Goal: Task Accomplishment & Management: Use online tool/utility

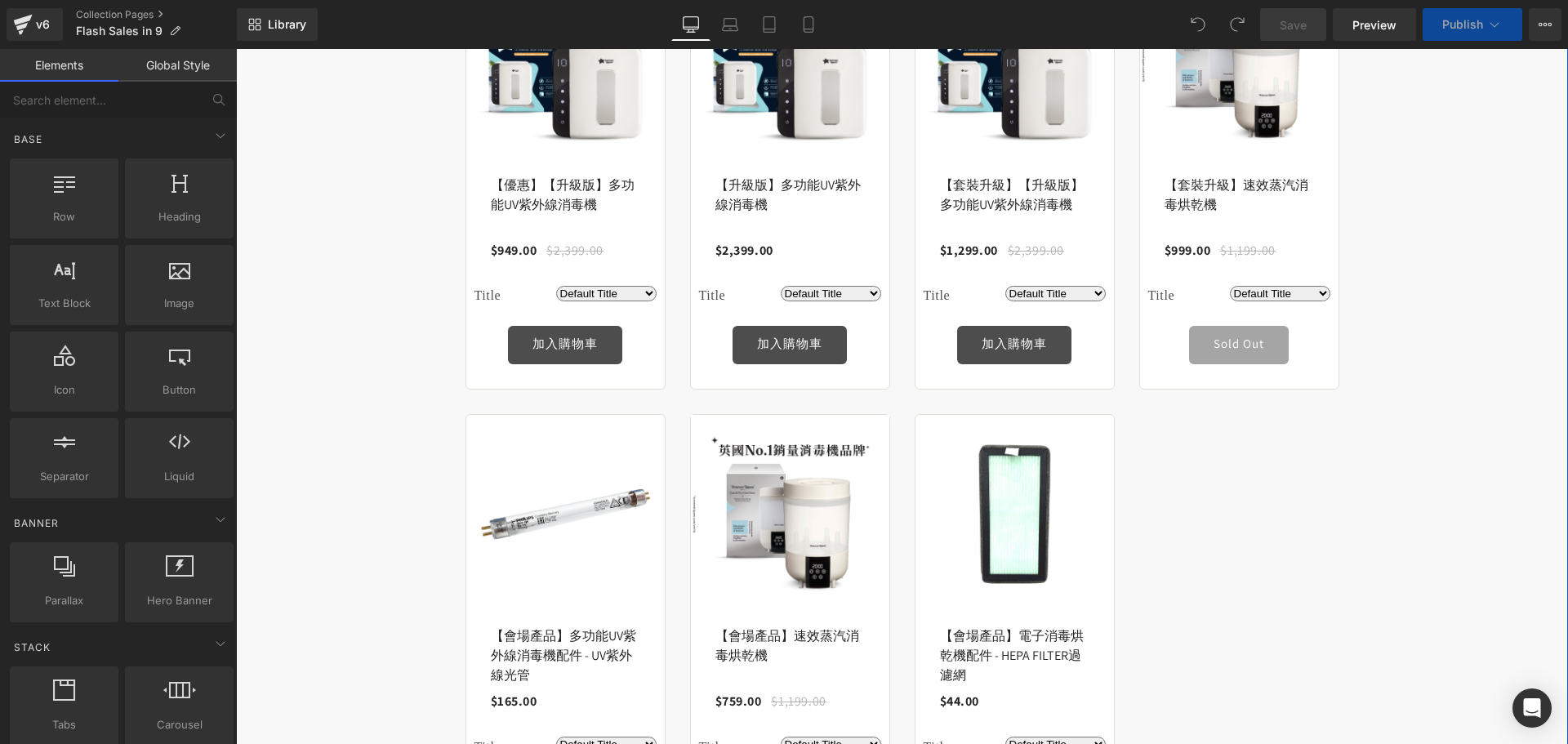
scroll to position [323, 0]
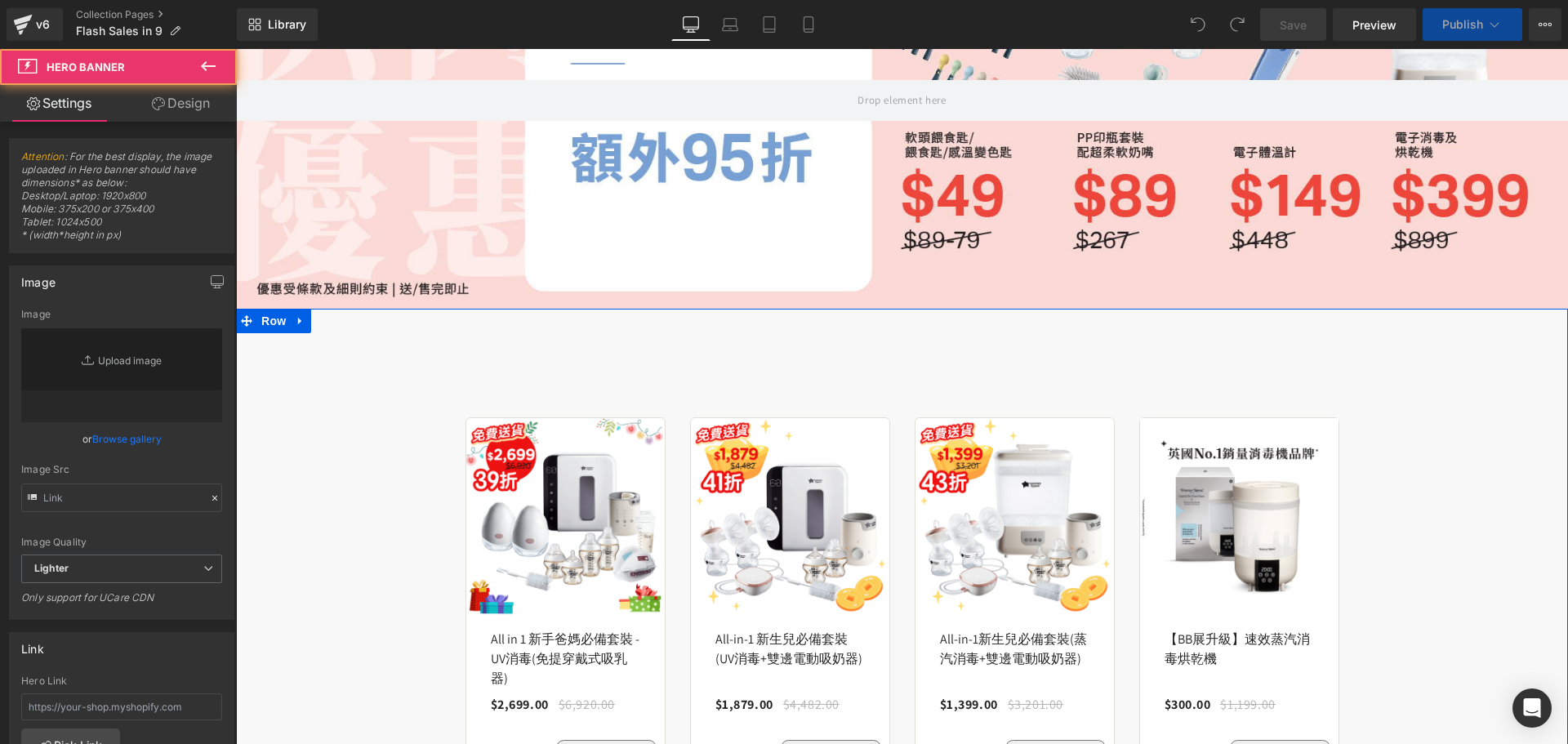
click at [424, 120] on span at bounding box center [902, 101] width 1332 height 41
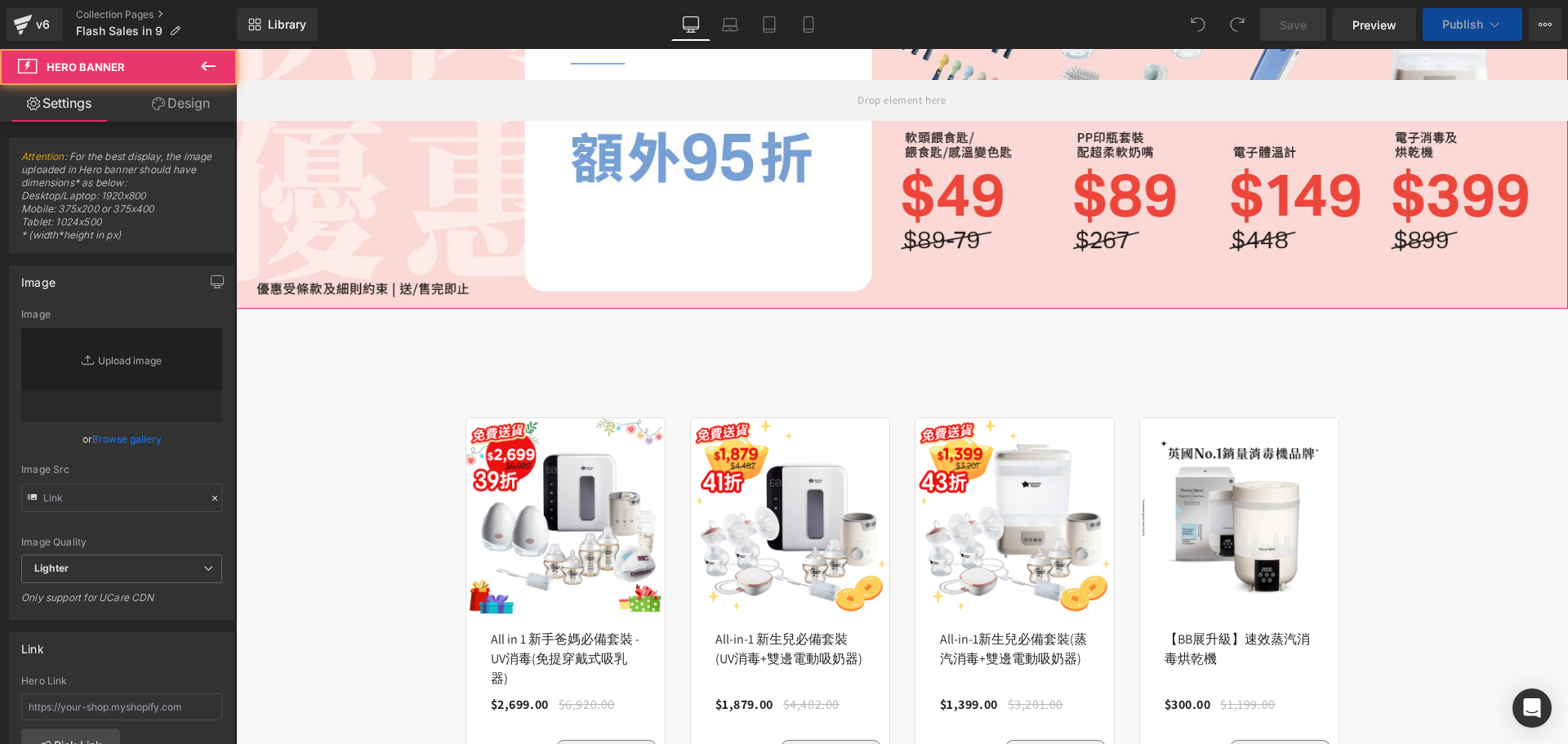
scroll to position [0, 0]
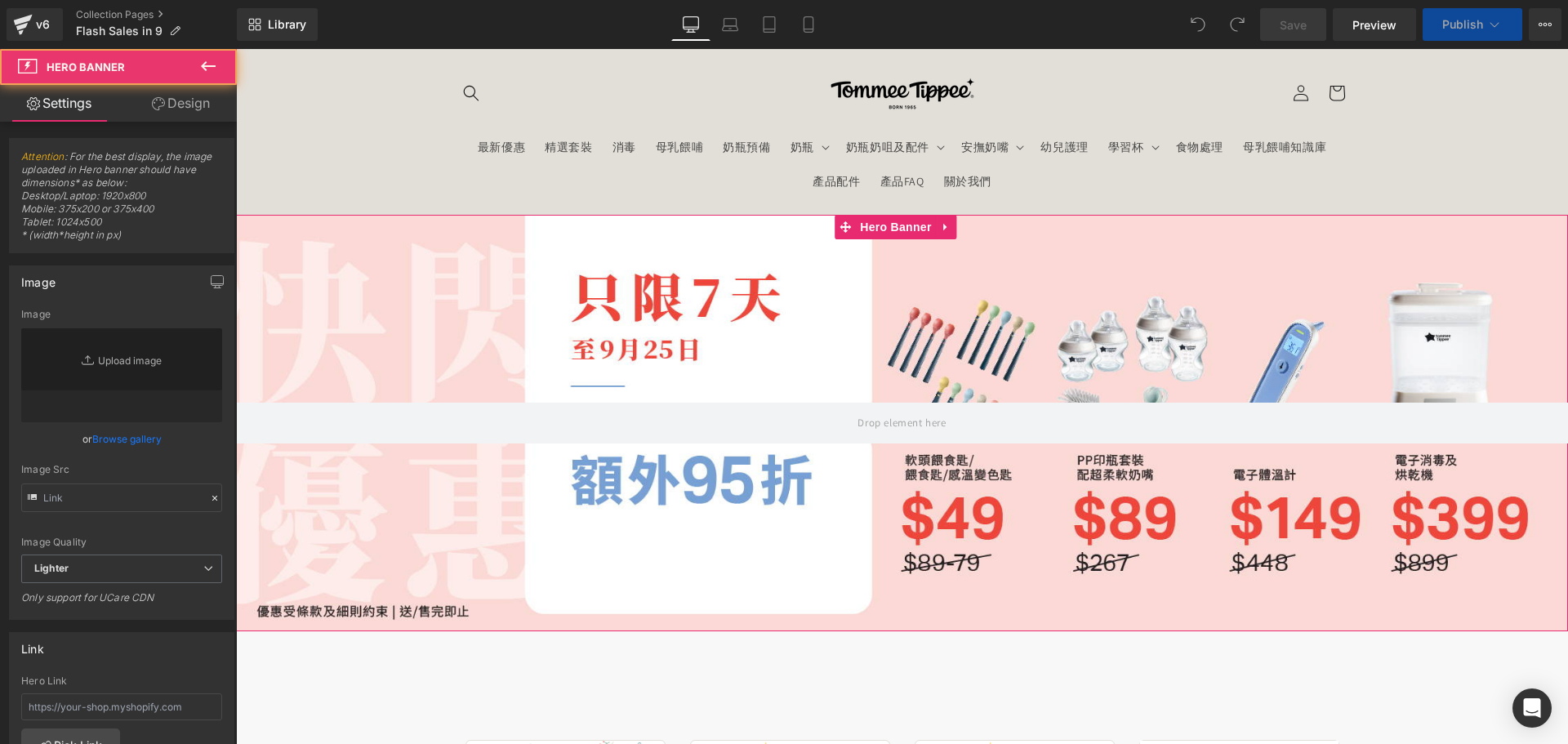
type input "[URL][DOMAIN_NAME]"
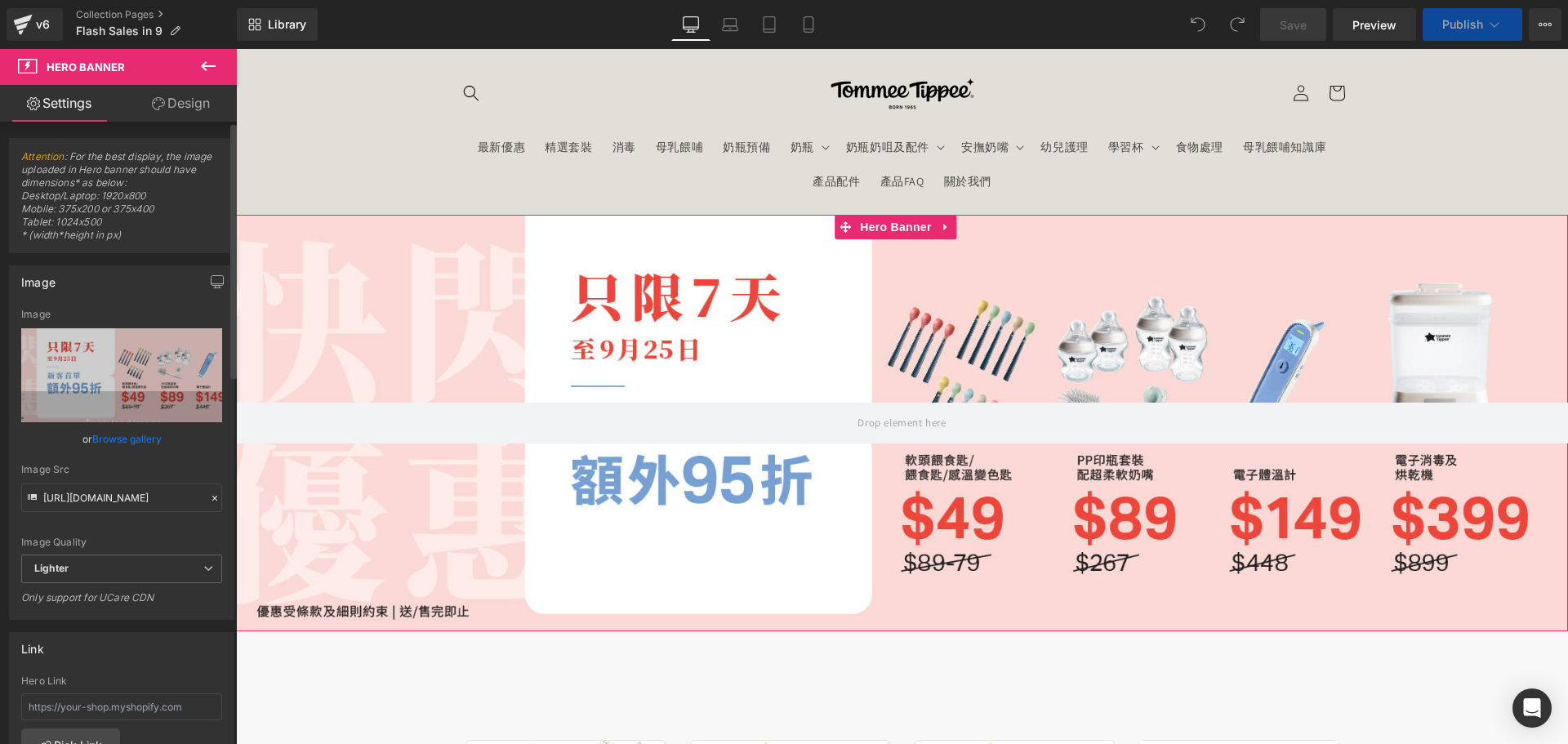
click at [128, 431] on link "Browse gallery" at bounding box center [127, 439] width 69 height 29
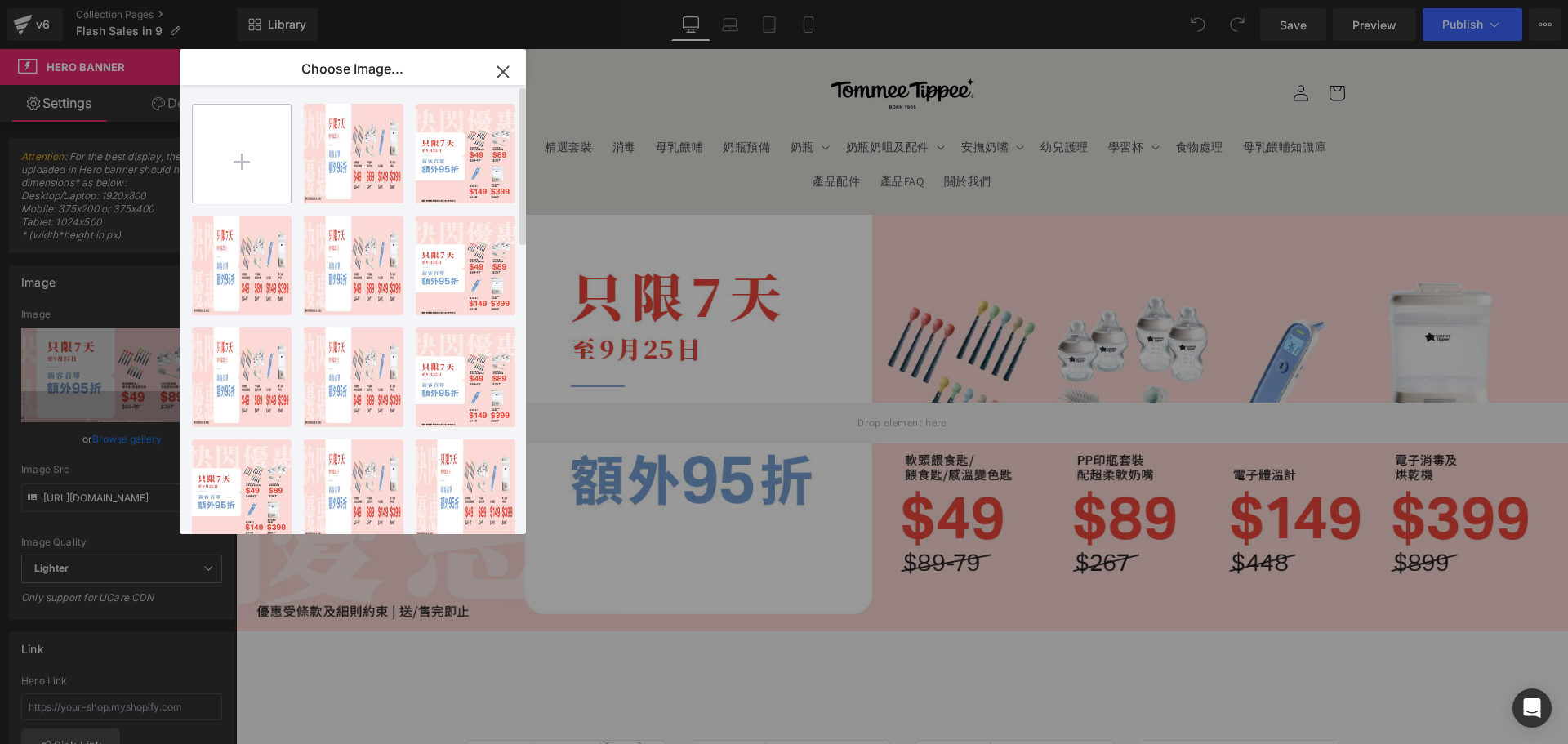
click at [262, 146] on input "file" at bounding box center [241, 153] width 98 height 98
click at [216, 142] on input "file" at bounding box center [241, 153] width 98 height 98
type input "C:\fakepath\banner_instore_10OCT_01_1920x600.jpg"
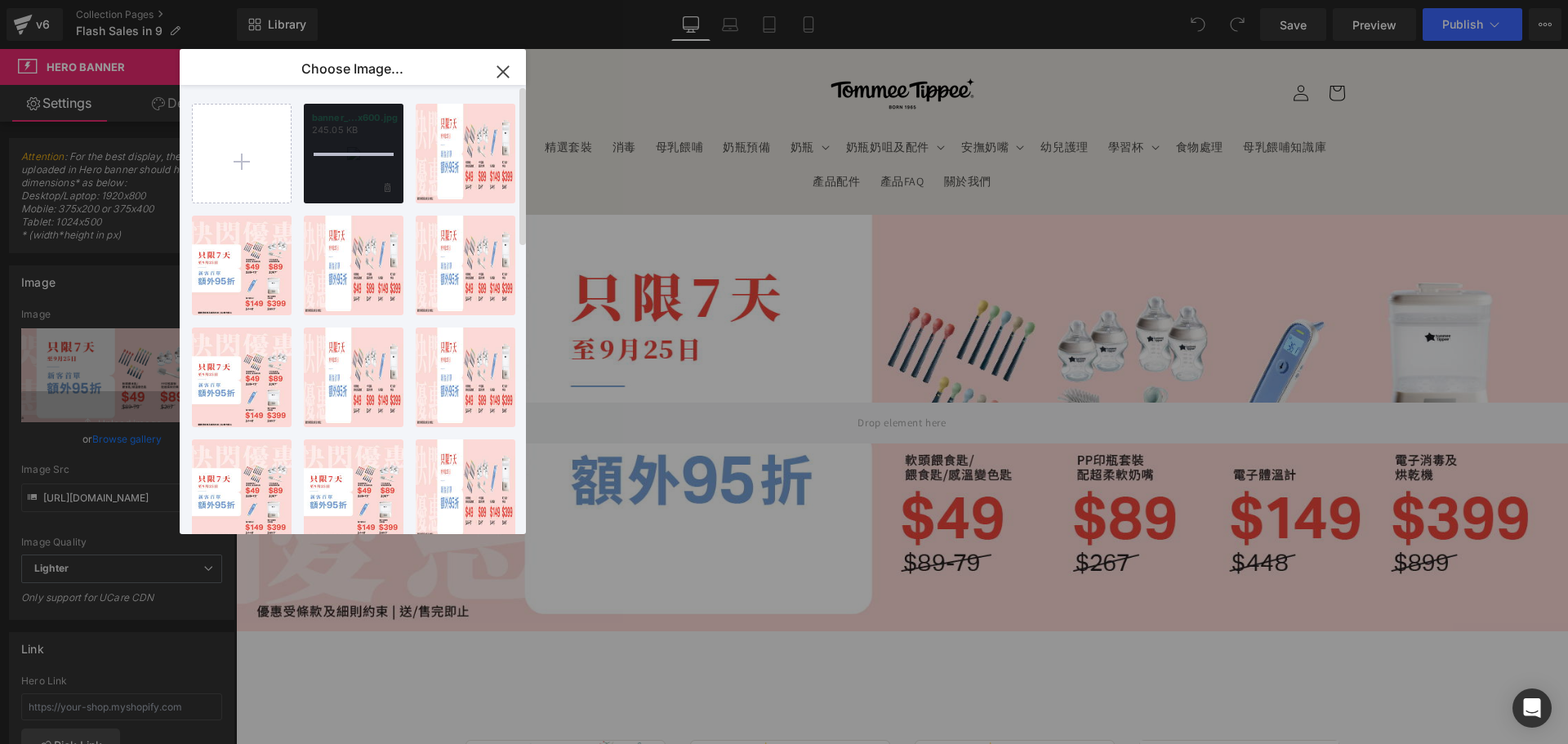
click at [356, 166] on div "banner_...x600.jpg 245.05 KB" at bounding box center [353, 153] width 100 height 100
type input "[URL][DOMAIN_NAME]"
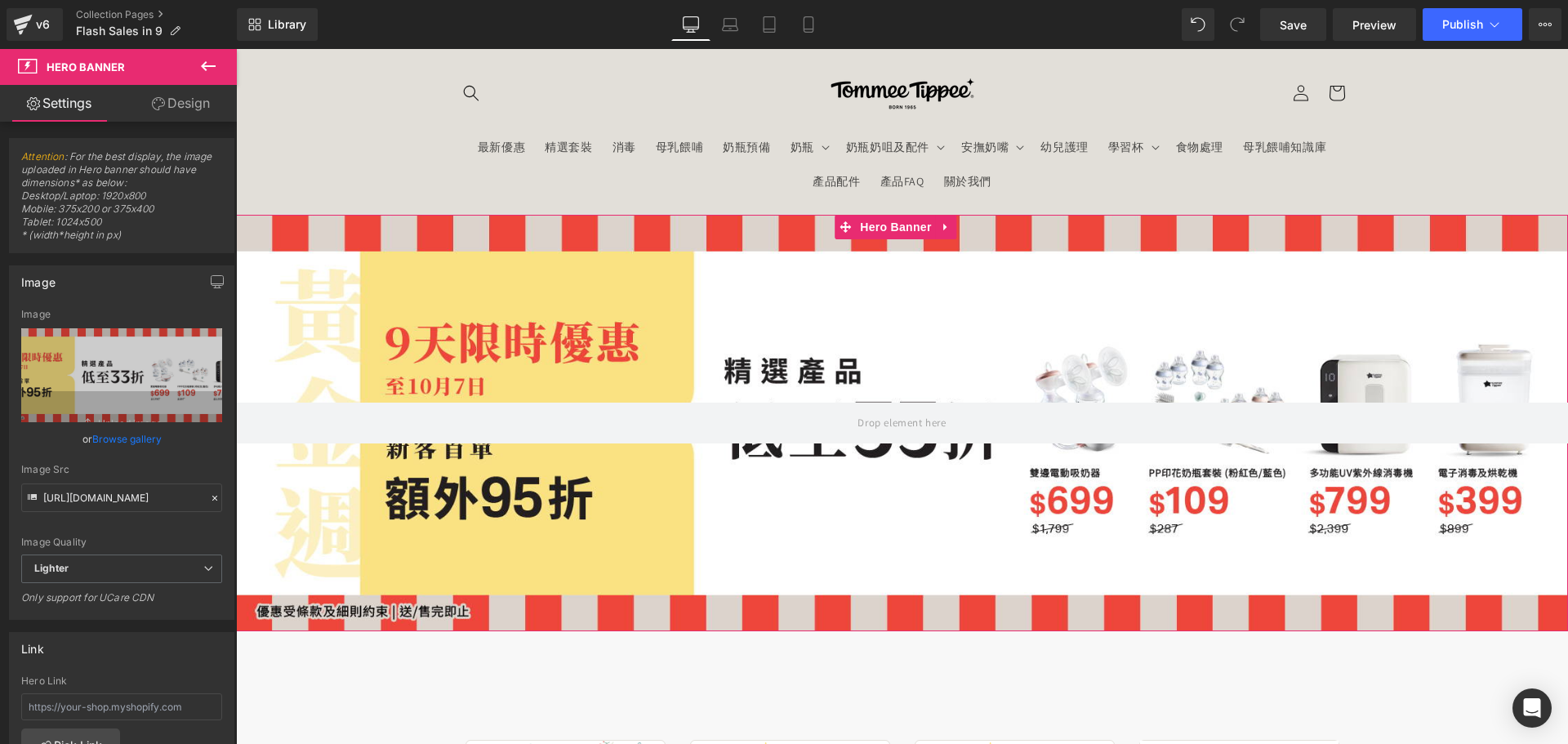
click at [854, 532] on div at bounding box center [902, 423] width 1332 height 416
click at [889, 231] on span "Hero Banner" at bounding box center [895, 228] width 79 height 24
click at [216, 61] on icon at bounding box center [208, 65] width 20 height 20
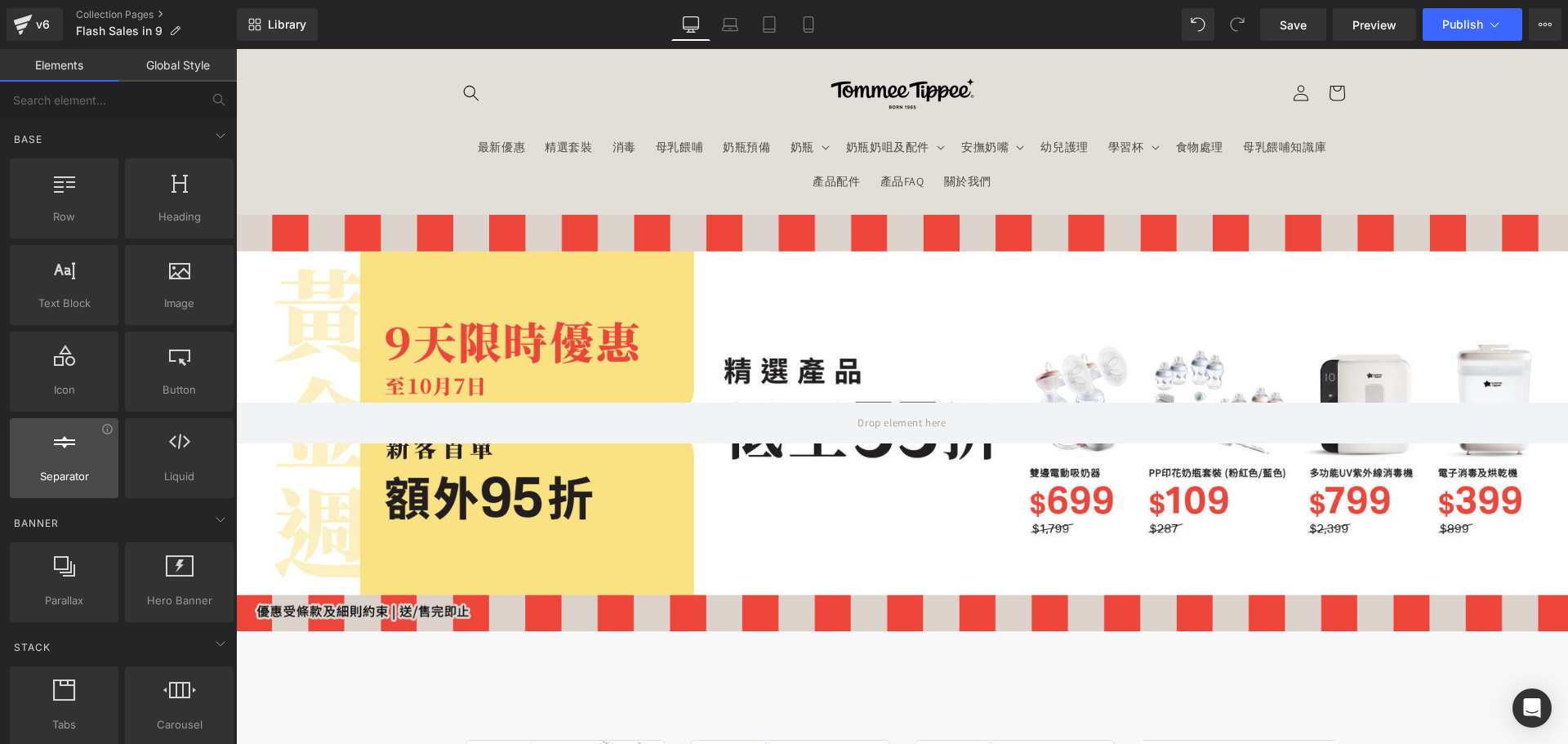
scroll to position [81, 0]
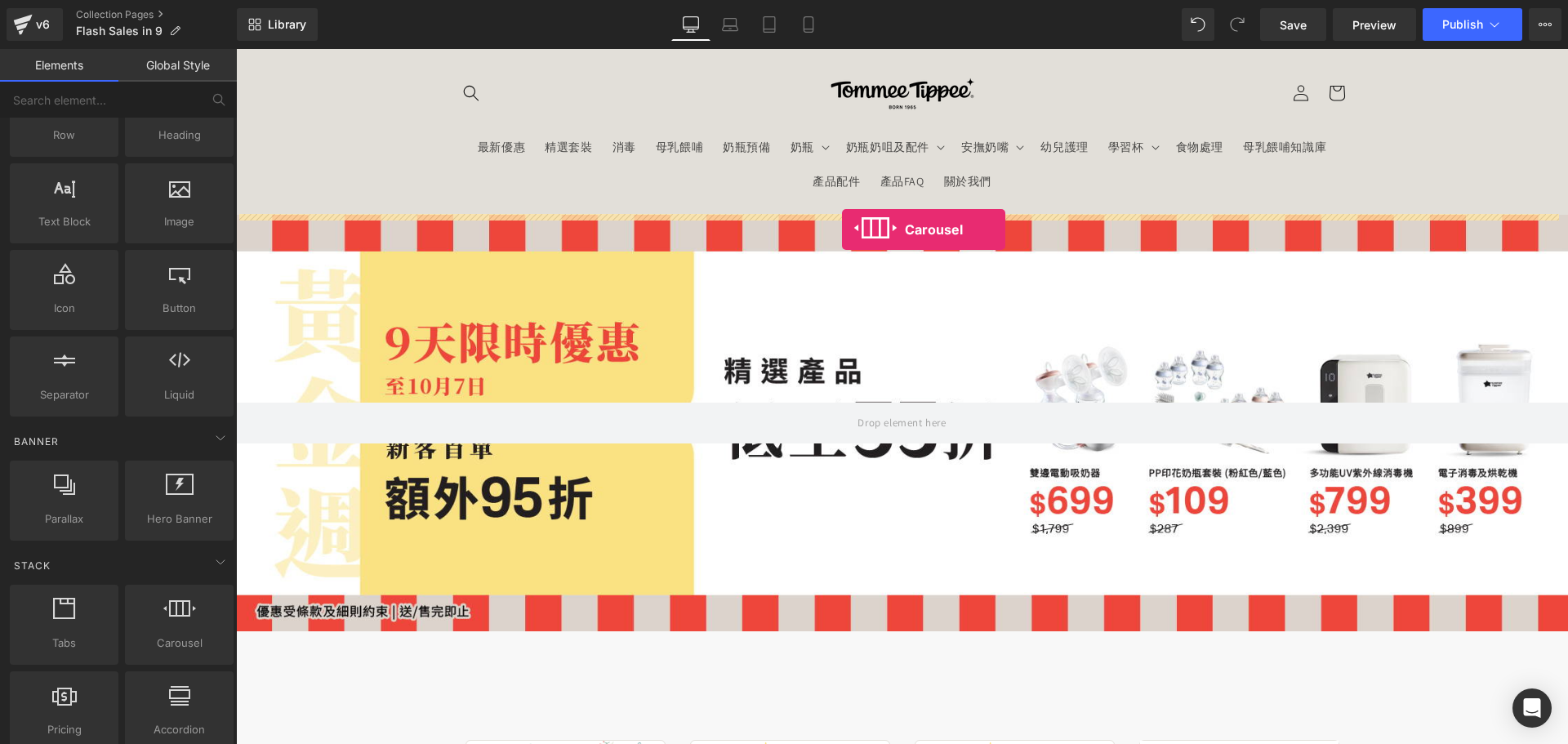
drag, startPoint x: 409, startPoint y: 661, endPoint x: 842, endPoint y: 230, distance: 610.9
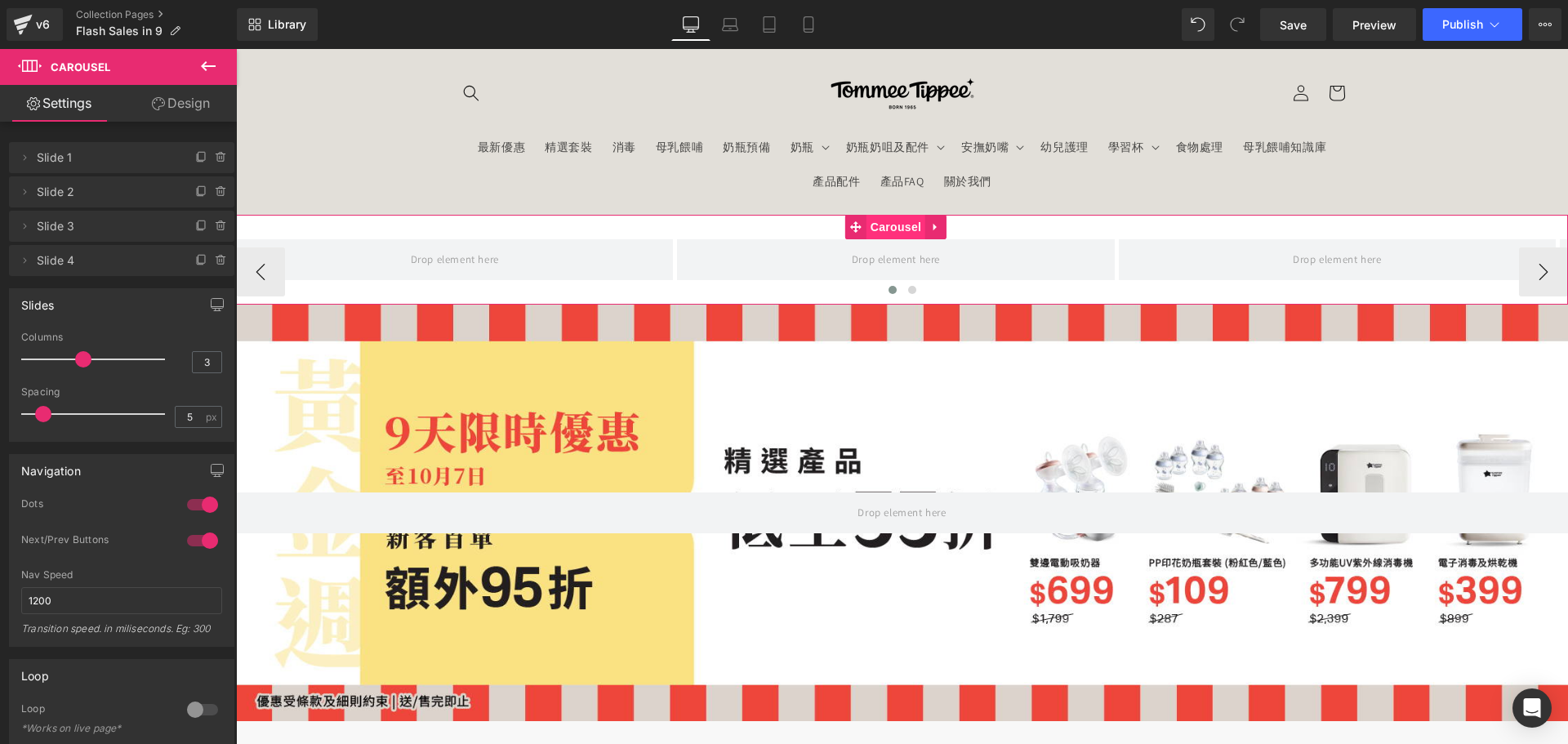
click at [883, 227] on span "Carousel" at bounding box center [895, 227] width 59 height 24
drag, startPoint x: 433, startPoint y: 412, endPoint x: 251, endPoint y: 364, distance: 188.2
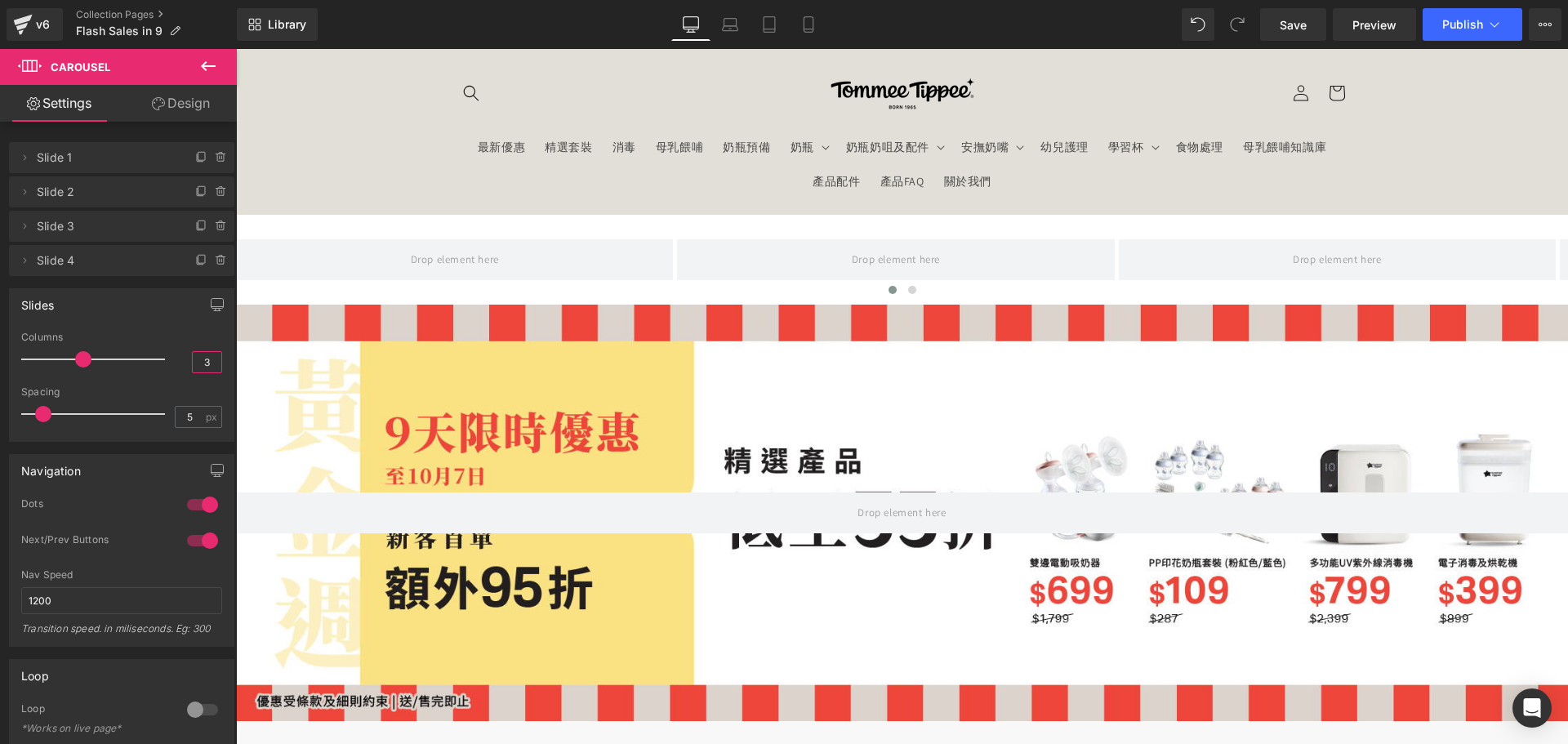
type input "1"
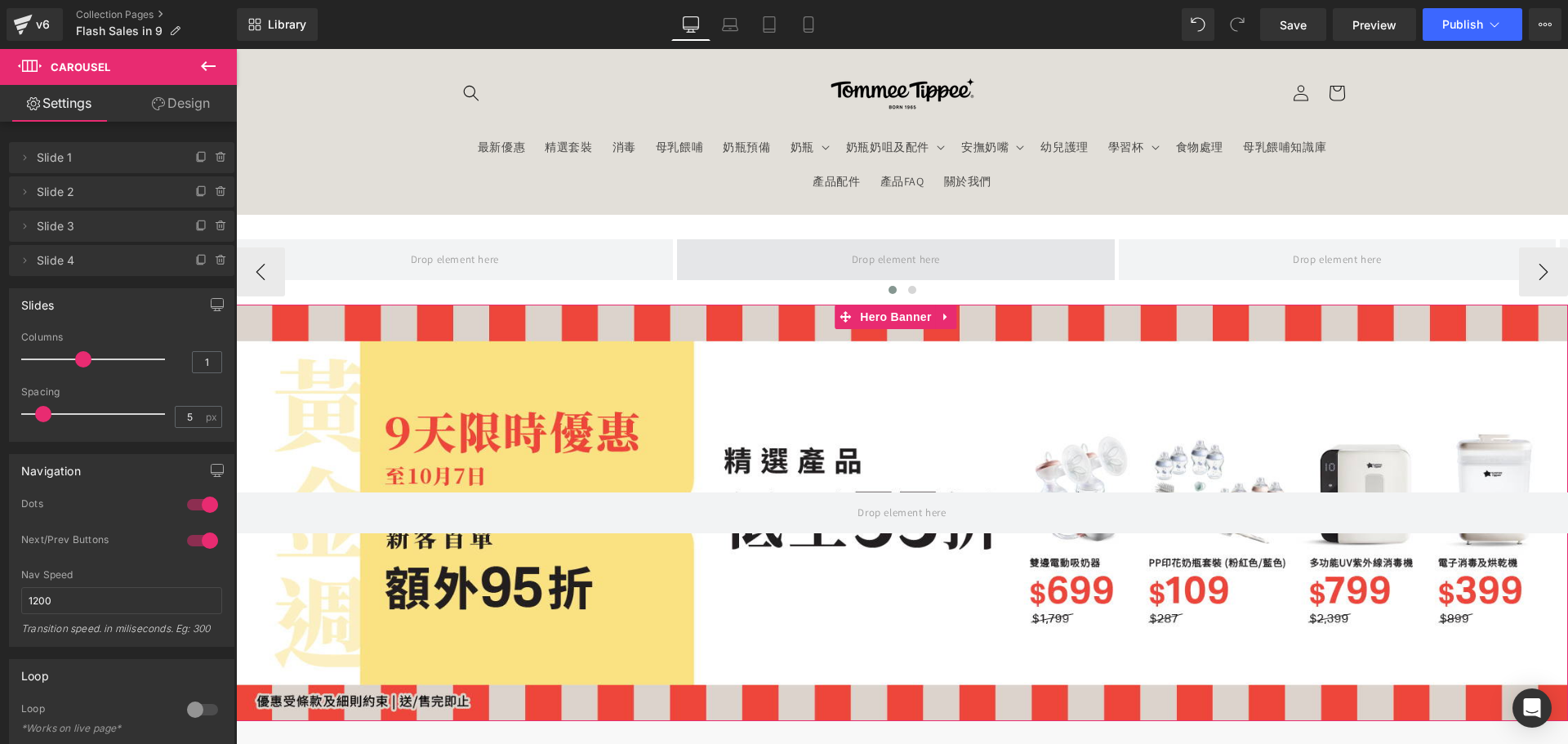
click at [793, 470] on div at bounding box center [902, 512] width 1332 height 416
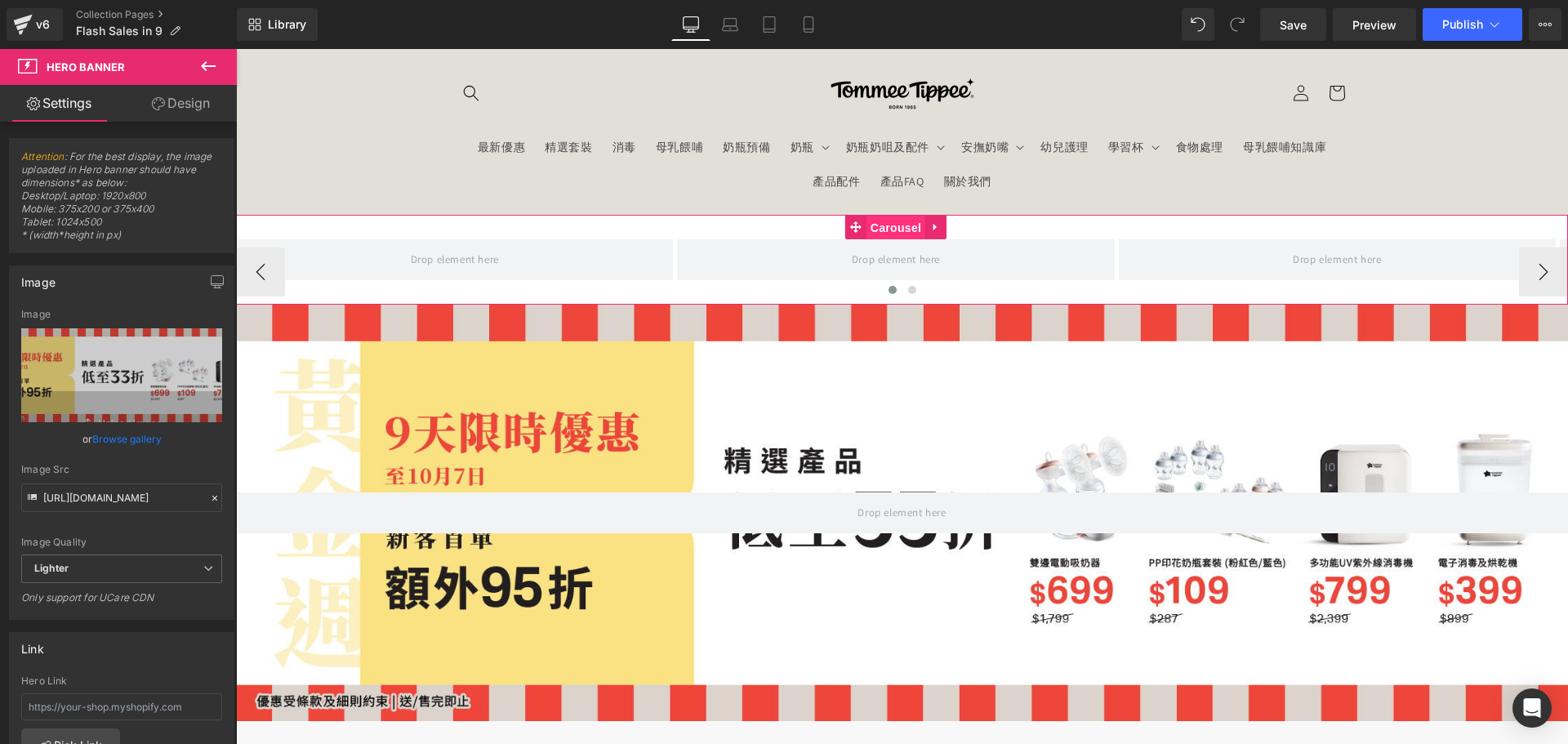
click at [900, 221] on span "Carousel" at bounding box center [895, 228] width 59 height 24
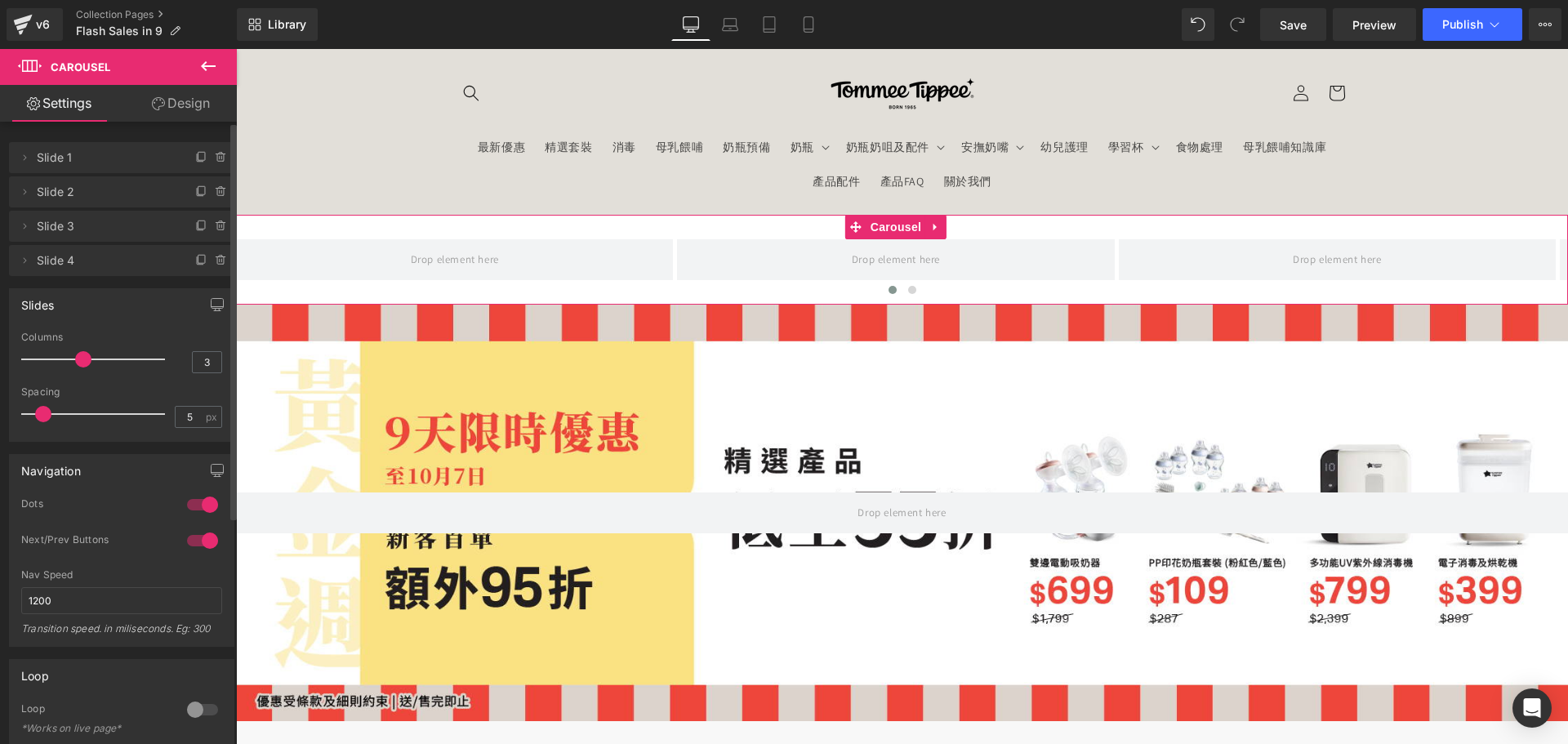
drag, startPoint x: 184, startPoint y: 356, endPoint x: 217, endPoint y: 360, distance: 33.2
click at [217, 360] on div "3 Columns 3 3 Columns 3 3 Columns 3 1 Columns 1 5px Spacing 5 px 5px Spacing 5 …" at bounding box center [121, 386] width 224 height 109
drag, startPoint x: 200, startPoint y: 360, endPoint x: 212, endPoint y: 361, distance: 12.0
click at [212, 361] on input "3" at bounding box center [206, 362] width 29 height 21
type input "1"
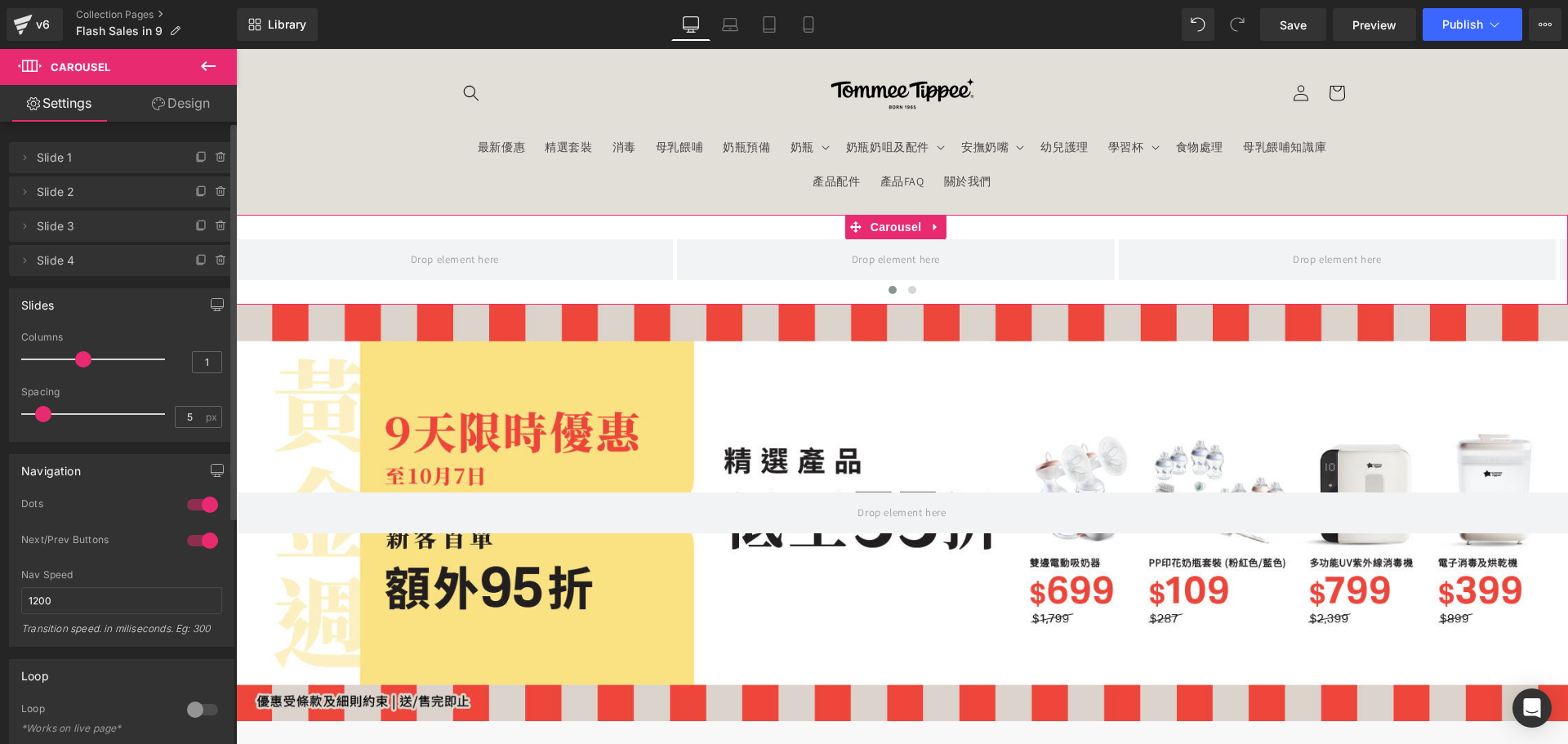
click at [215, 343] on div "Columns 1" at bounding box center [121, 358] width 201 height 55
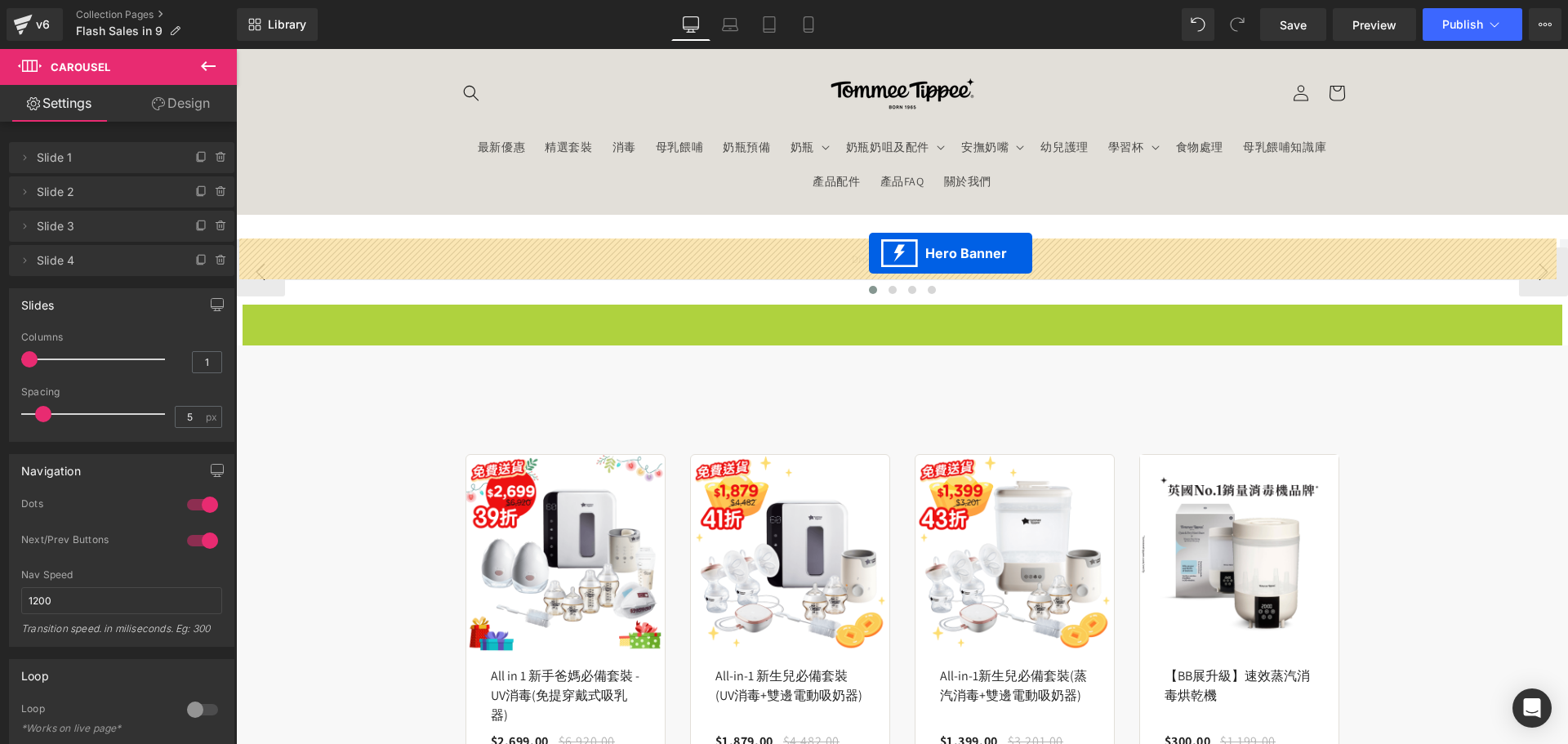
drag, startPoint x: 845, startPoint y: 319, endPoint x: 869, endPoint y: 253, distance: 70.2
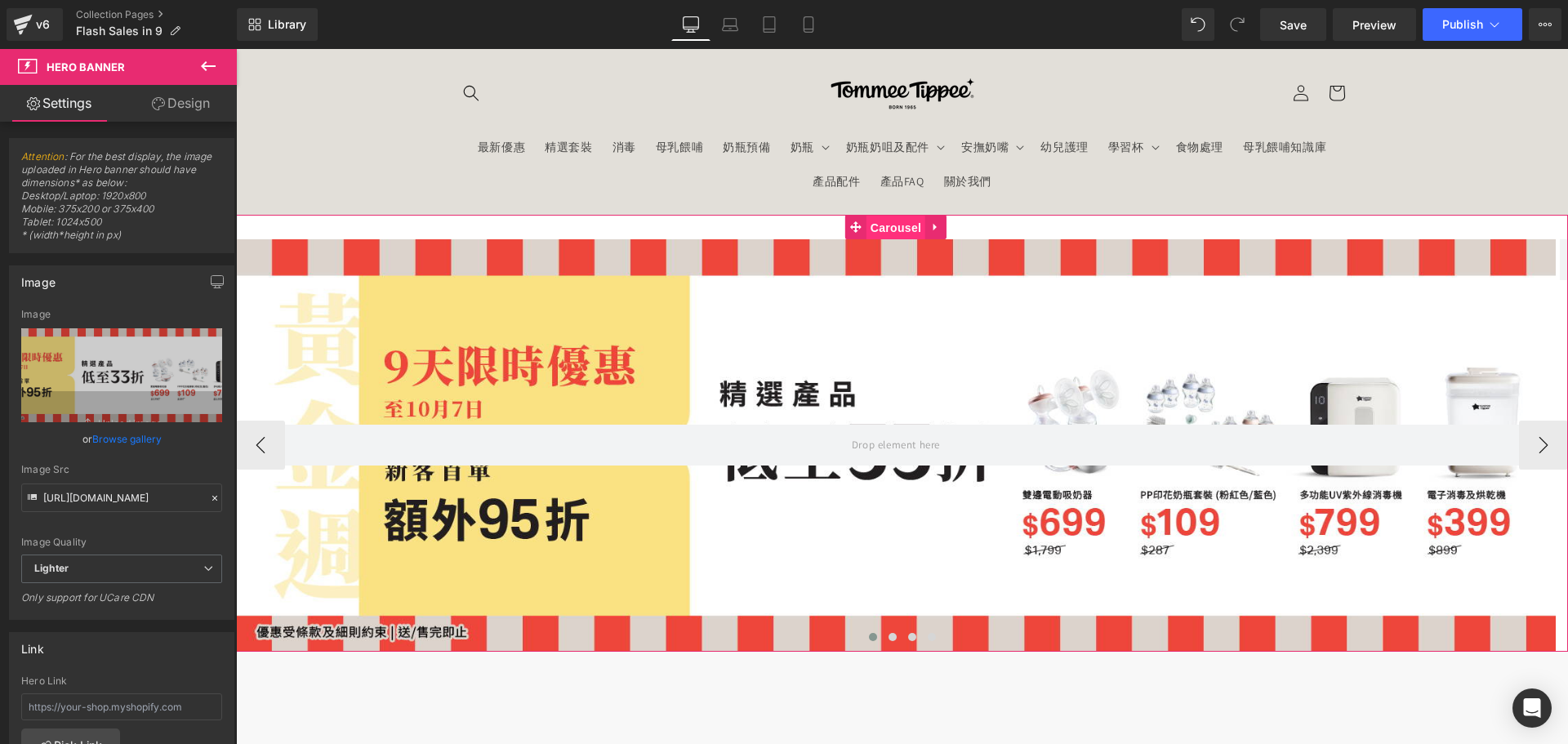
click at [900, 223] on span "Carousel" at bounding box center [895, 228] width 59 height 24
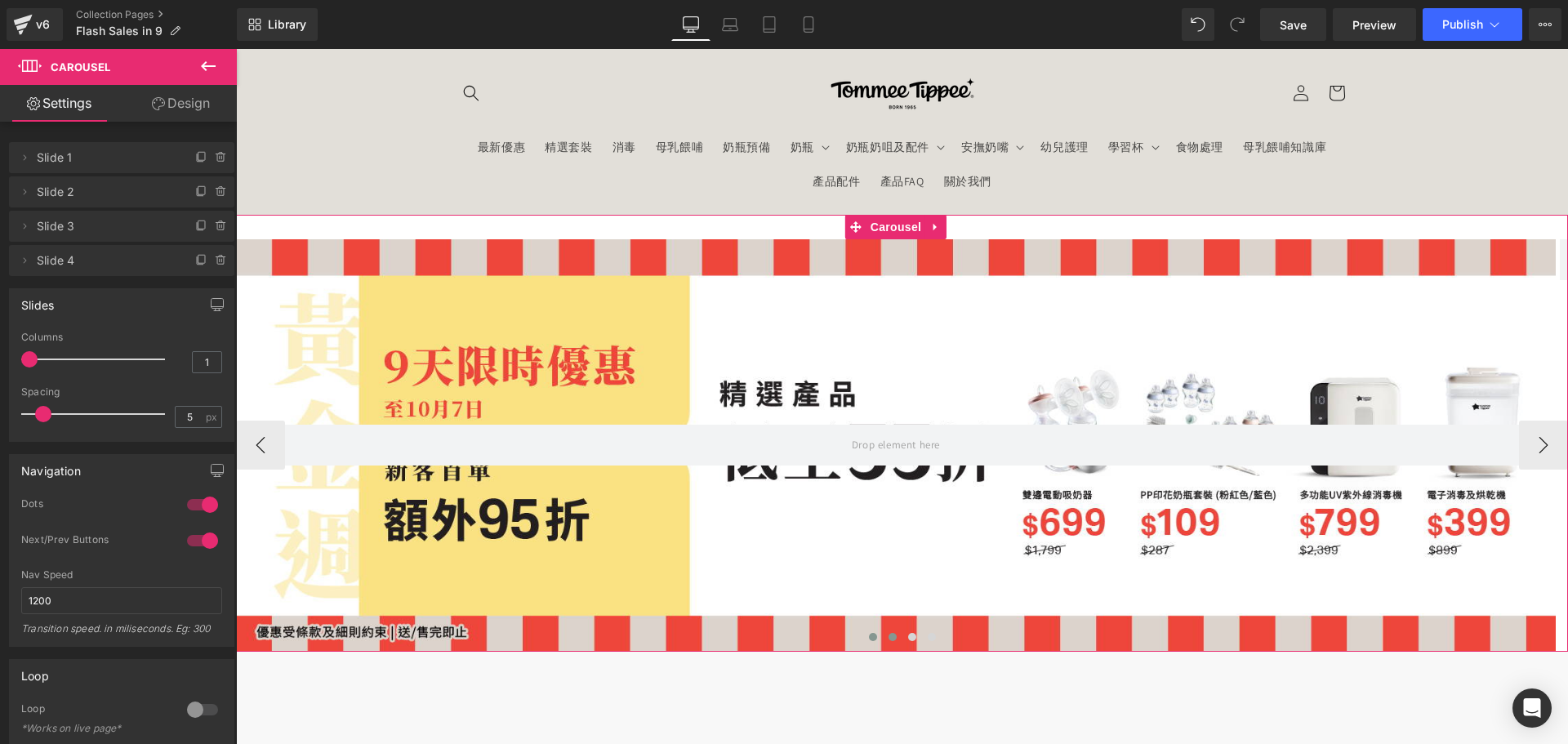
click at [889, 639] on span at bounding box center [892, 637] width 8 height 8
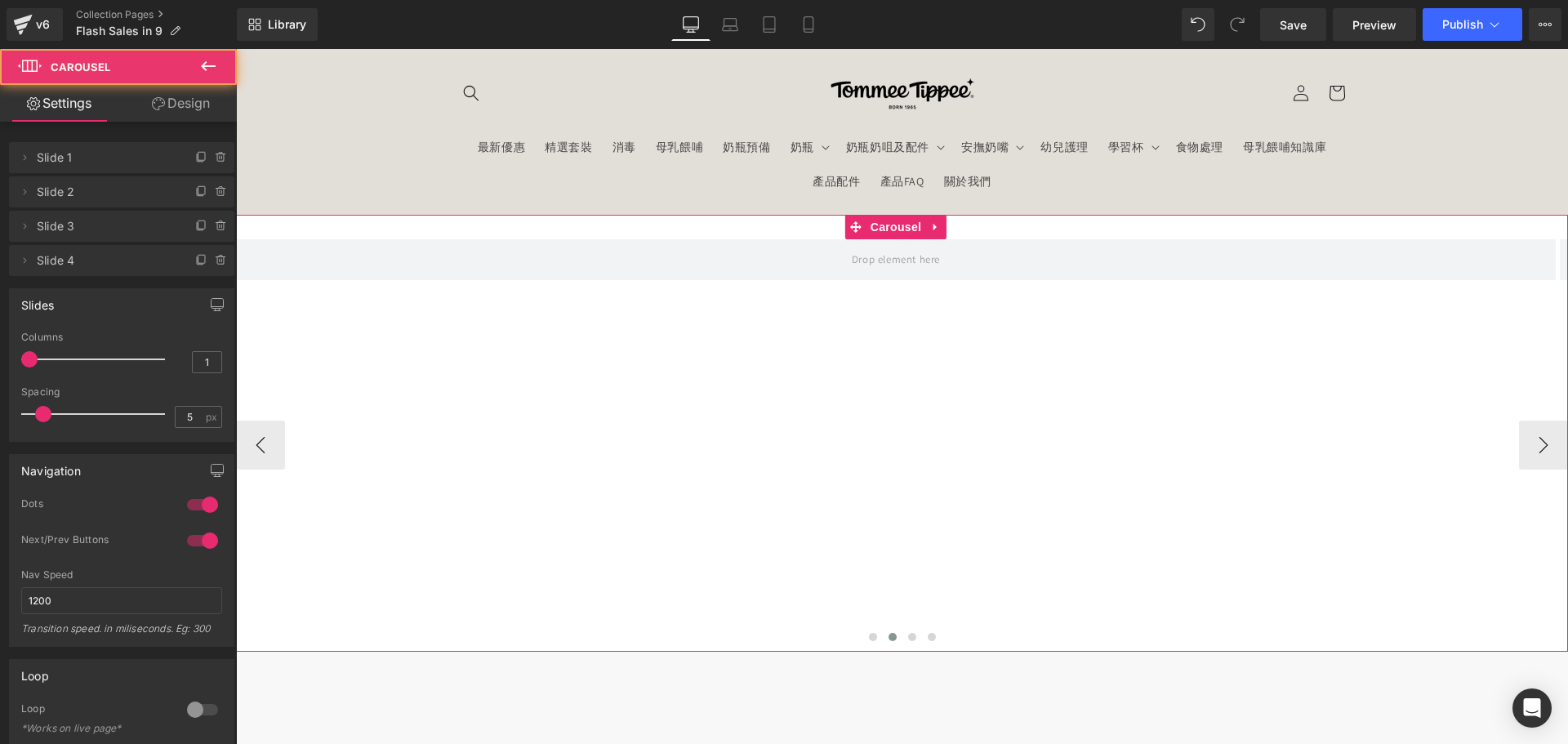
click at [631, 456] on div "Hero Banner" at bounding box center [1560, 445] width 5294 height 413
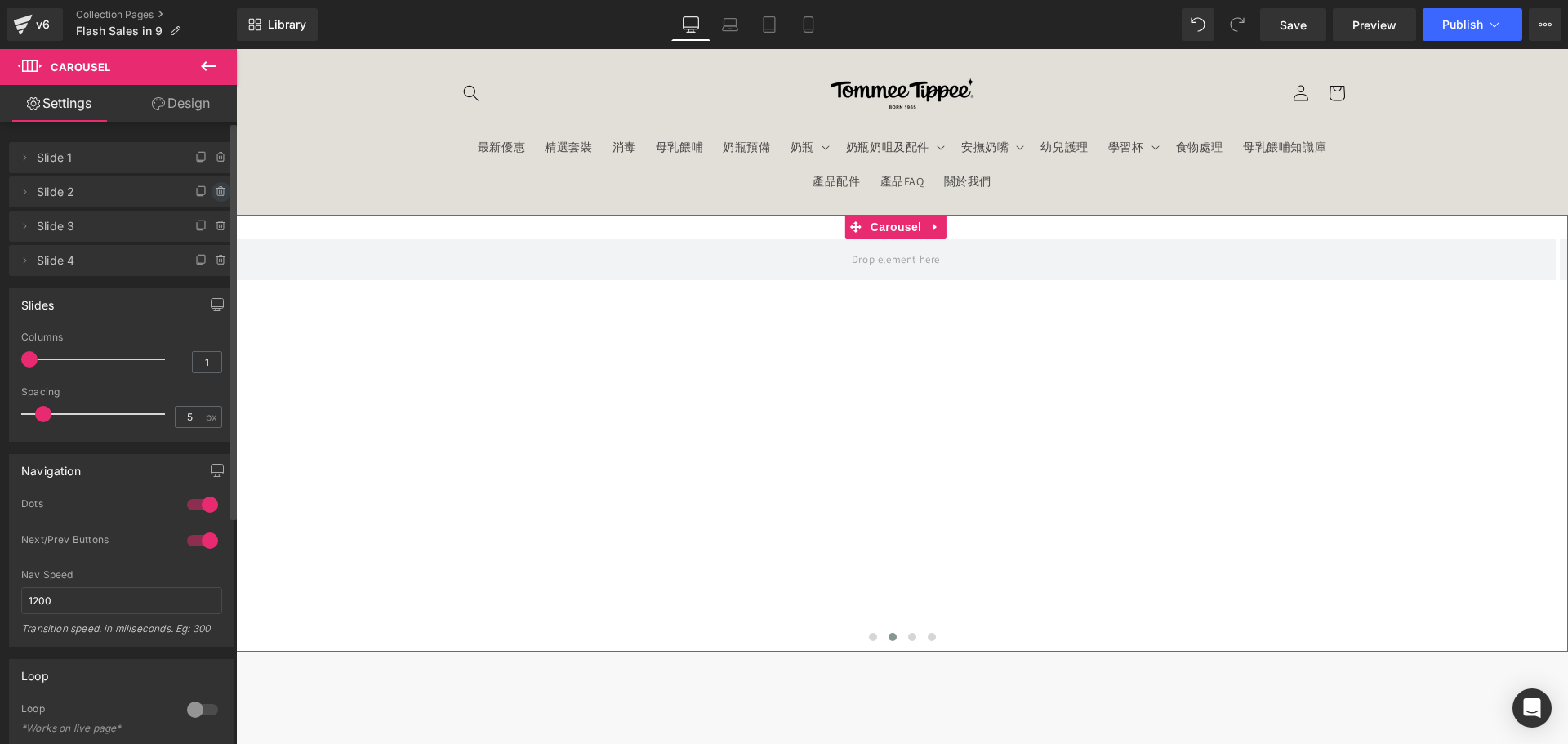
click at [221, 193] on icon at bounding box center [221, 191] width 0 height 3
click at [211, 191] on button "Delete" at bounding box center [203, 192] width 51 height 21
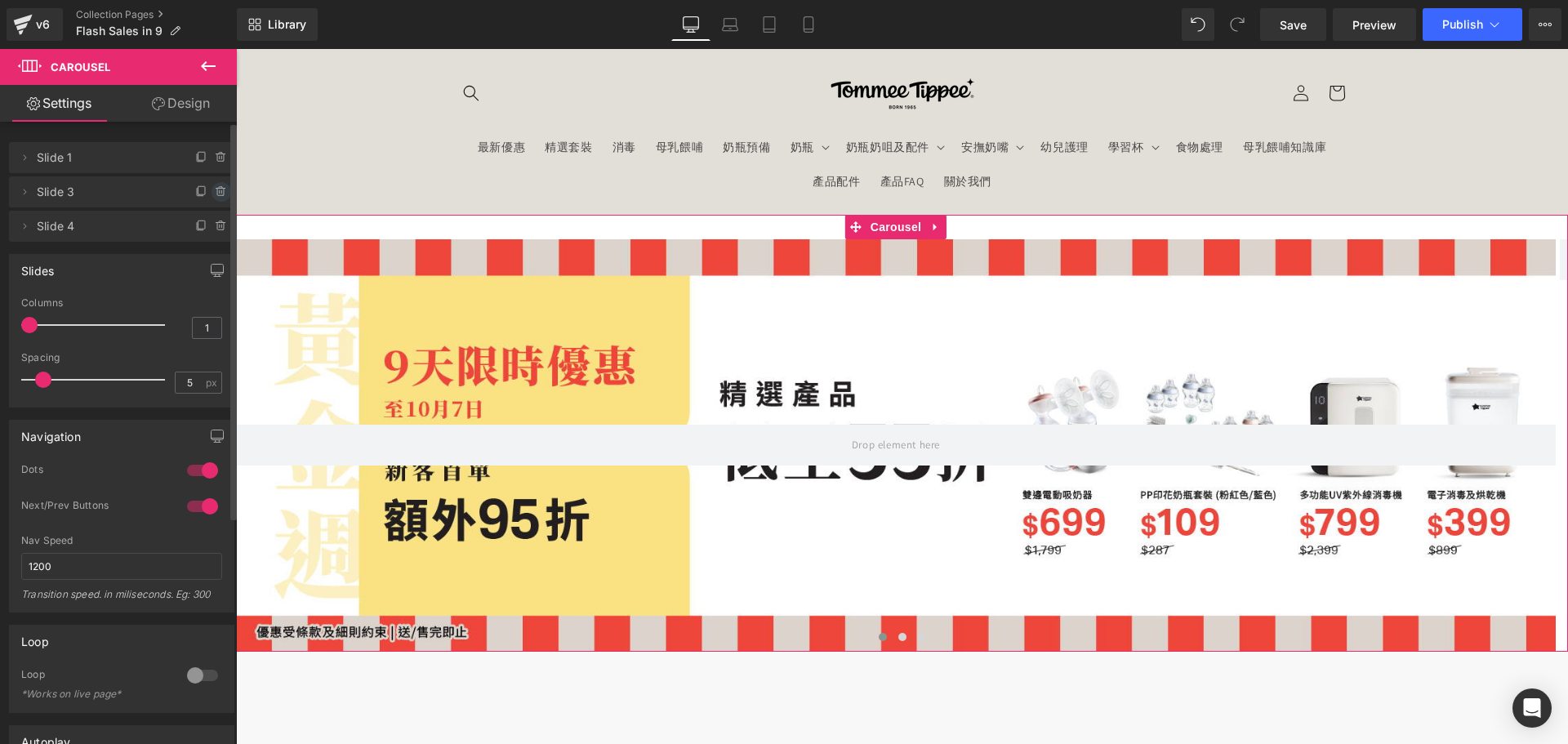
click at [215, 192] on icon at bounding box center [221, 192] width 13 height 13
click at [205, 190] on button "Delete" at bounding box center [203, 192] width 51 height 21
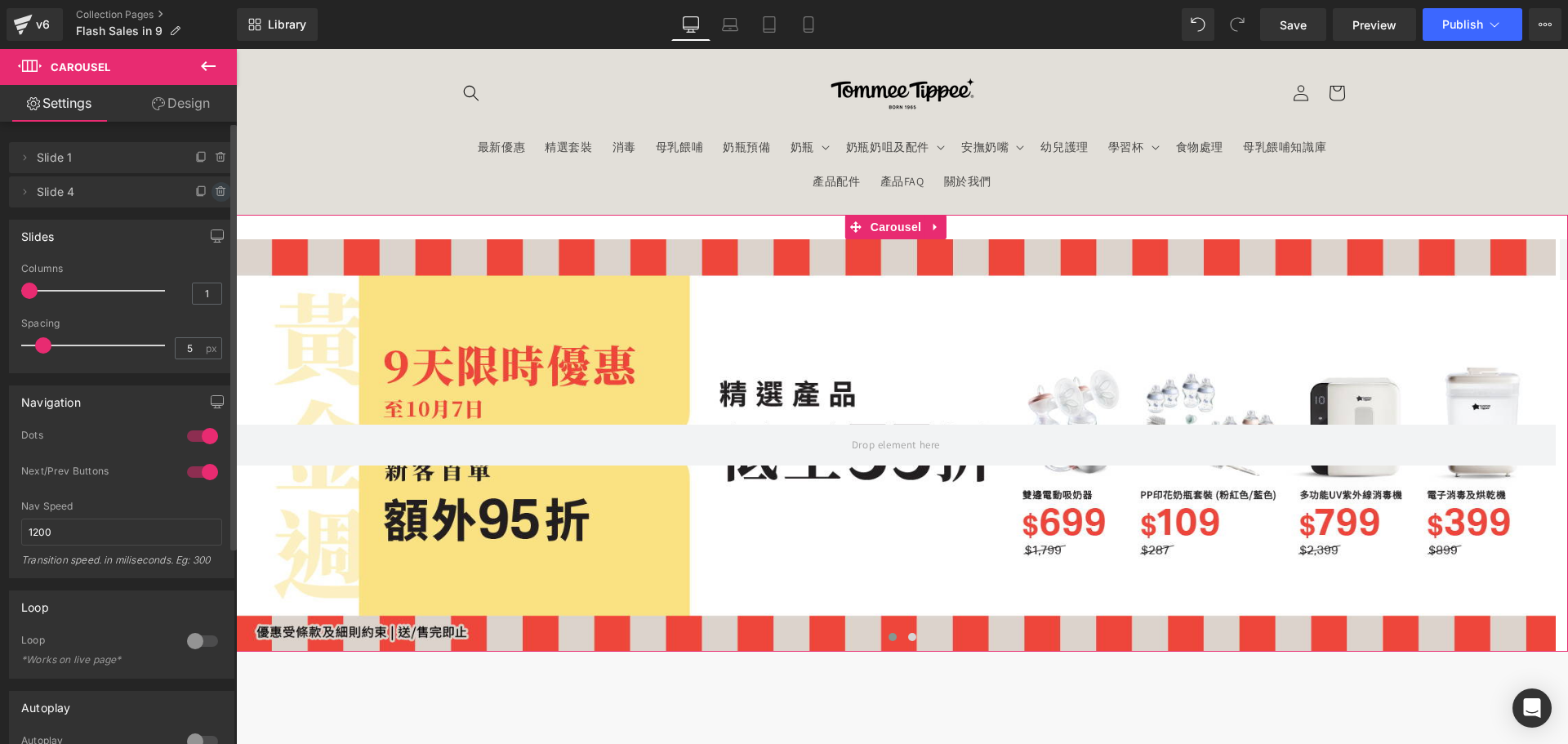
click at [219, 192] on icon at bounding box center [219, 191] width 0 height 3
click at [203, 193] on button "Delete" at bounding box center [203, 192] width 51 height 21
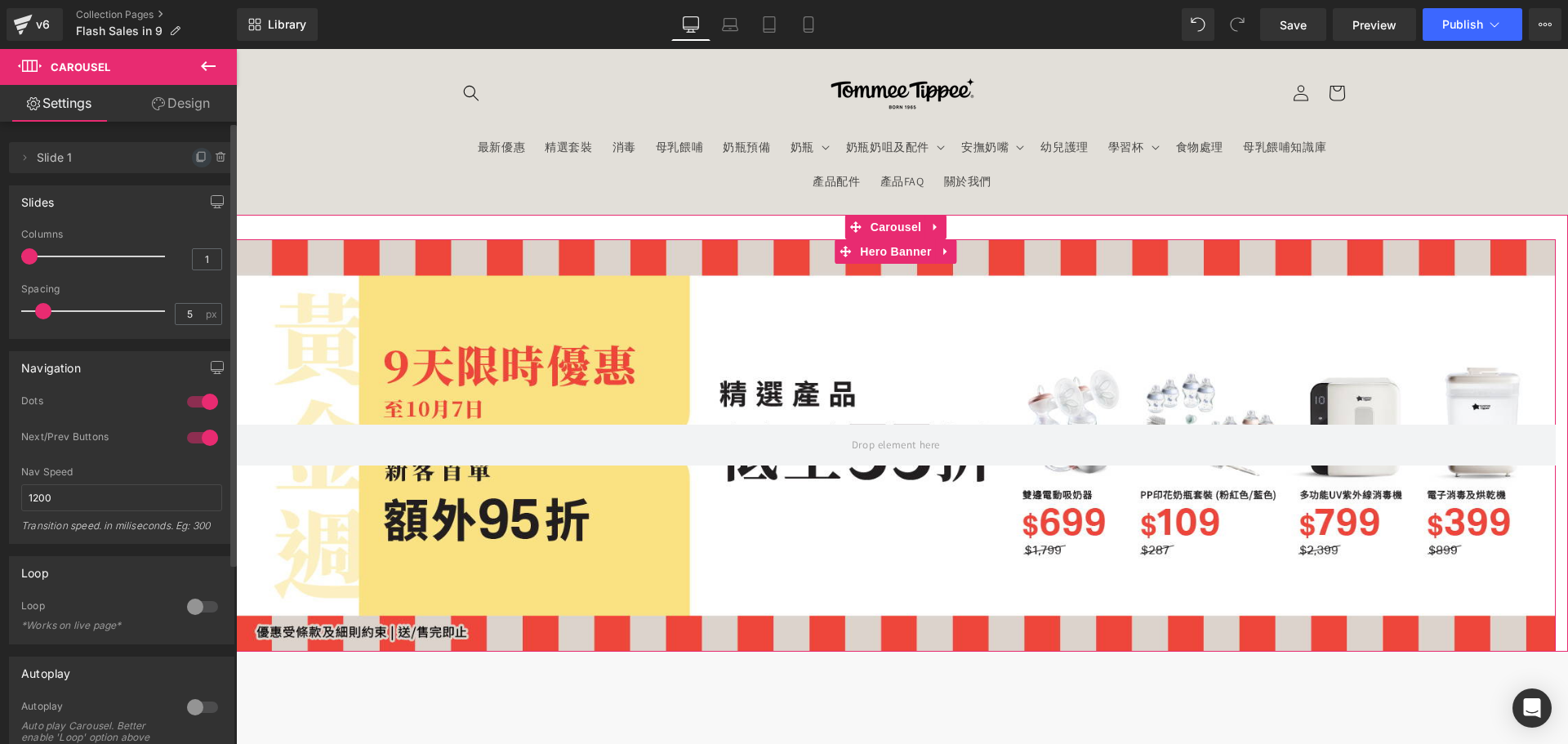
click at [195, 160] on icon at bounding box center [202, 158] width 13 height 13
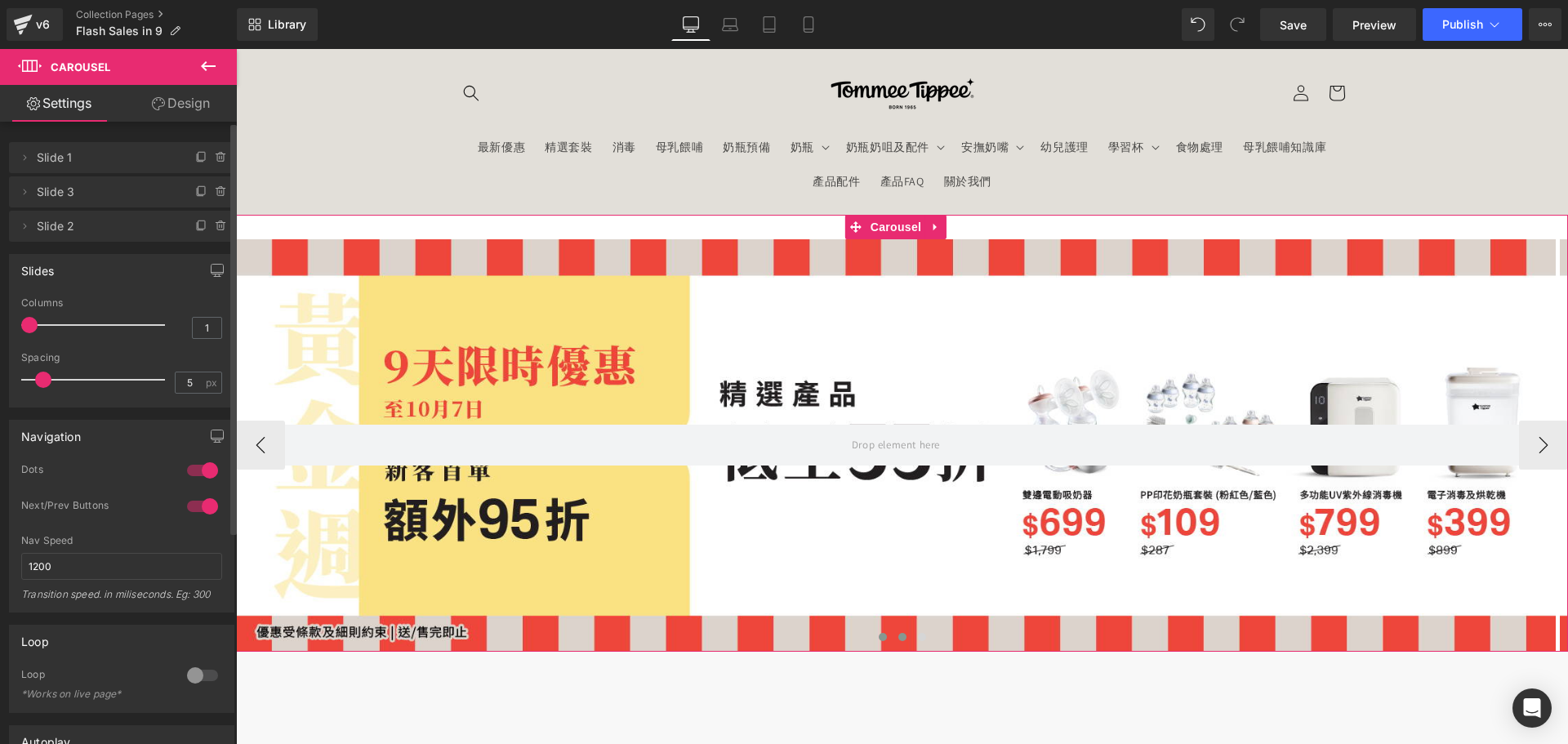
click at [903, 643] on button at bounding box center [902, 637] width 20 height 16
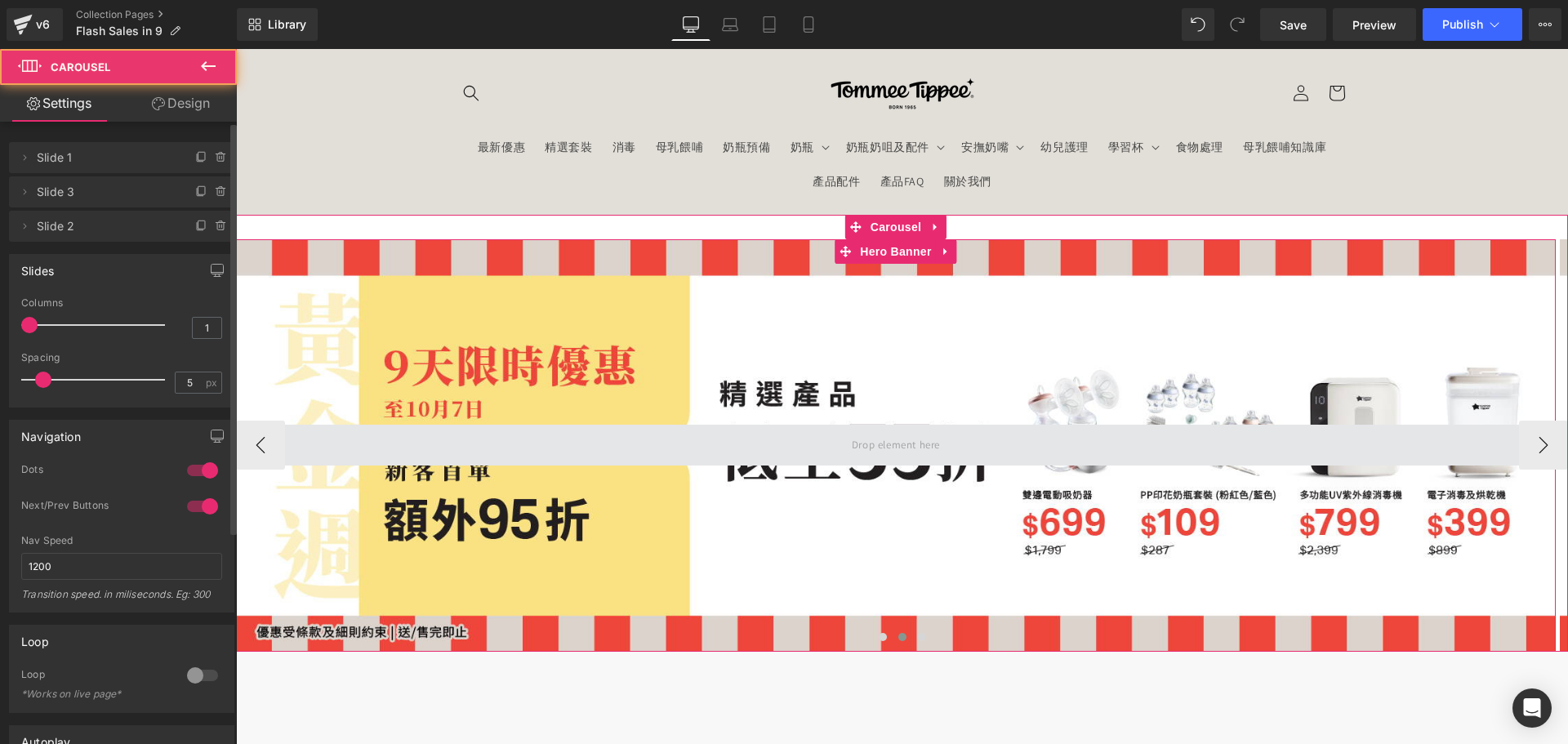
click at [580, 463] on span at bounding box center [896, 445] width 1320 height 41
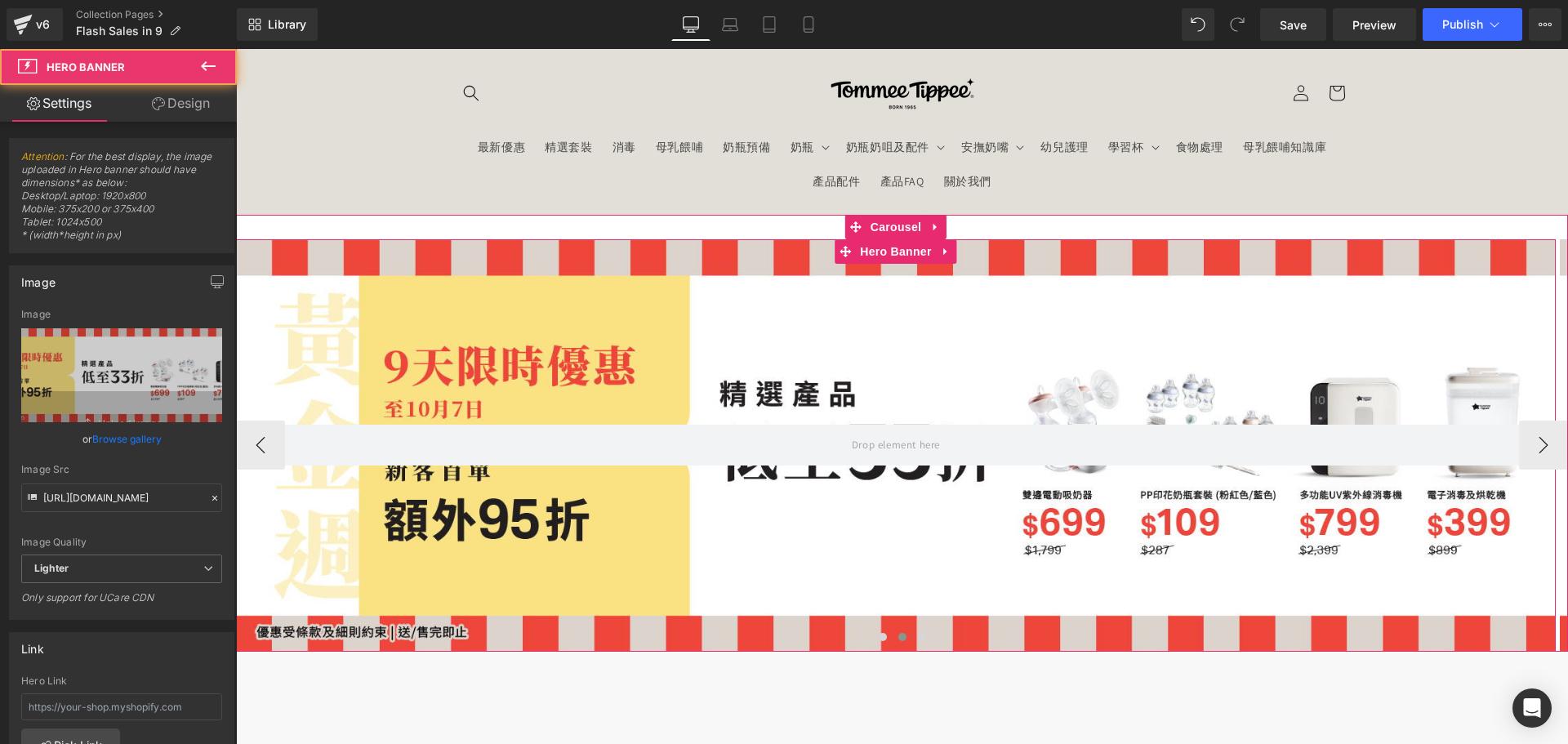
drag, startPoint x: 486, startPoint y: 563, endPoint x: 266, endPoint y: 512, distance: 225.8
click at [480, 559] on div at bounding box center [896, 445] width 1320 height 413
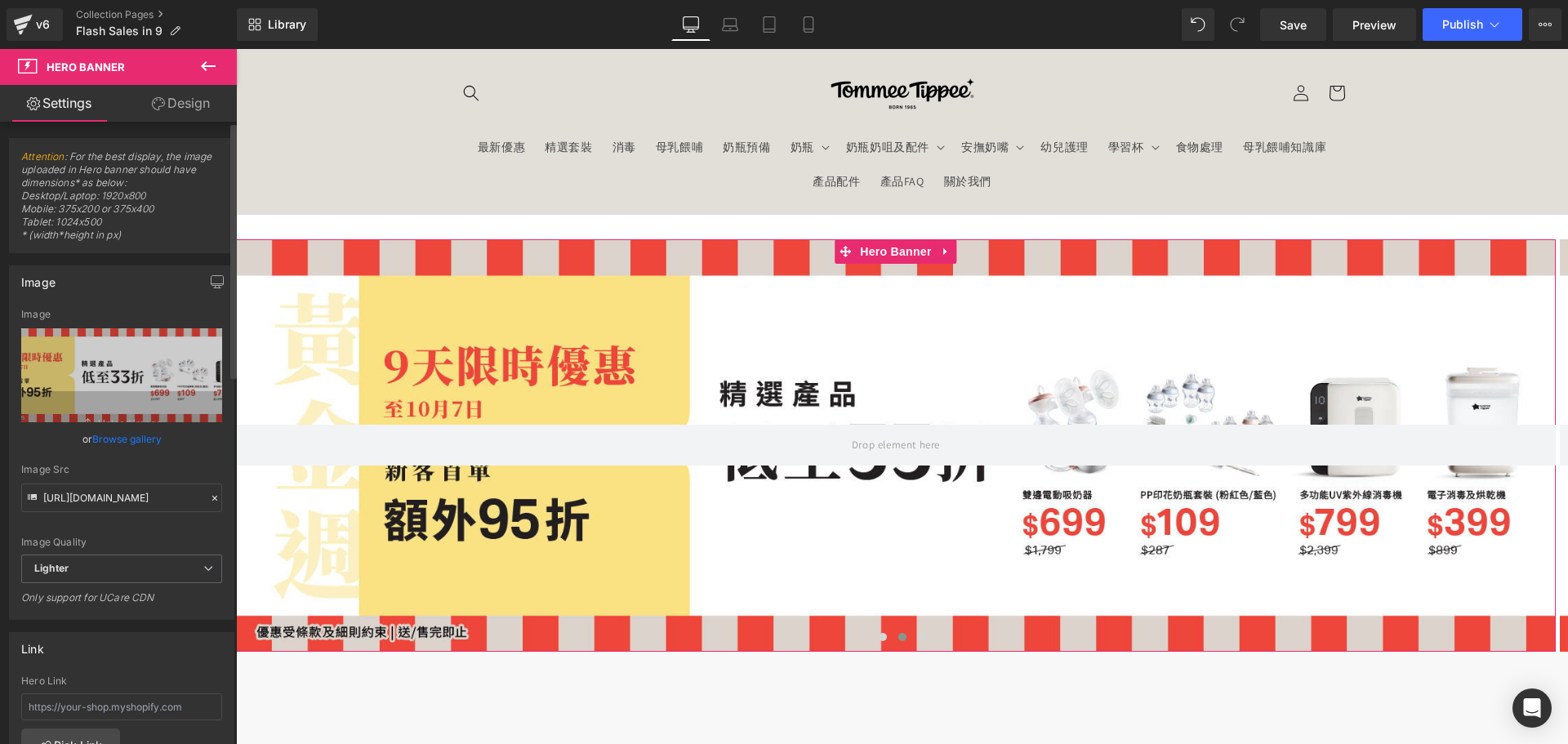
click at [136, 442] on link "Browse gallery" at bounding box center [127, 439] width 69 height 29
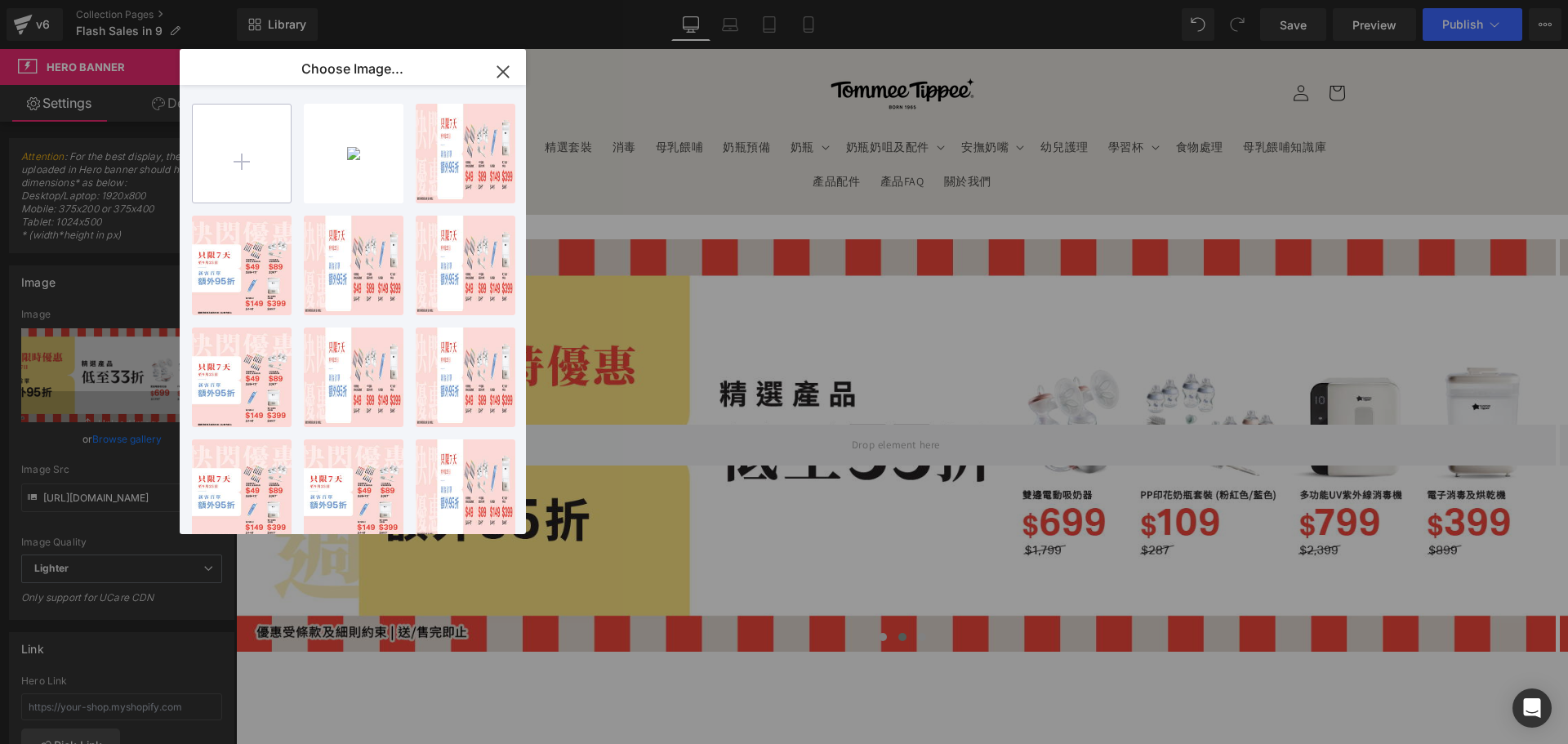
click at [258, 159] on input "file" at bounding box center [241, 153] width 98 height 98
type input "C:\fakepath\banner_instore_10OCT_02_1920x600.jpg"
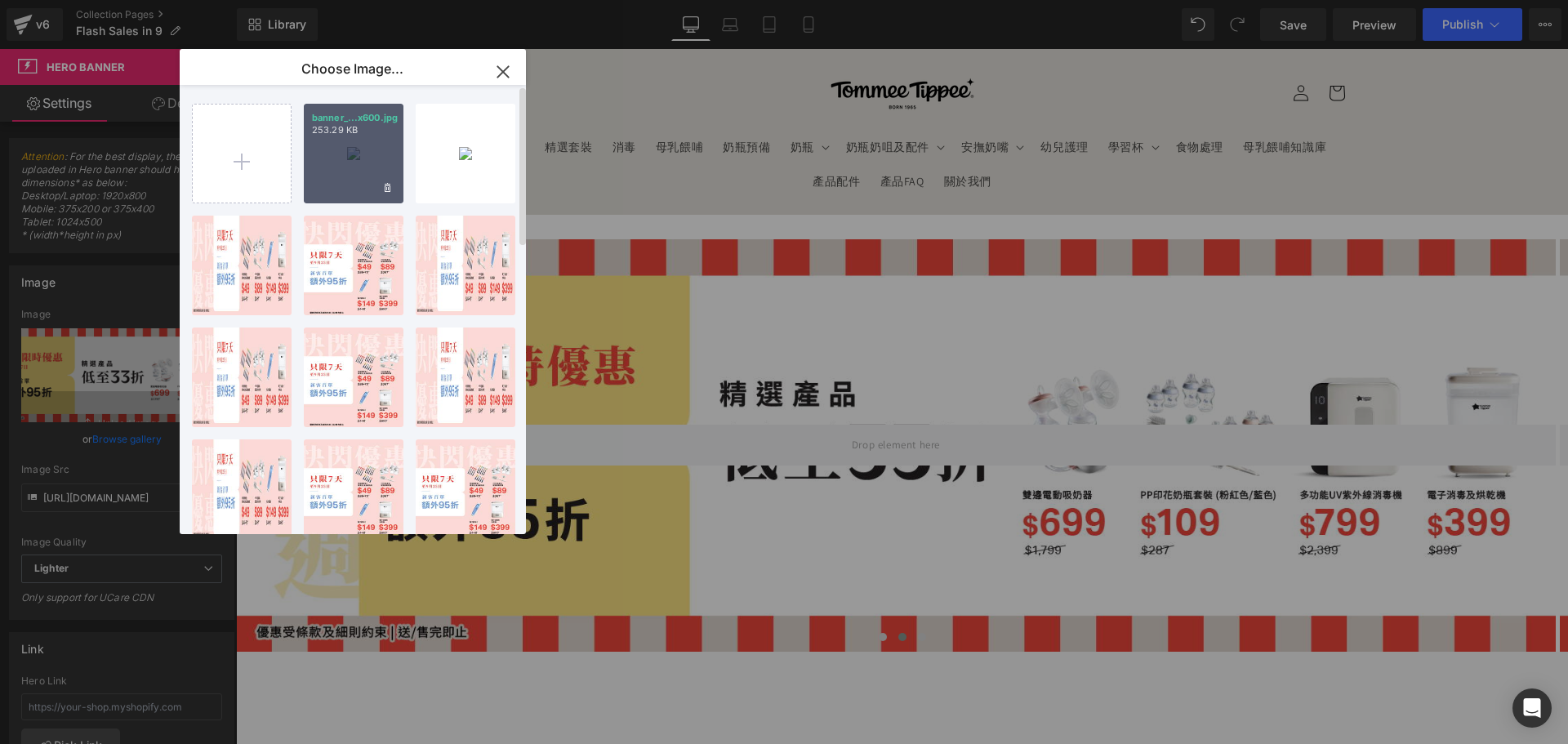
click at [368, 181] on div "banner_...x600.jpg 253.29 KB" at bounding box center [353, 153] width 100 height 100
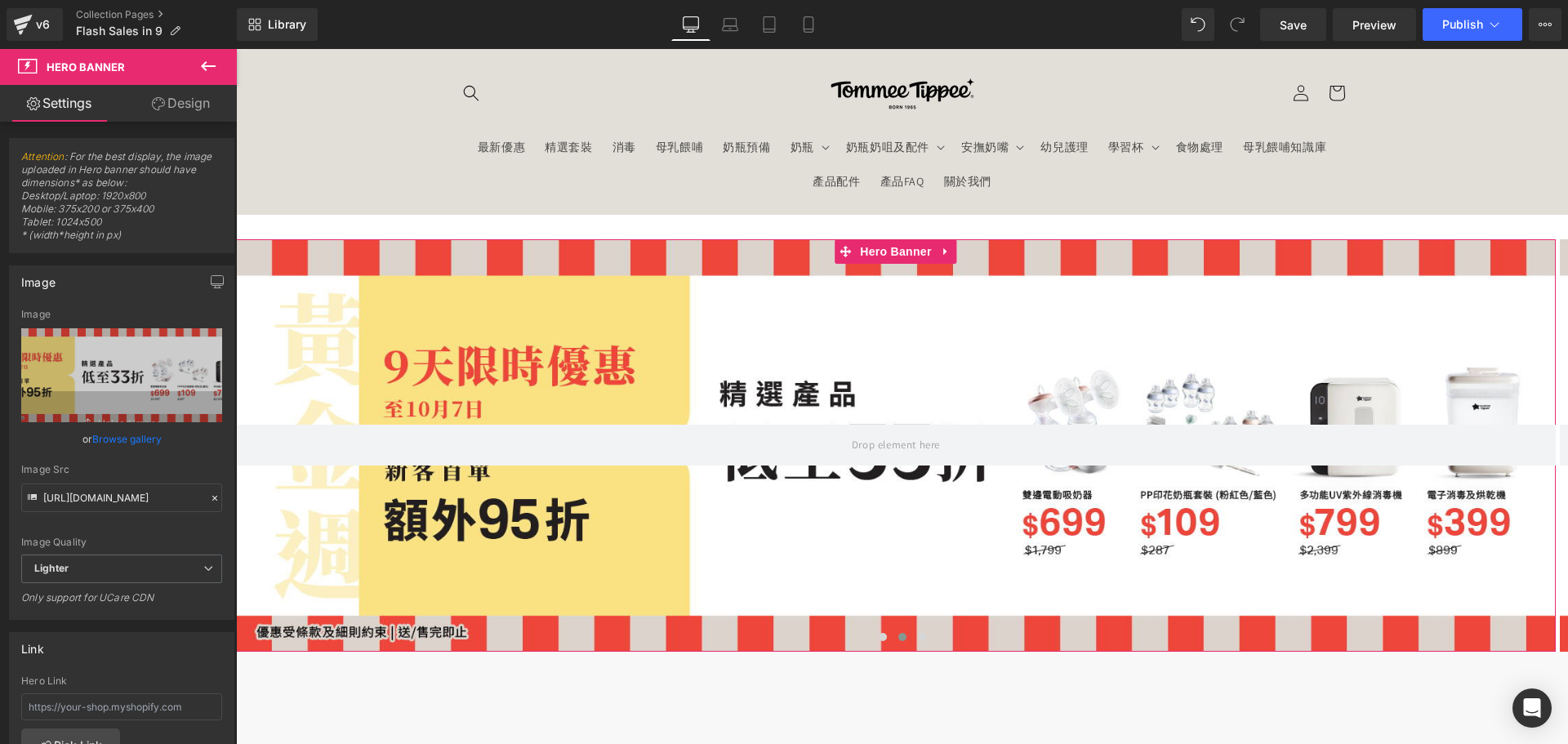
click at [114, 434] on link "Browse gallery" at bounding box center [127, 439] width 69 height 29
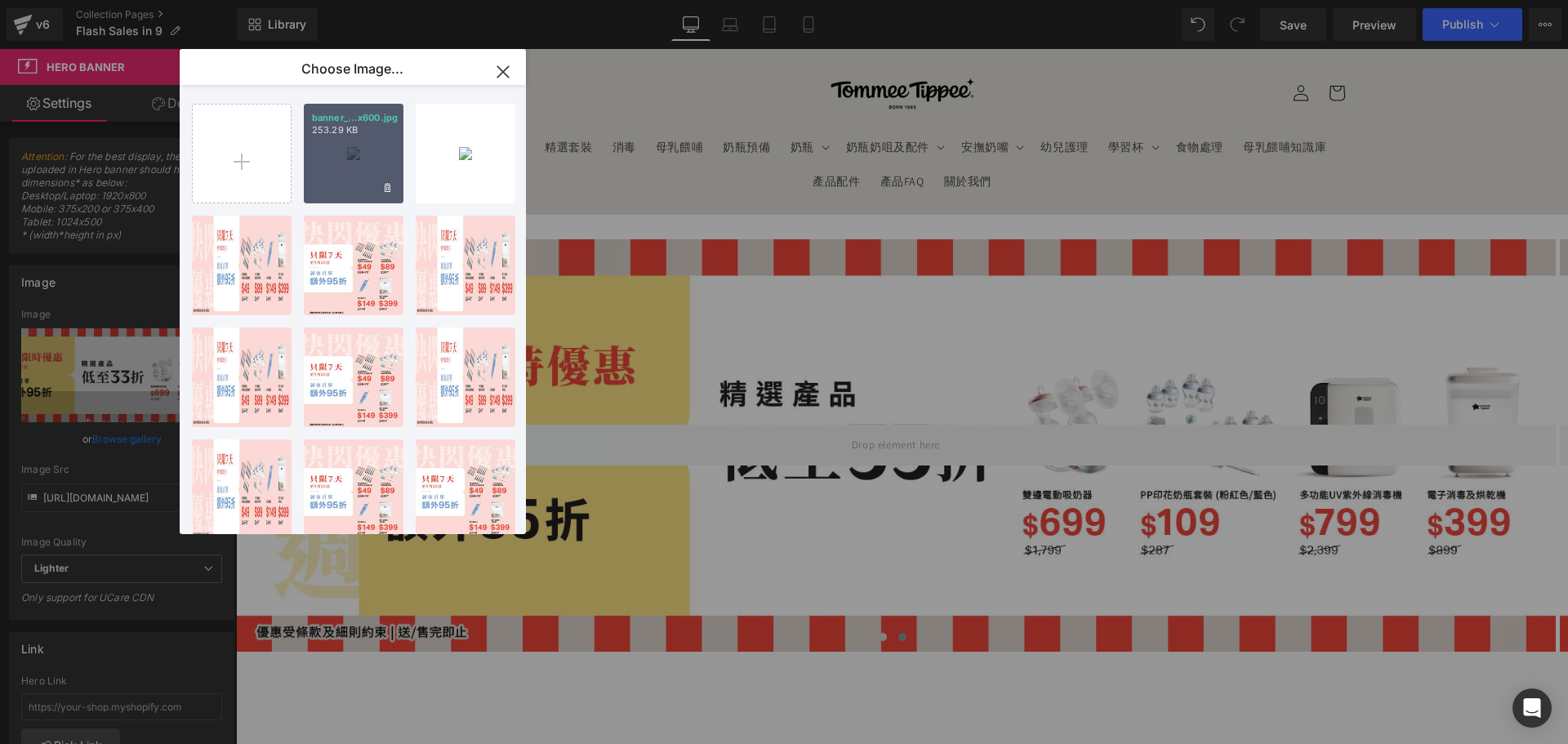
click at [365, 161] on div "banner_...x600.jpg 253.29 KB" at bounding box center [353, 153] width 100 height 100
type input "[URL][DOMAIN_NAME]"
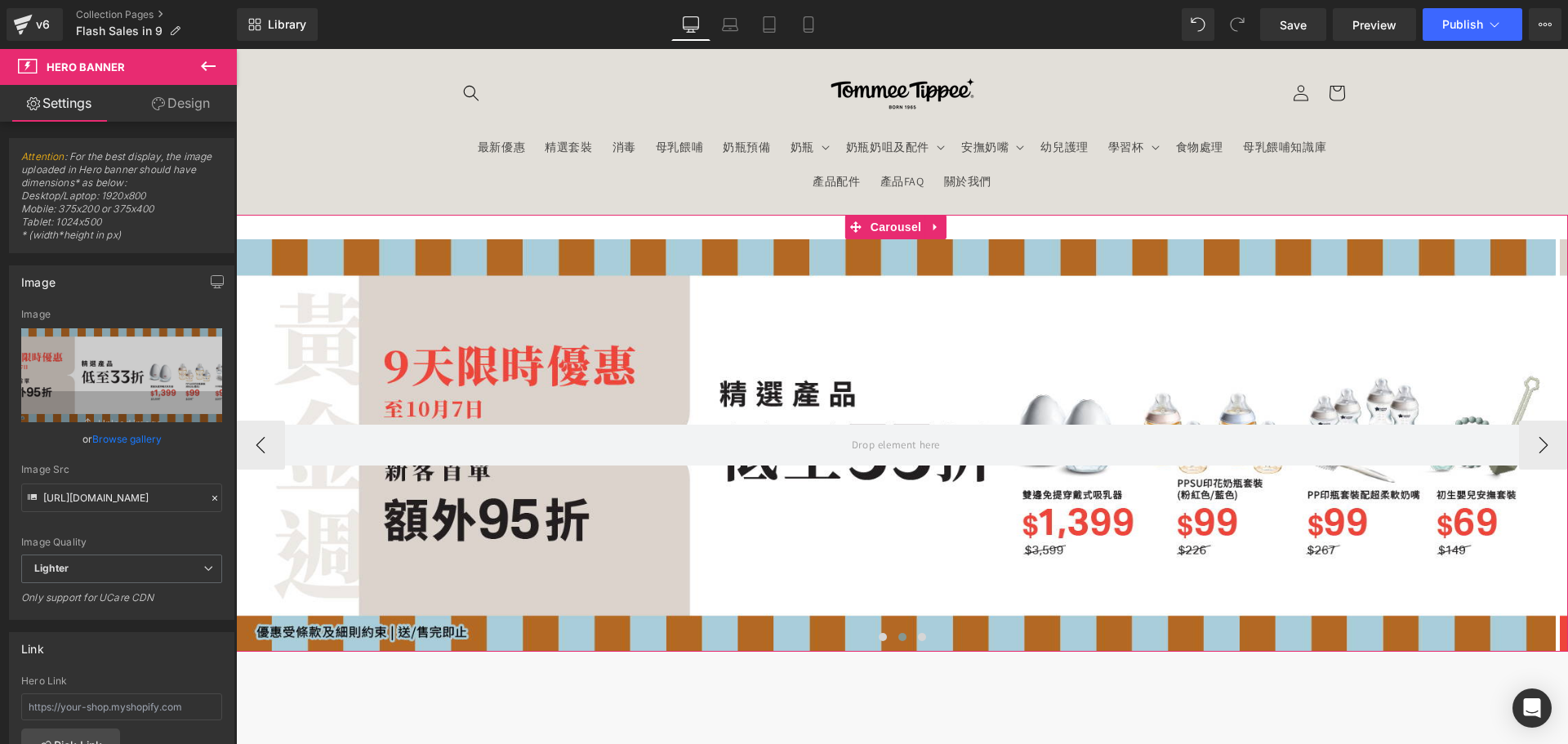
drag, startPoint x: 920, startPoint y: 637, endPoint x: 681, endPoint y: 485, distance: 283.2
click at [920, 638] on button at bounding box center [921, 637] width 20 height 16
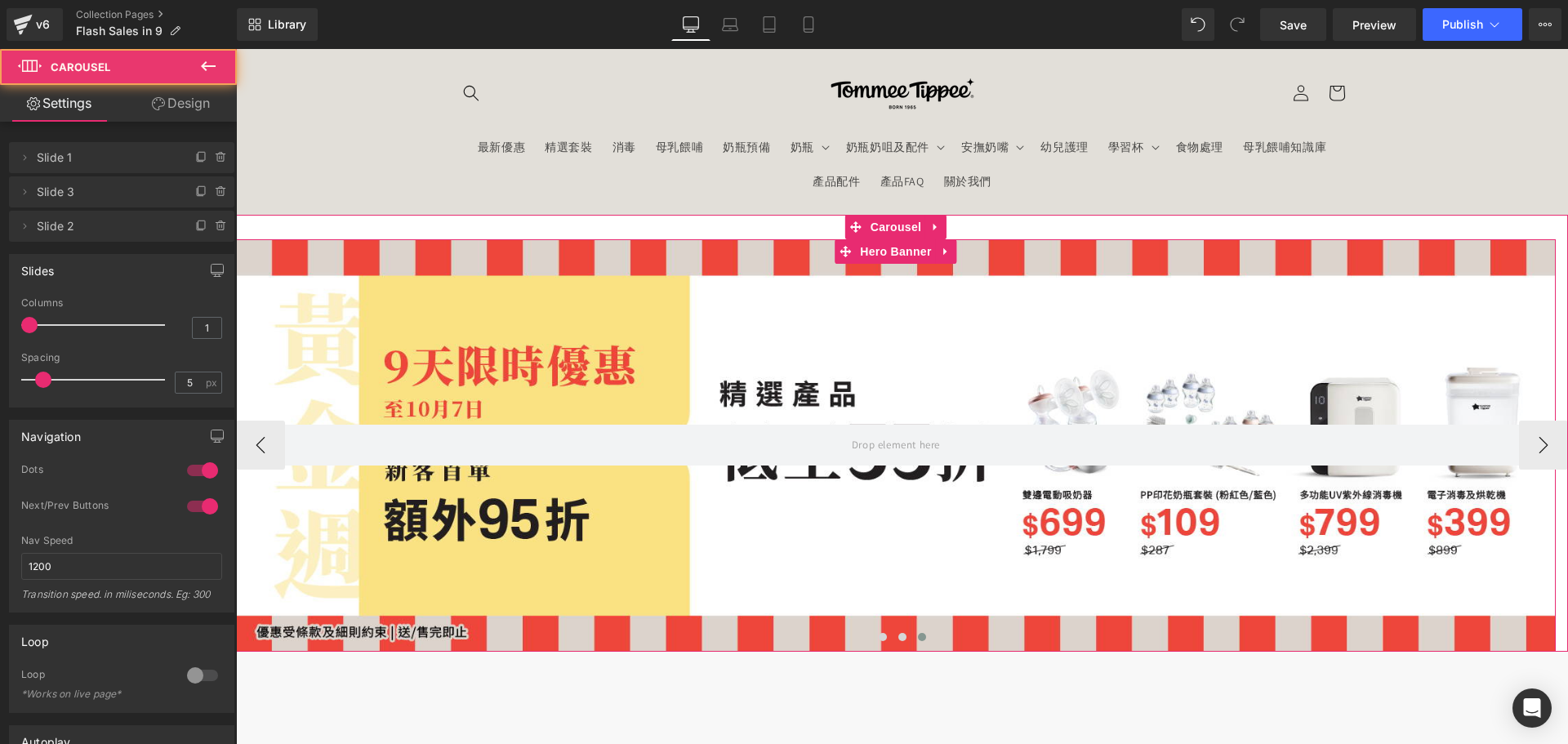
click at [702, 543] on div at bounding box center [896, 445] width 1320 height 413
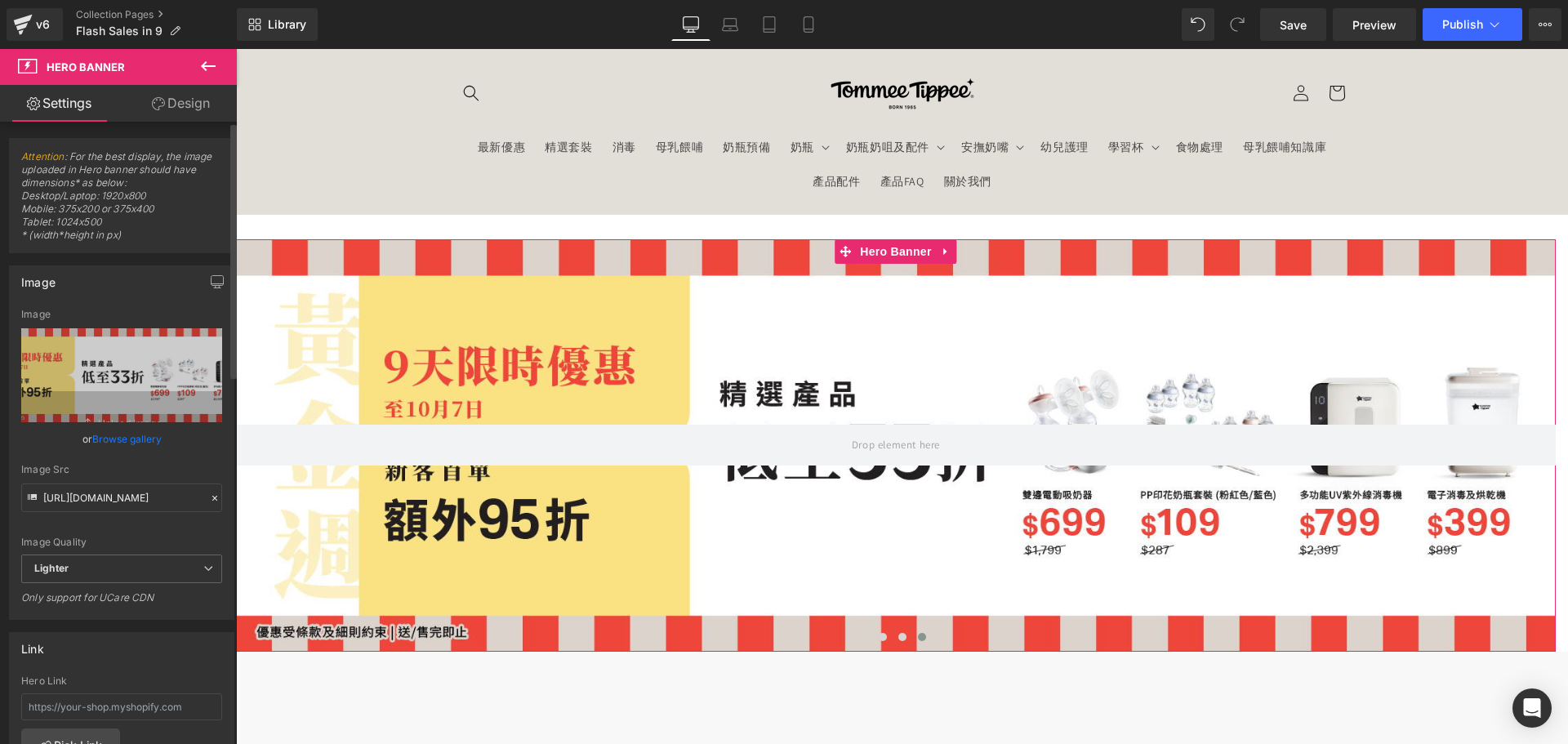
click at [145, 440] on link "Browse gallery" at bounding box center [127, 439] width 69 height 29
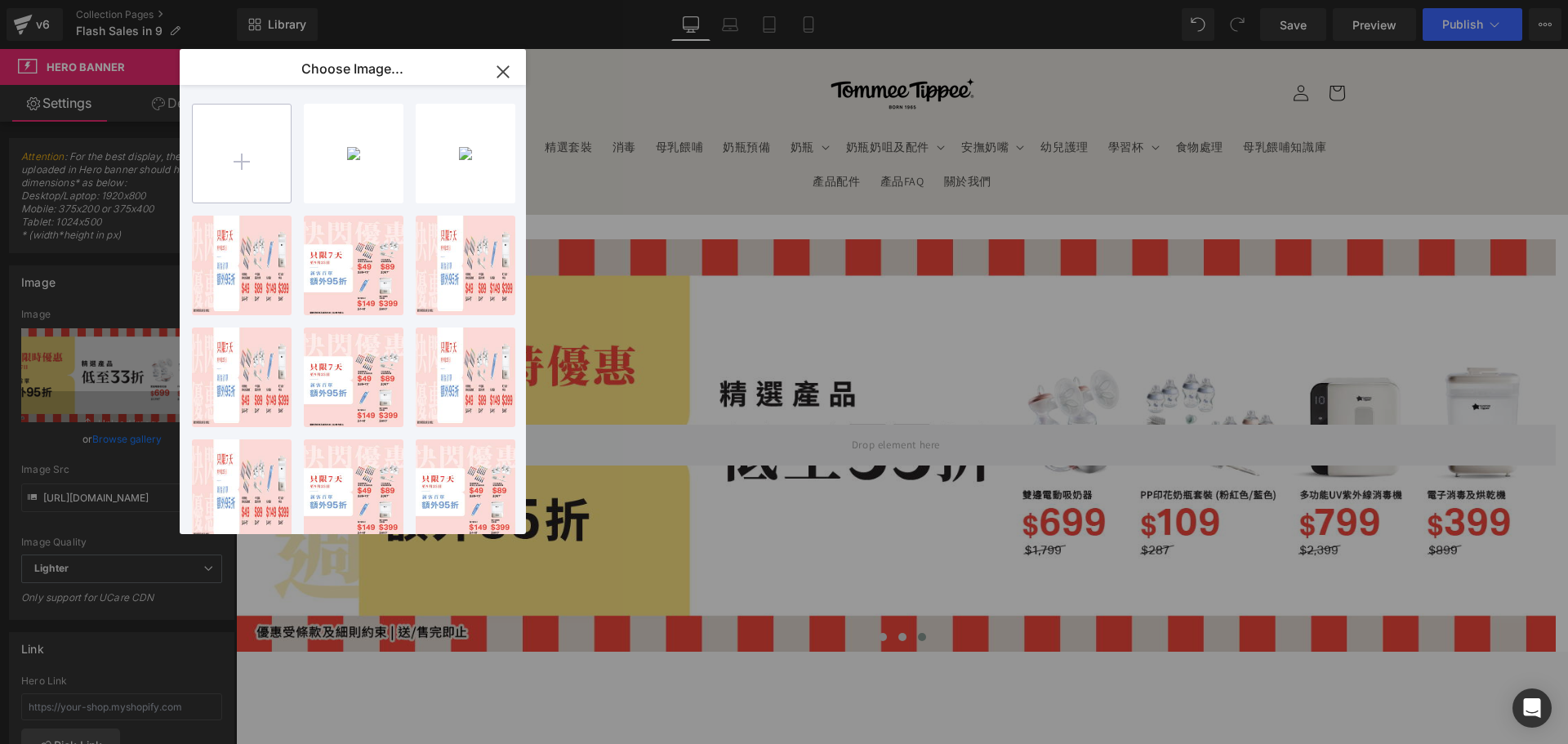
click at [255, 133] on input "file" at bounding box center [241, 153] width 98 height 98
type input "C:\fakepath\banner_instore_10OCT_03_1920x600.jpg"
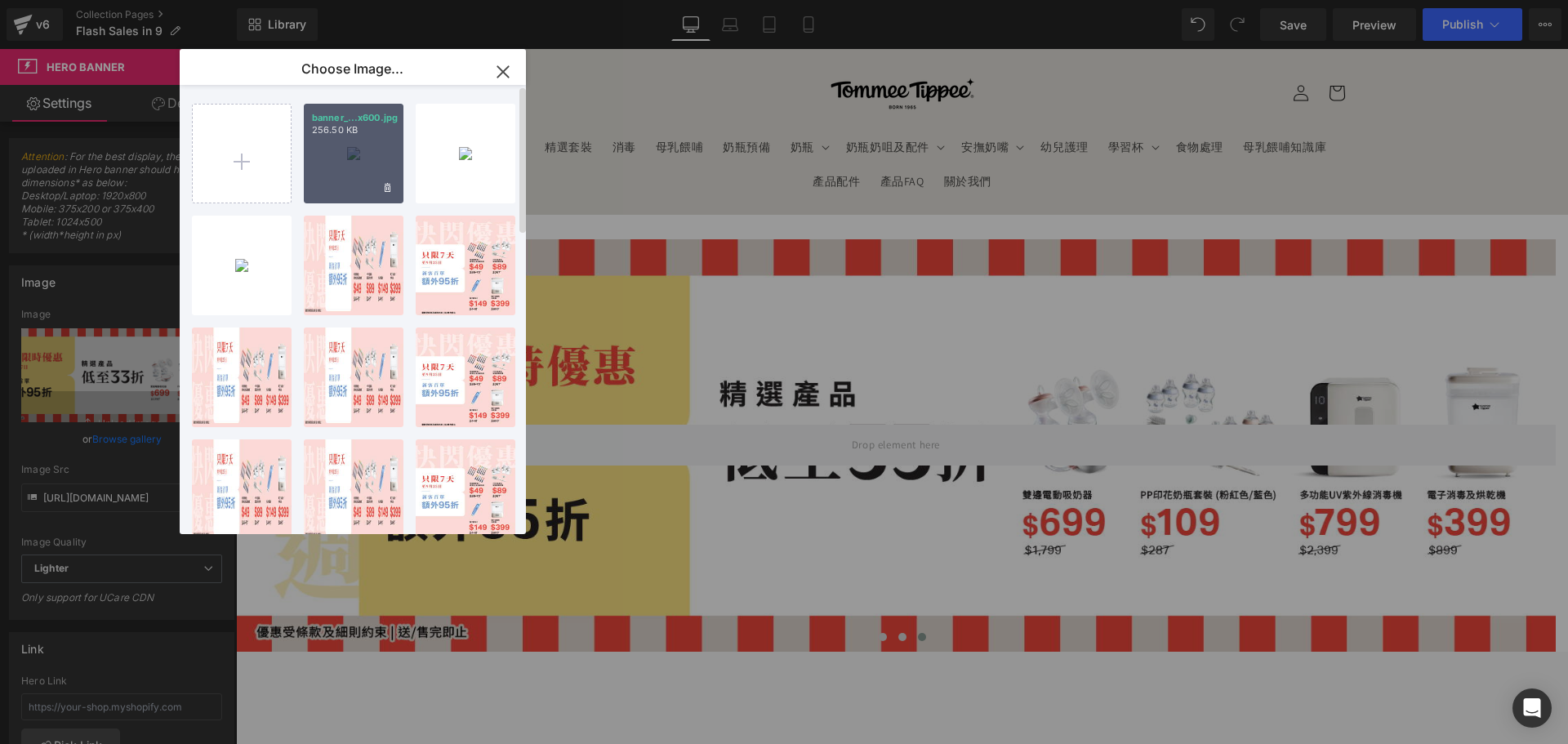
click at [343, 172] on div "banner_...x600.jpg 256.50 KB" at bounding box center [353, 153] width 100 height 100
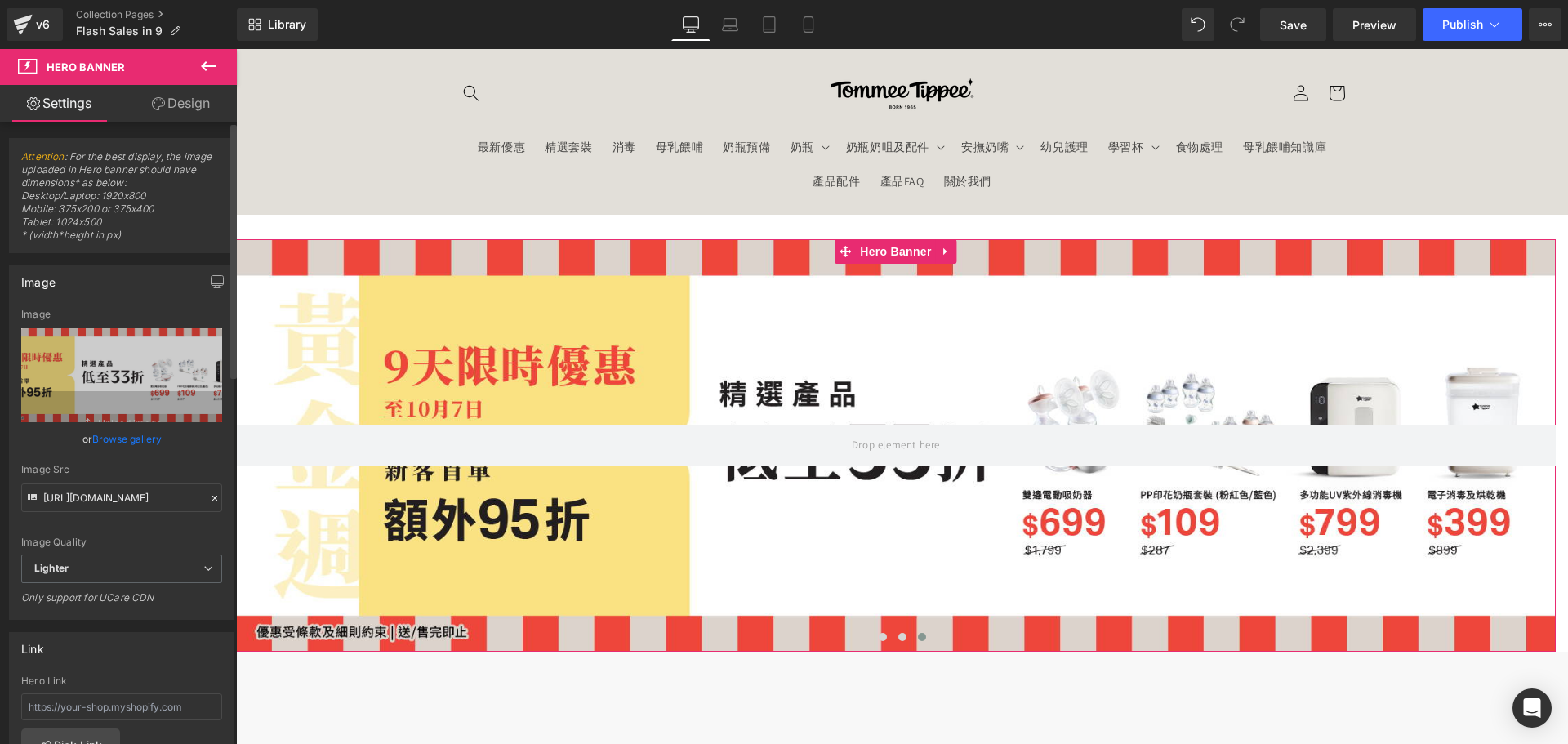
click at [139, 442] on link "Browse gallery" at bounding box center [127, 439] width 69 height 29
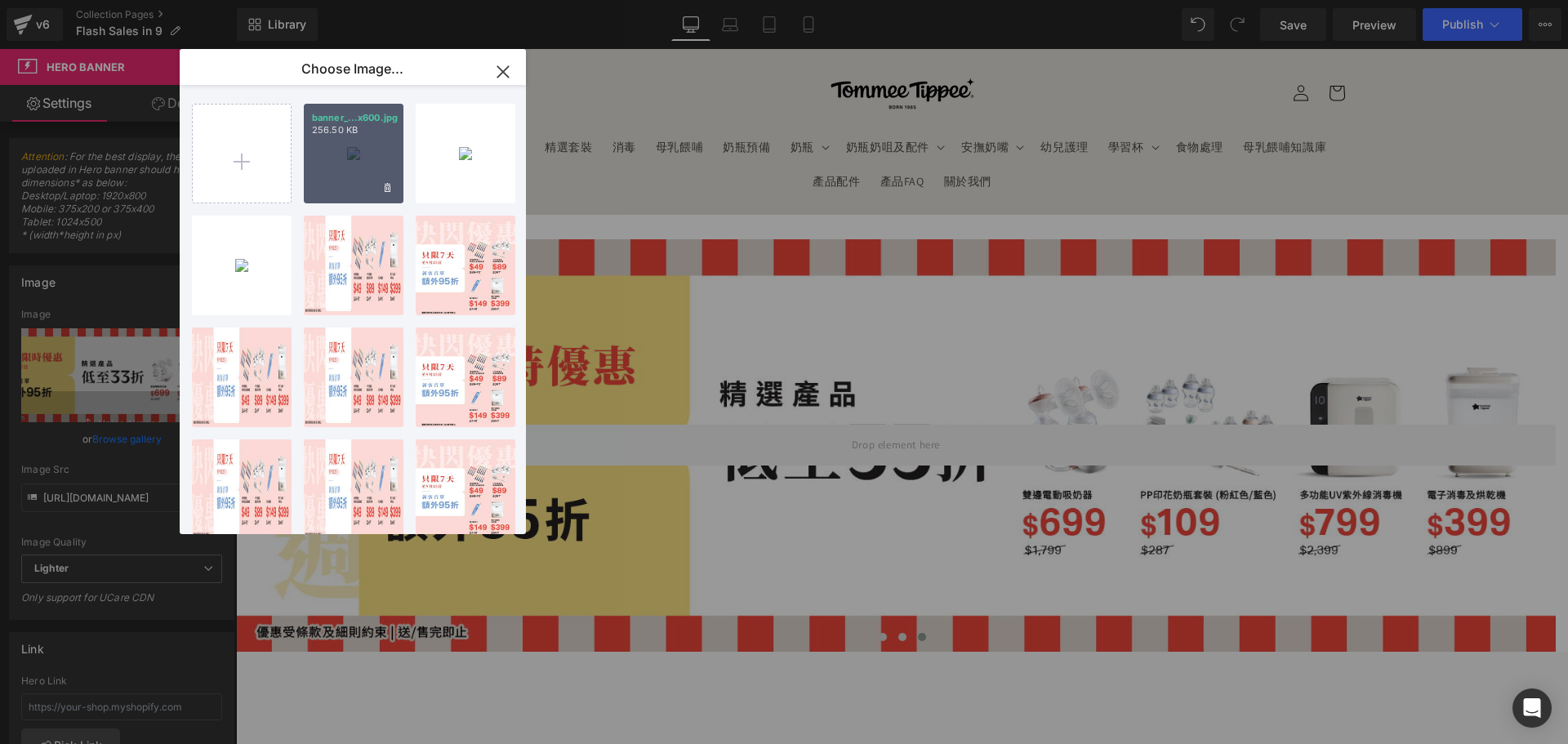
click at [372, 140] on div "banner_...x600.jpg 256.50 KB" at bounding box center [353, 153] width 100 height 100
type input "[URL][DOMAIN_NAME]"
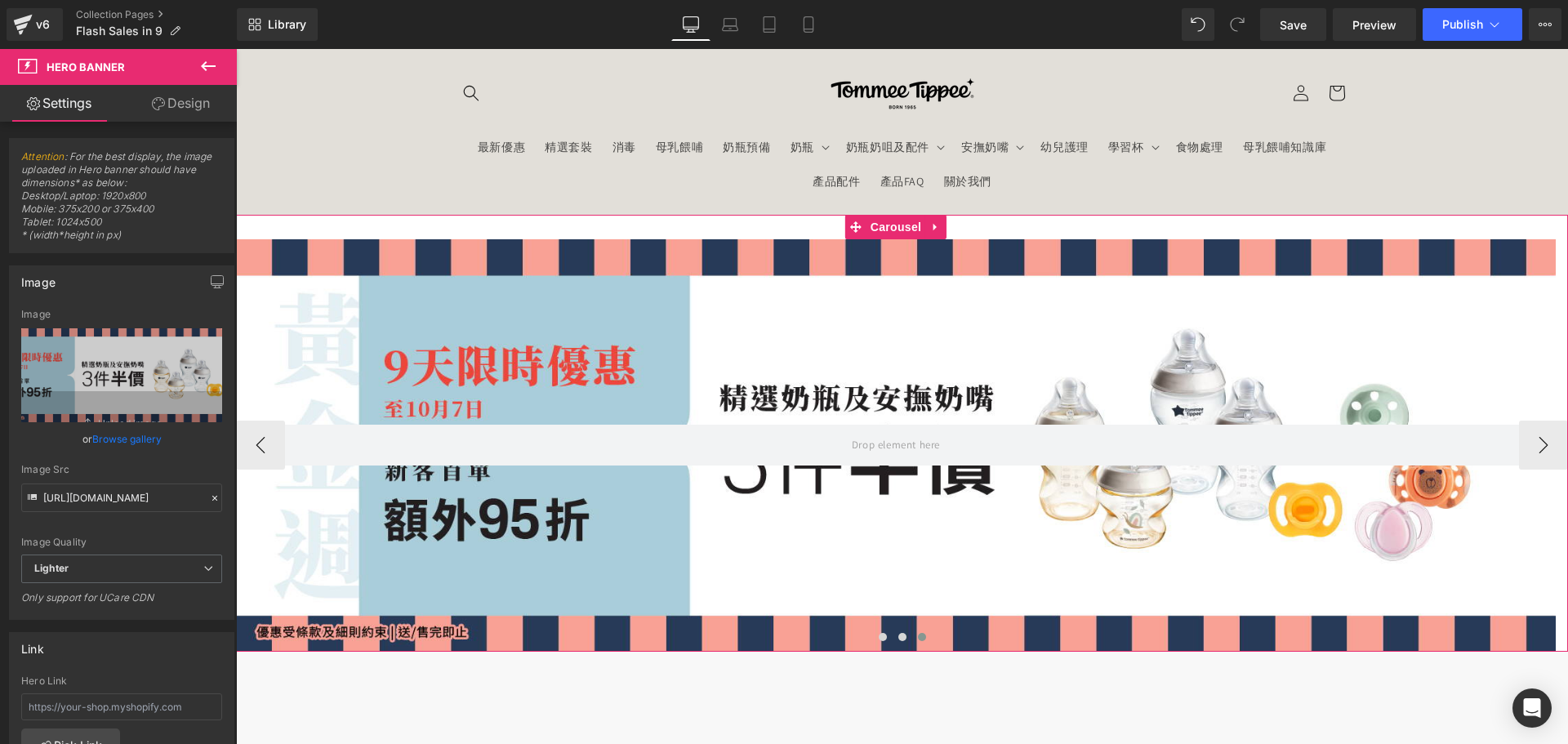
click at [890, 228] on span "Carousel" at bounding box center [895, 227] width 59 height 24
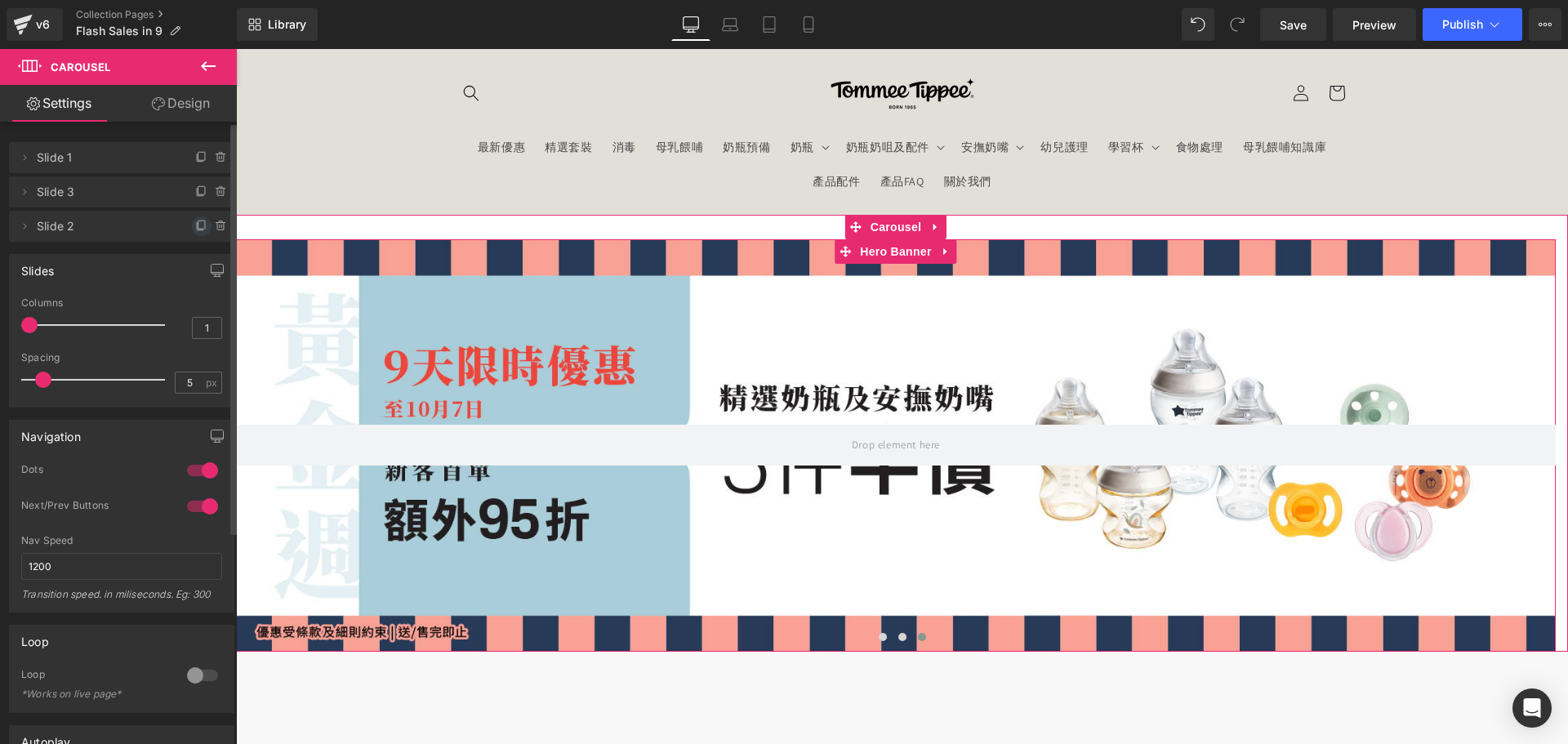
click at [199, 226] on icon at bounding box center [202, 224] width 7 height 8
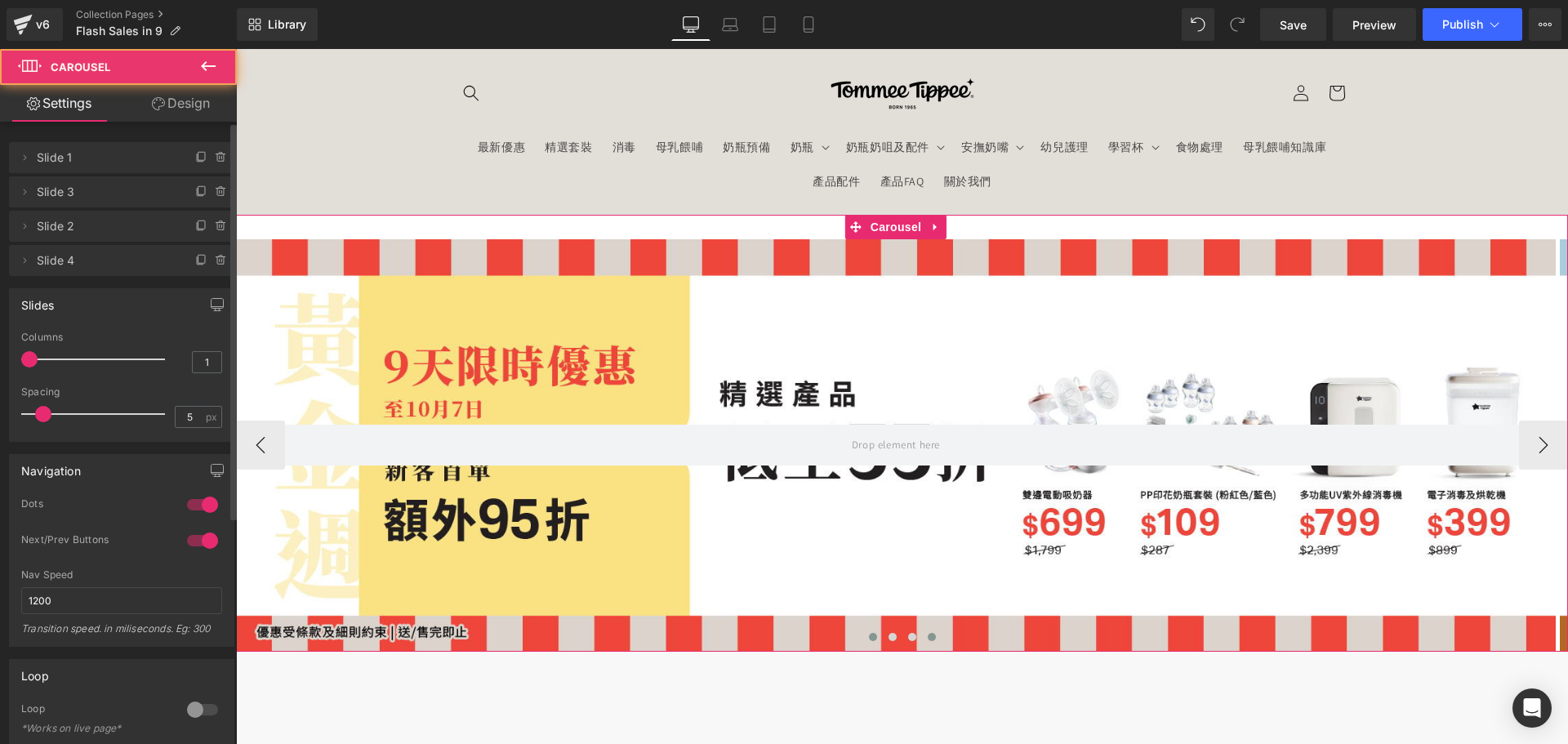
click at [928, 639] on span at bounding box center [931, 637] width 8 height 8
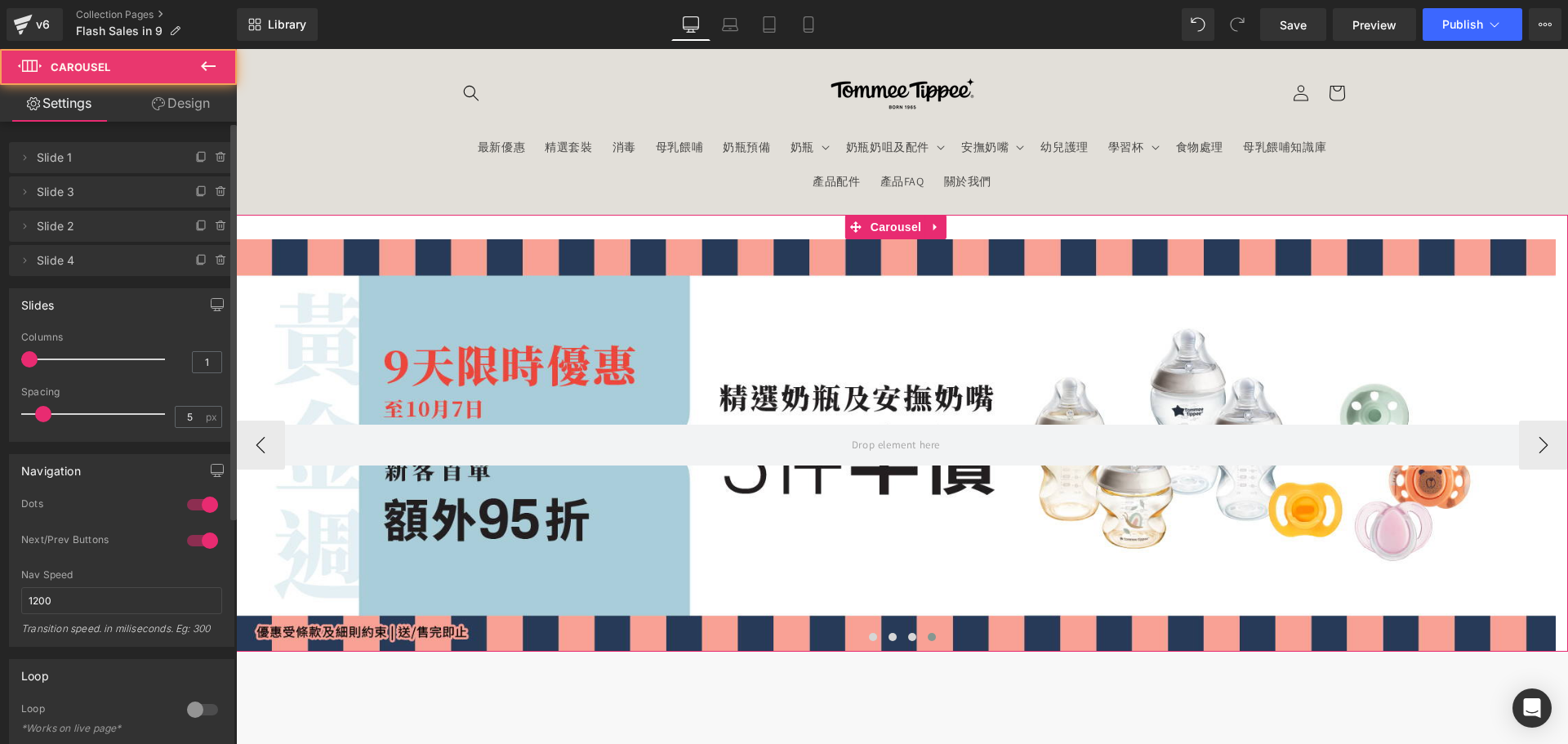
click at [797, 482] on div at bounding box center [896, 445] width 1320 height 413
click at [710, 518] on div at bounding box center [896, 445] width 1320 height 413
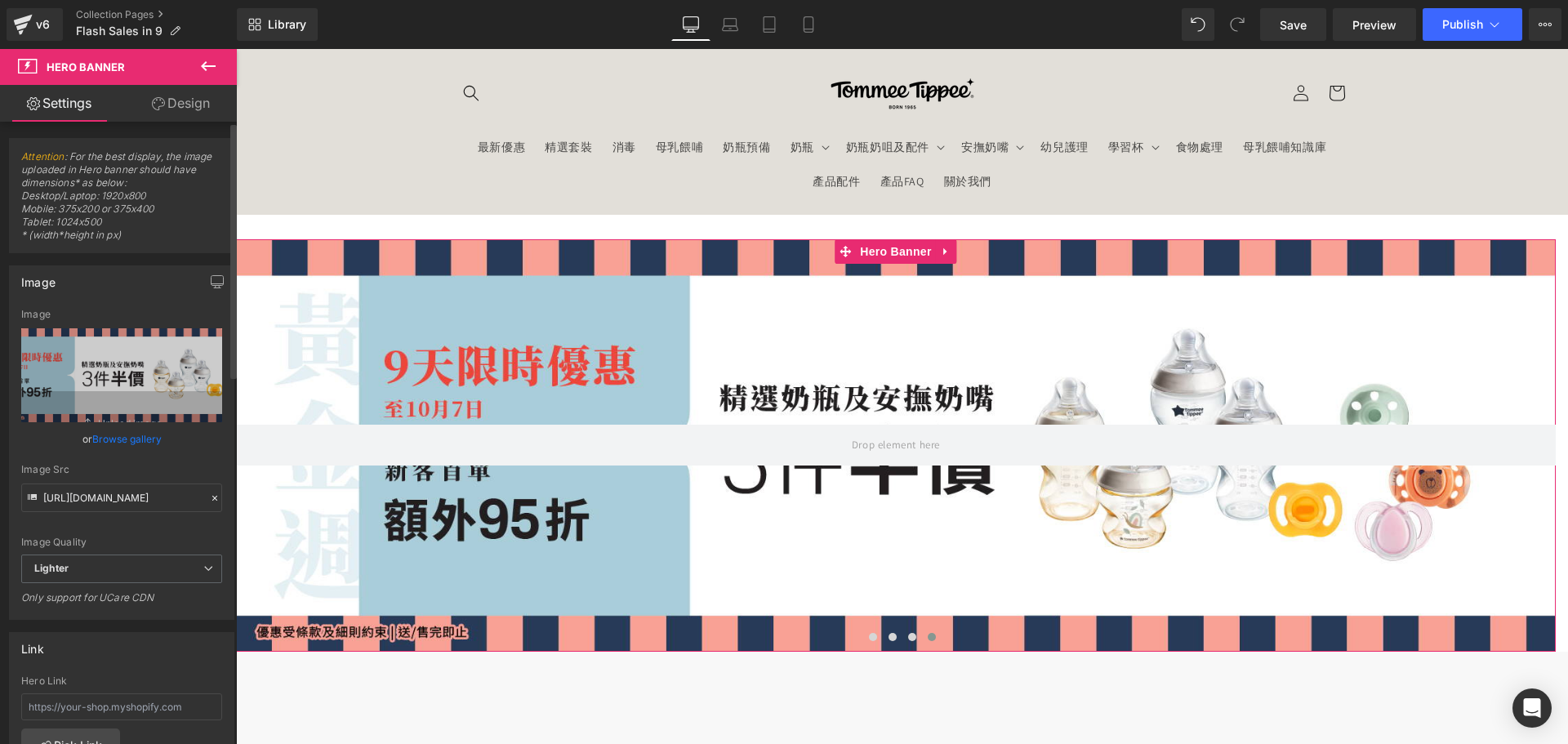
click at [148, 442] on link "Browse gallery" at bounding box center [127, 439] width 69 height 29
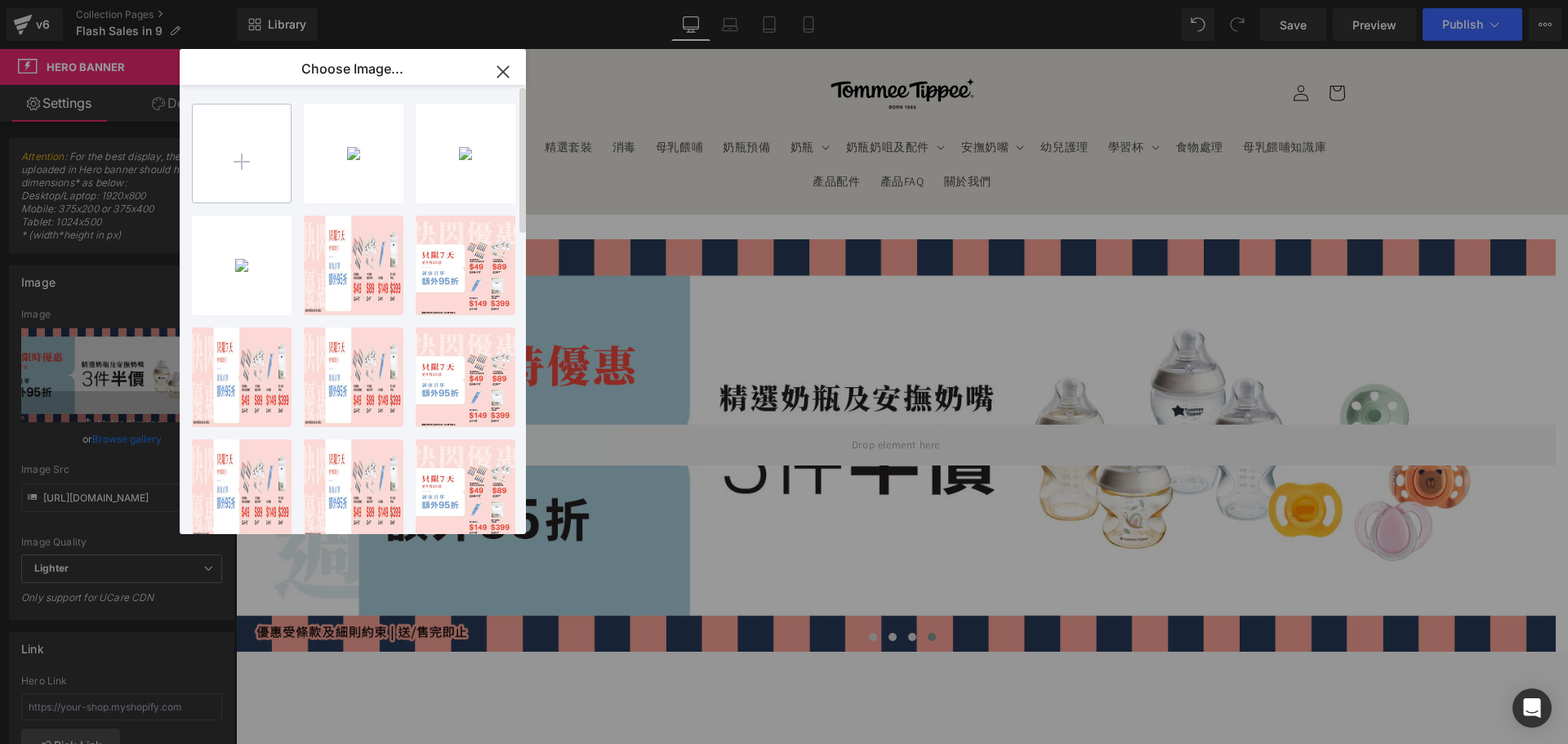
click at [274, 192] on input "file" at bounding box center [241, 153] width 98 height 98
type input "C:\fakepath\banner_instore_10OCT_04_1920x600.jpg"
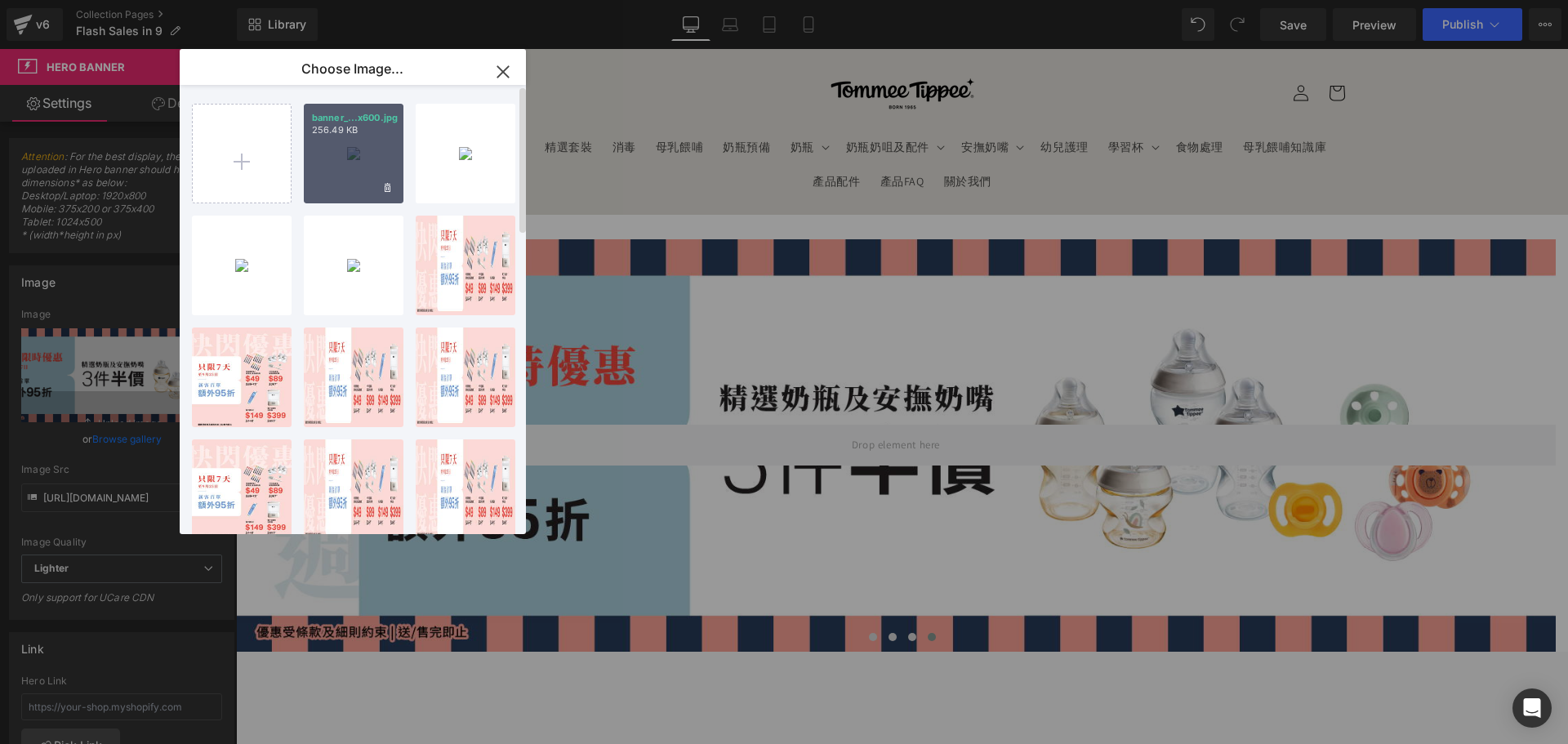
click at [339, 147] on div "banner_...x600.jpg 256.49 KB" at bounding box center [353, 153] width 100 height 100
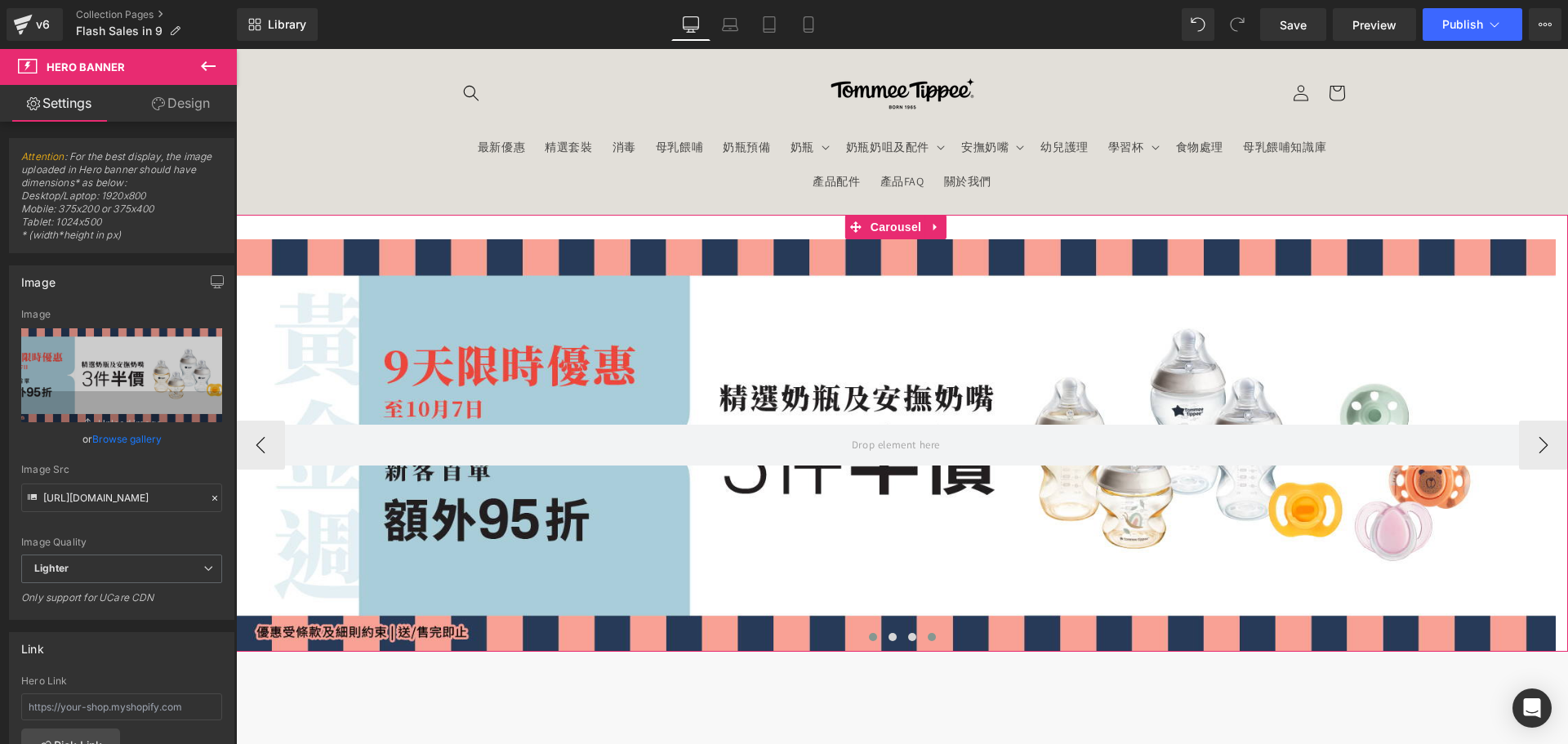
click at [869, 636] on span at bounding box center [873, 637] width 8 height 8
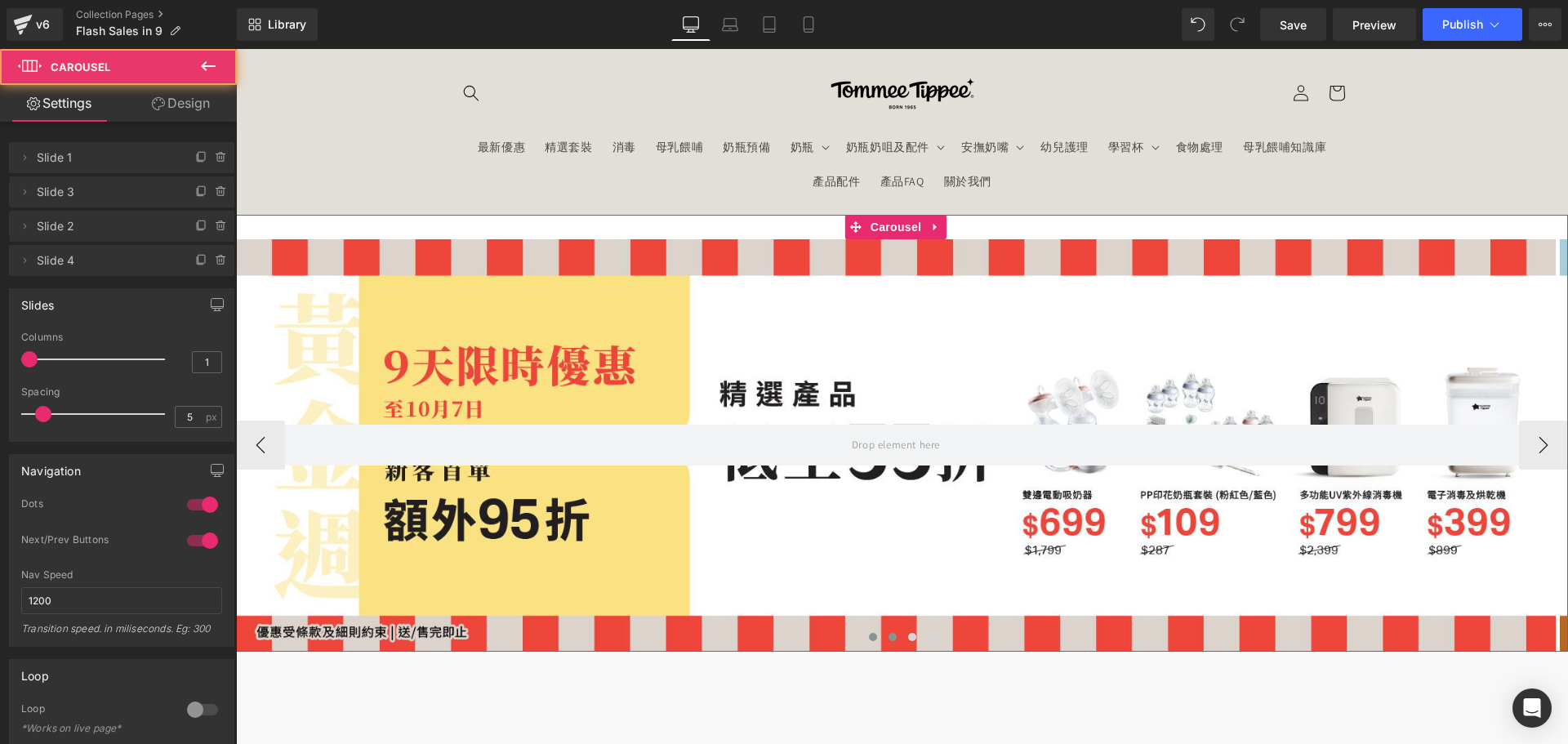
click at [883, 637] on button at bounding box center [892, 637] width 20 height 16
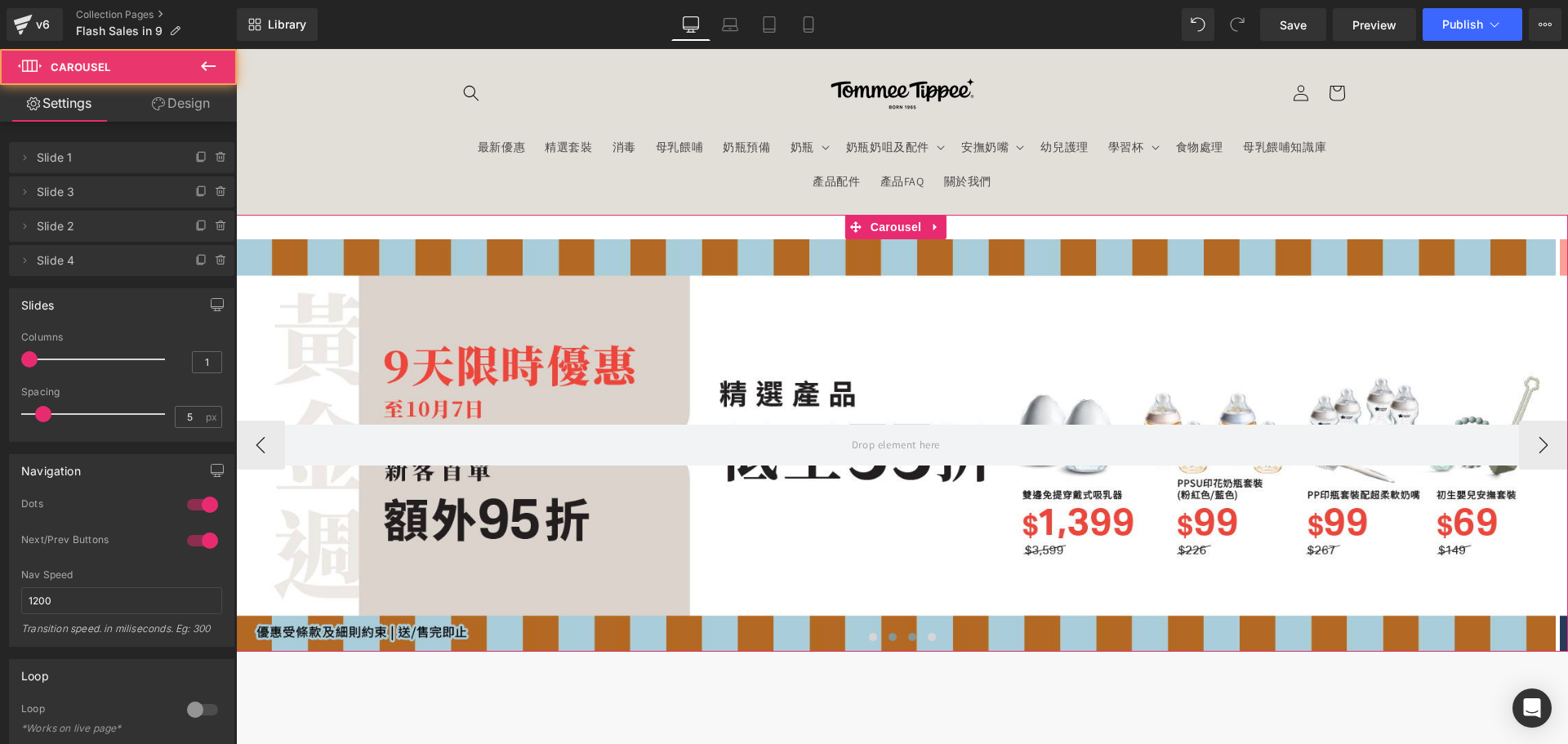
click at [903, 639] on button at bounding box center [912, 637] width 20 height 16
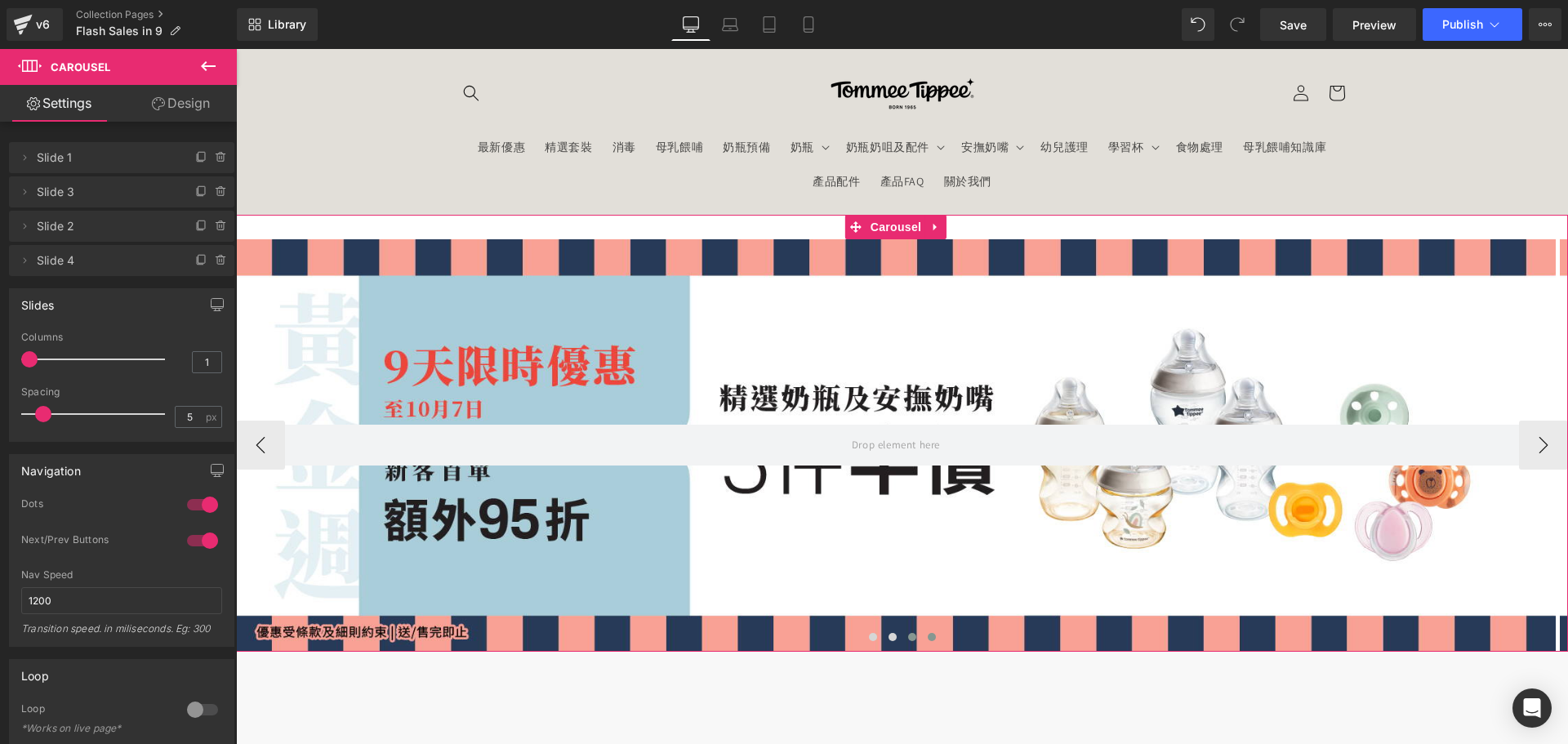
click at [930, 640] on button at bounding box center [931, 637] width 20 height 16
click at [636, 530] on div at bounding box center [896, 445] width 1320 height 413
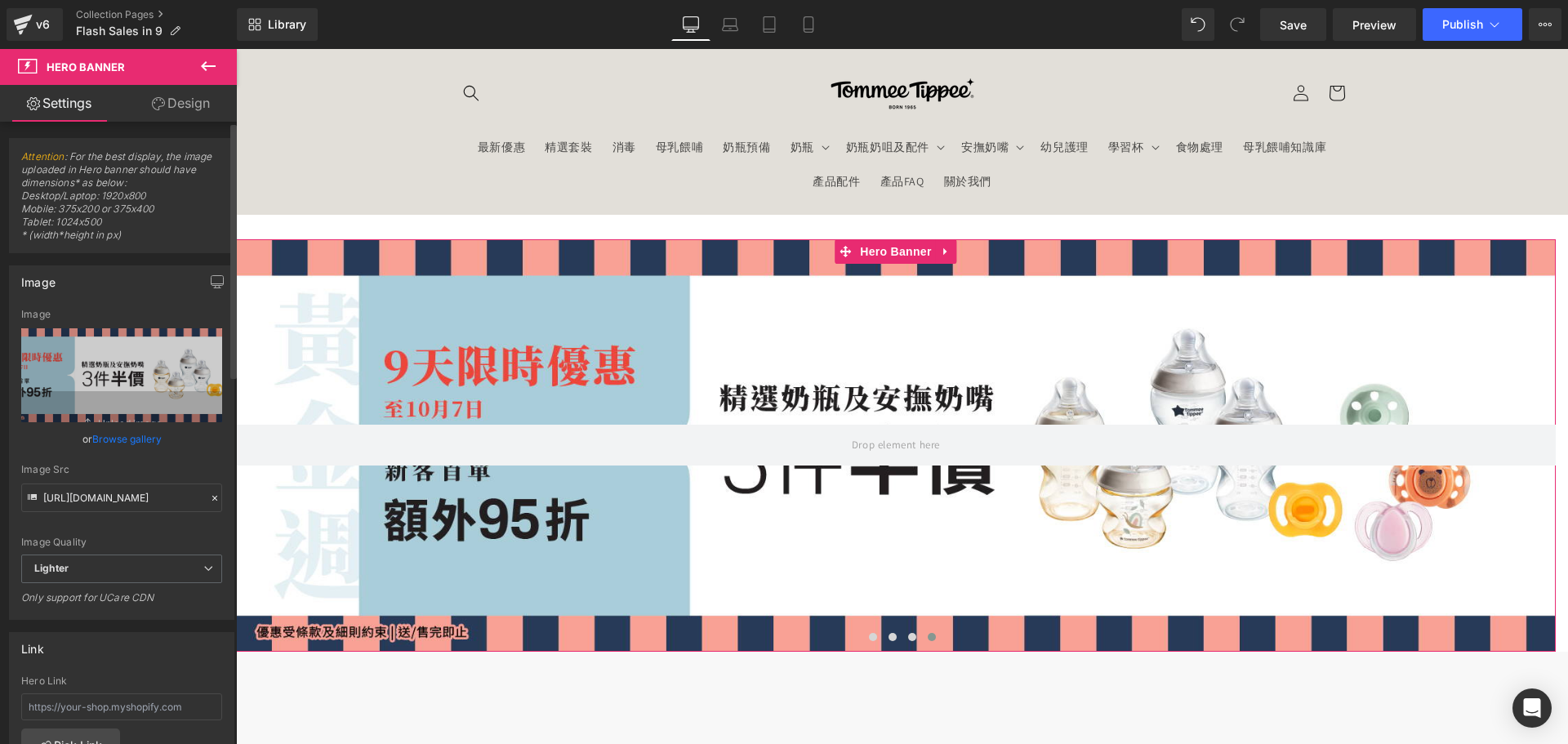
click at [130, 454] on div "Image Quality Lighter Lightest Lighter Lighter Lightest Only support for UCare …" at bounding box center [121, 431] width 201 height 246
click at [138, 442] on link "Browse gallery" at bounding box center [127, 439] width 69 height 29
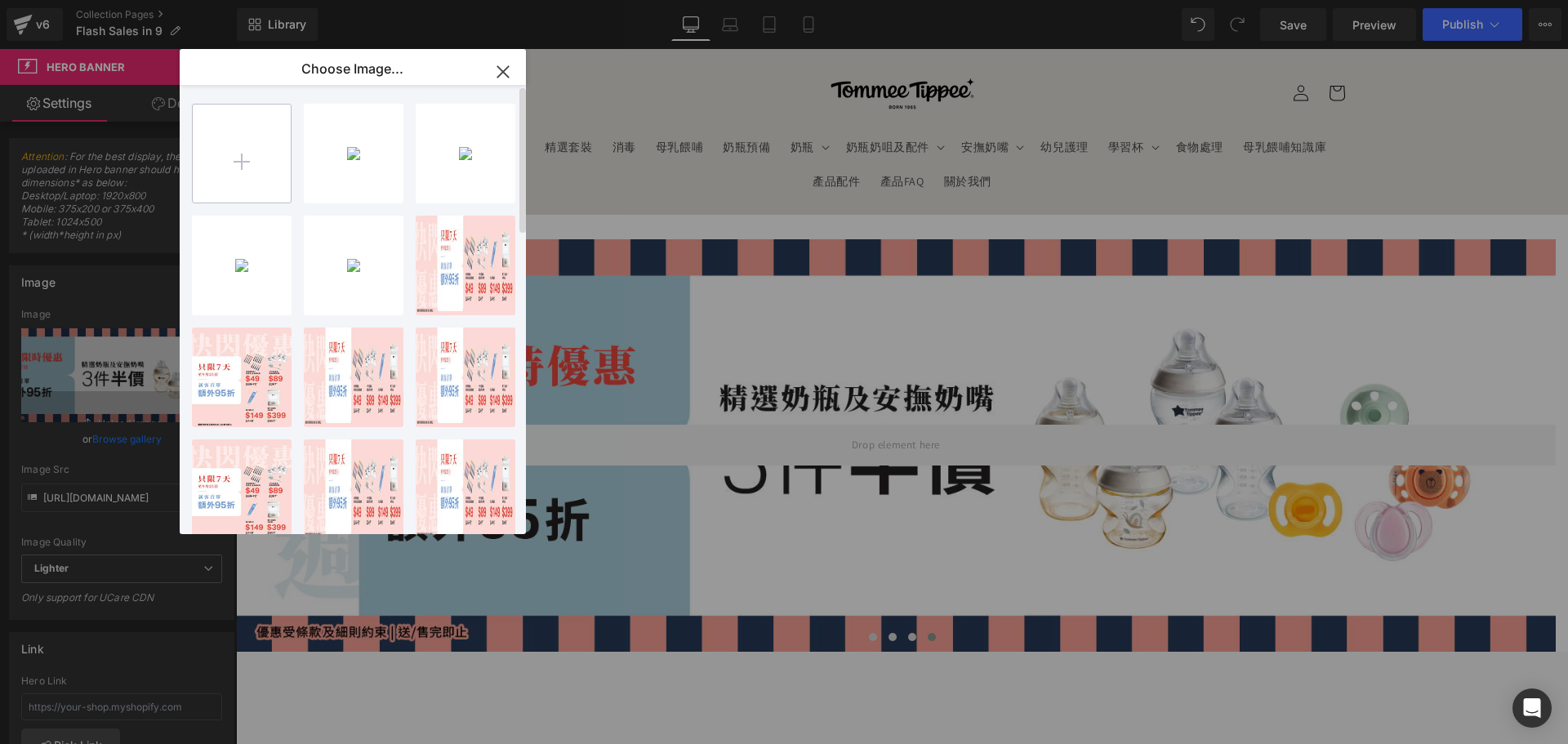
click at [258, 126] on input "file" at bounding box center [241, 153] width 98 height 98
type input "C:\fakepath\banner_instore_10OCT_04_1920x600.jpg"
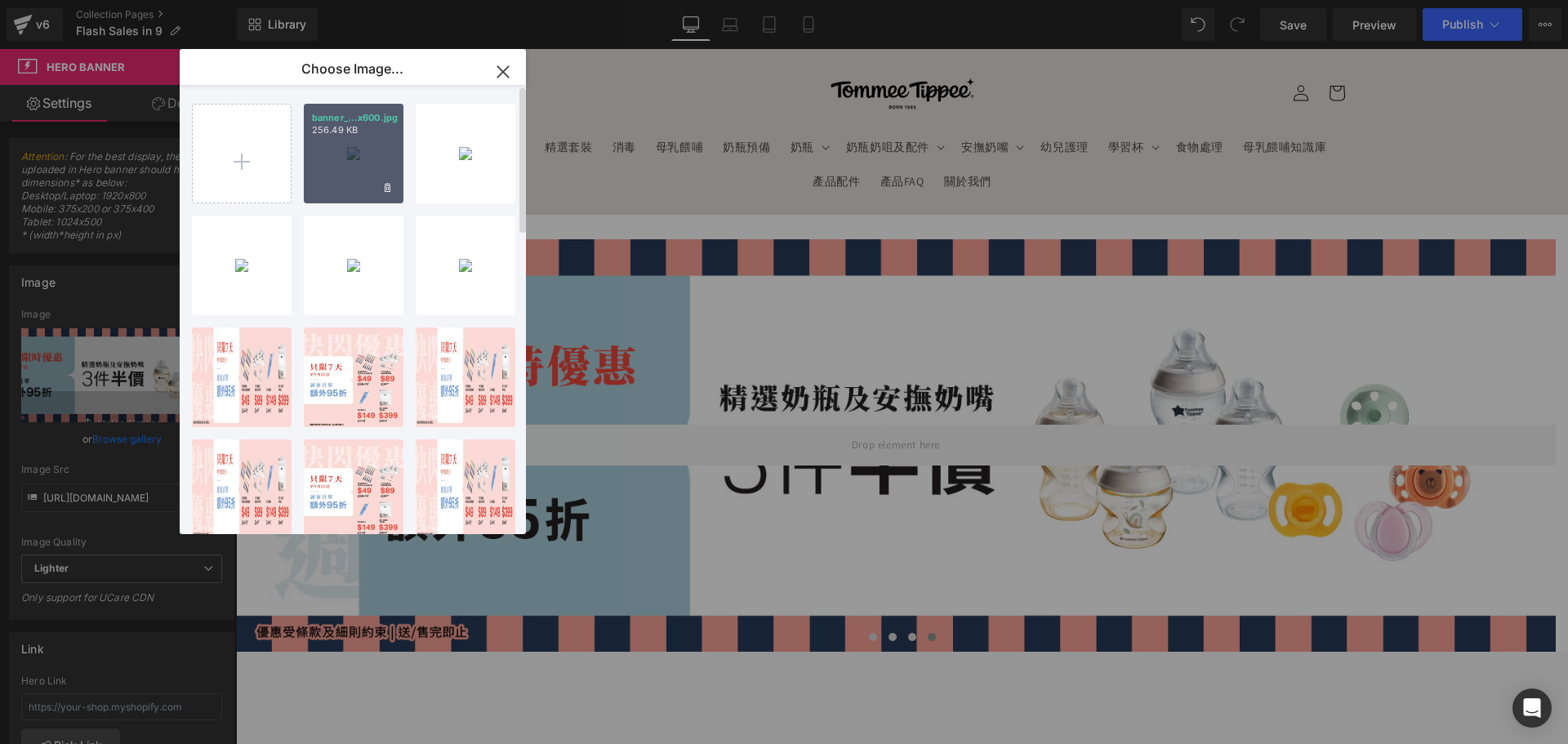
click at [323, 193] on div "banner_...x600.jpg 256.49 KB" at bounding box center [353, 153] width 100 height 100
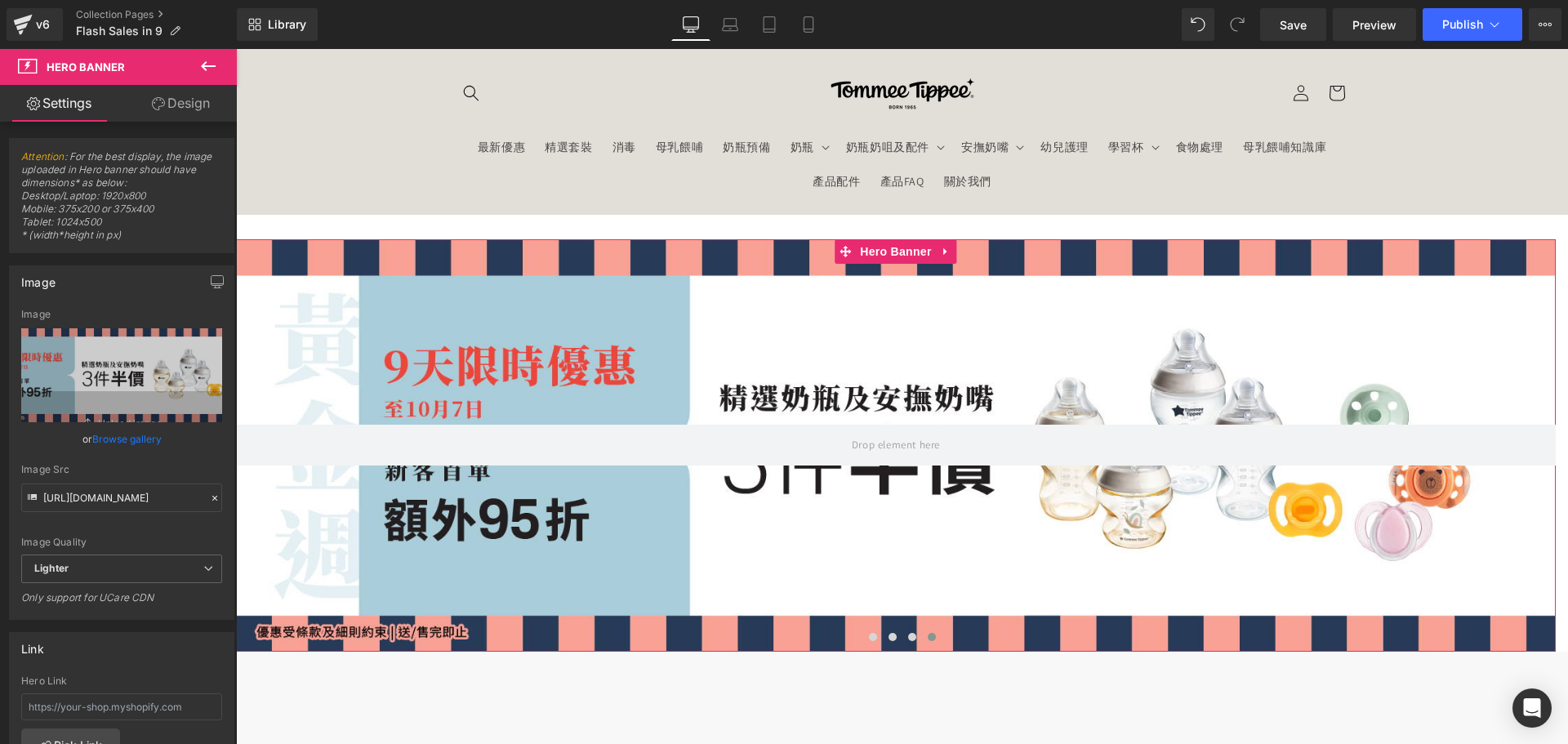
click at [142, 429] on link "Browse gallery" at bounding box center [127, 439] width 69 height 29
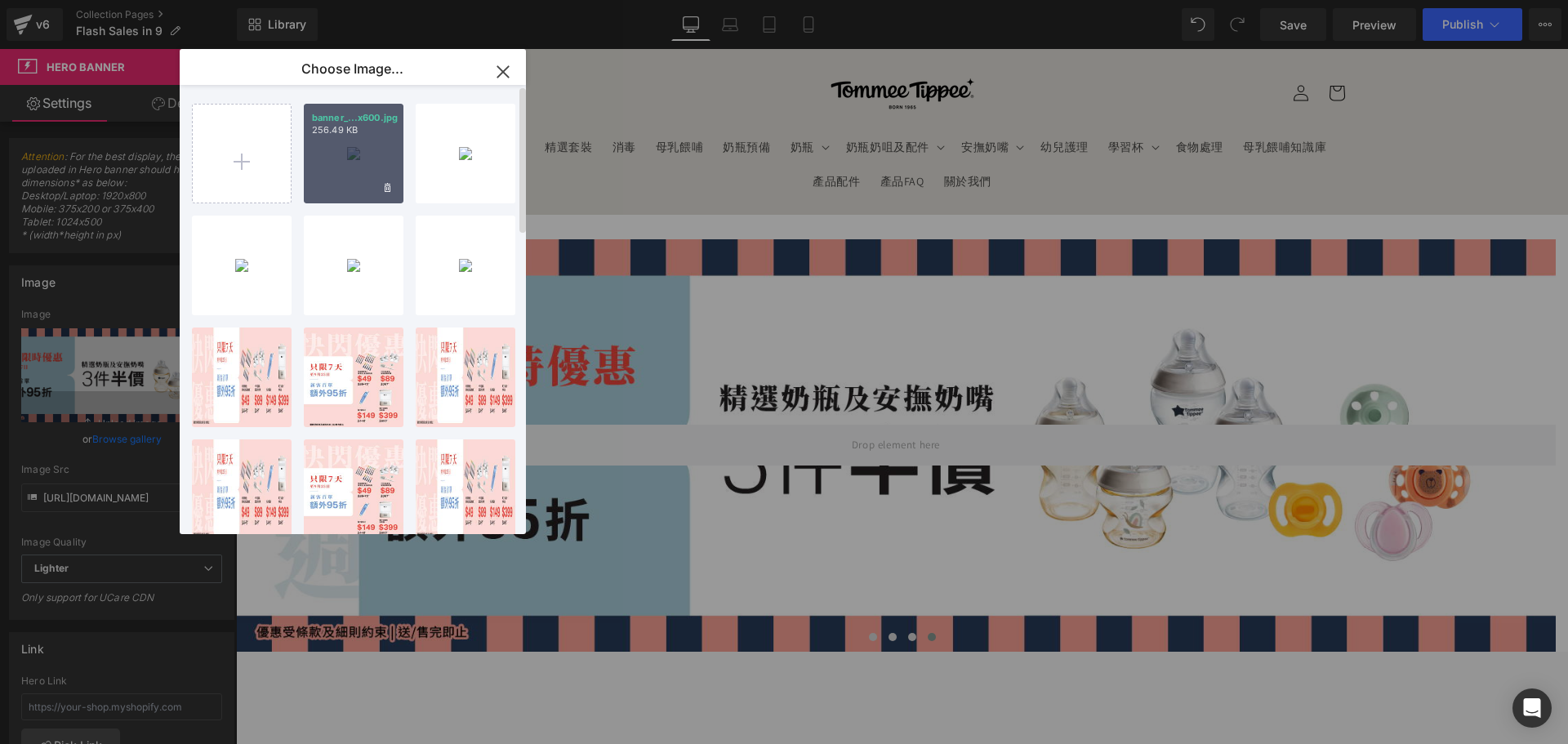
click at [327, 172] on div "banner_...x600.jpg 256.49 KB" at bounding box center [353, 153] width 100 height 100
type input "[URL][DOMAIN_NAME]"
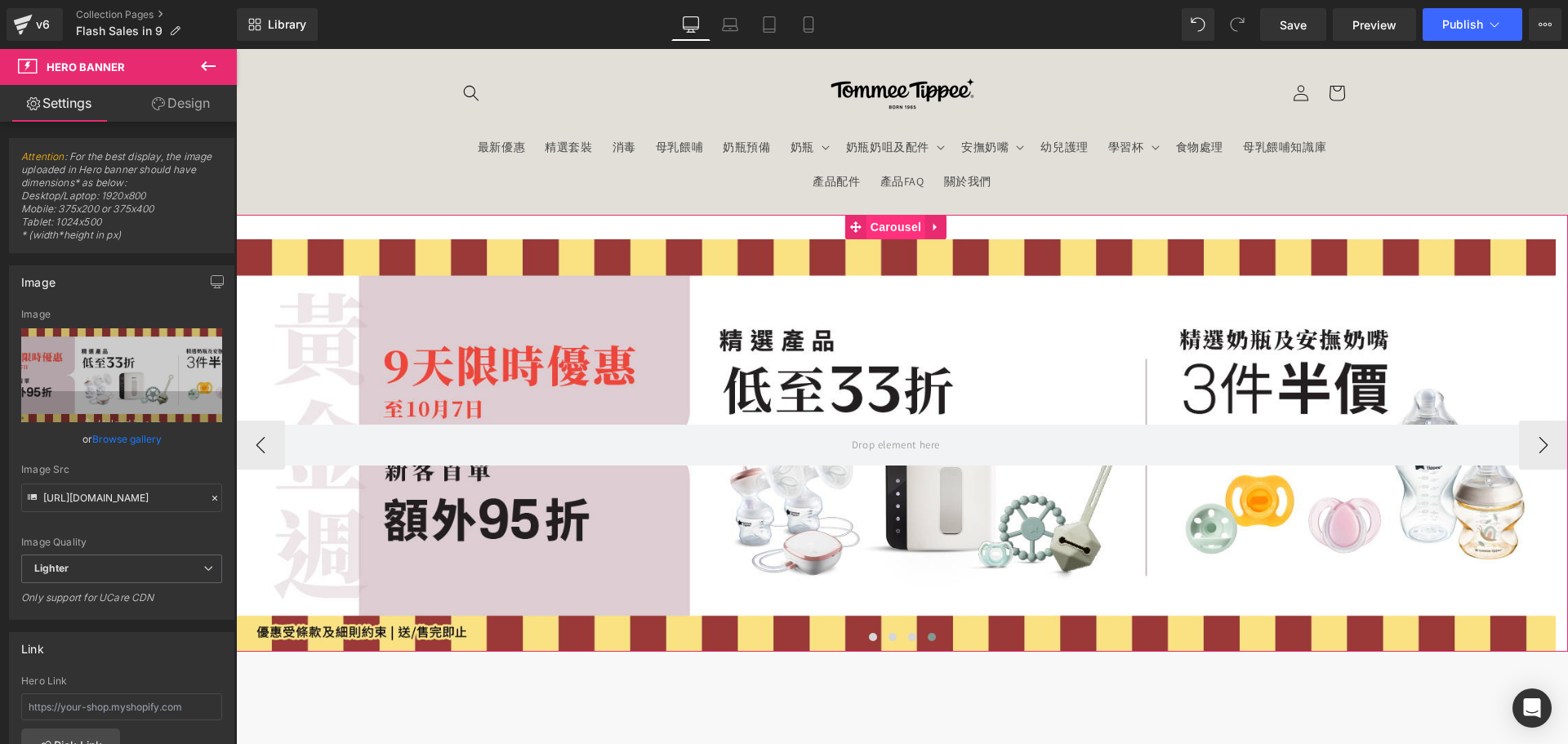
click at [876, 227] on span "Carousel" at bounding box center [895, 227] width 59 height 24
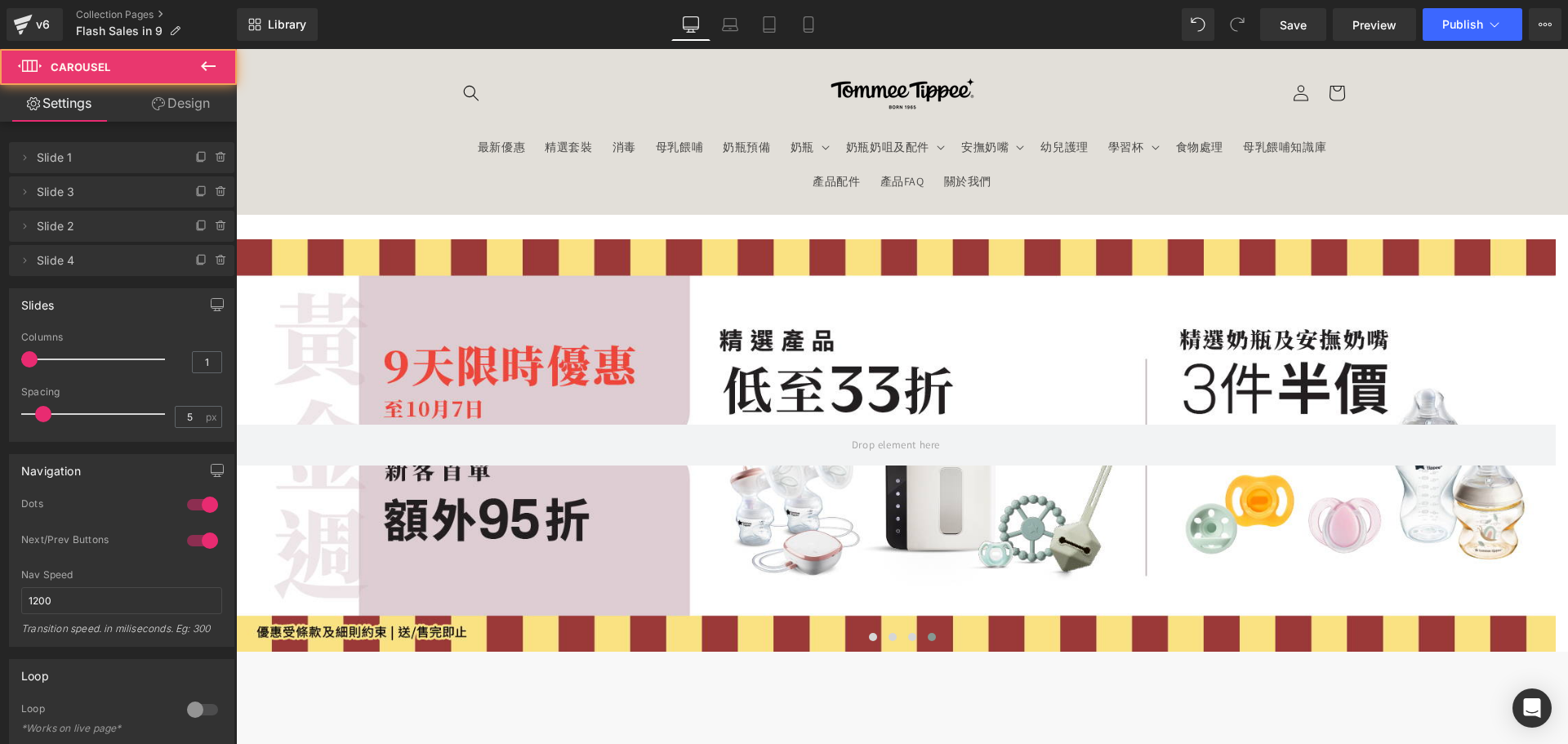
click at [172, 114] on link "Design" at bounding box center [180, 103] width 119 height 36
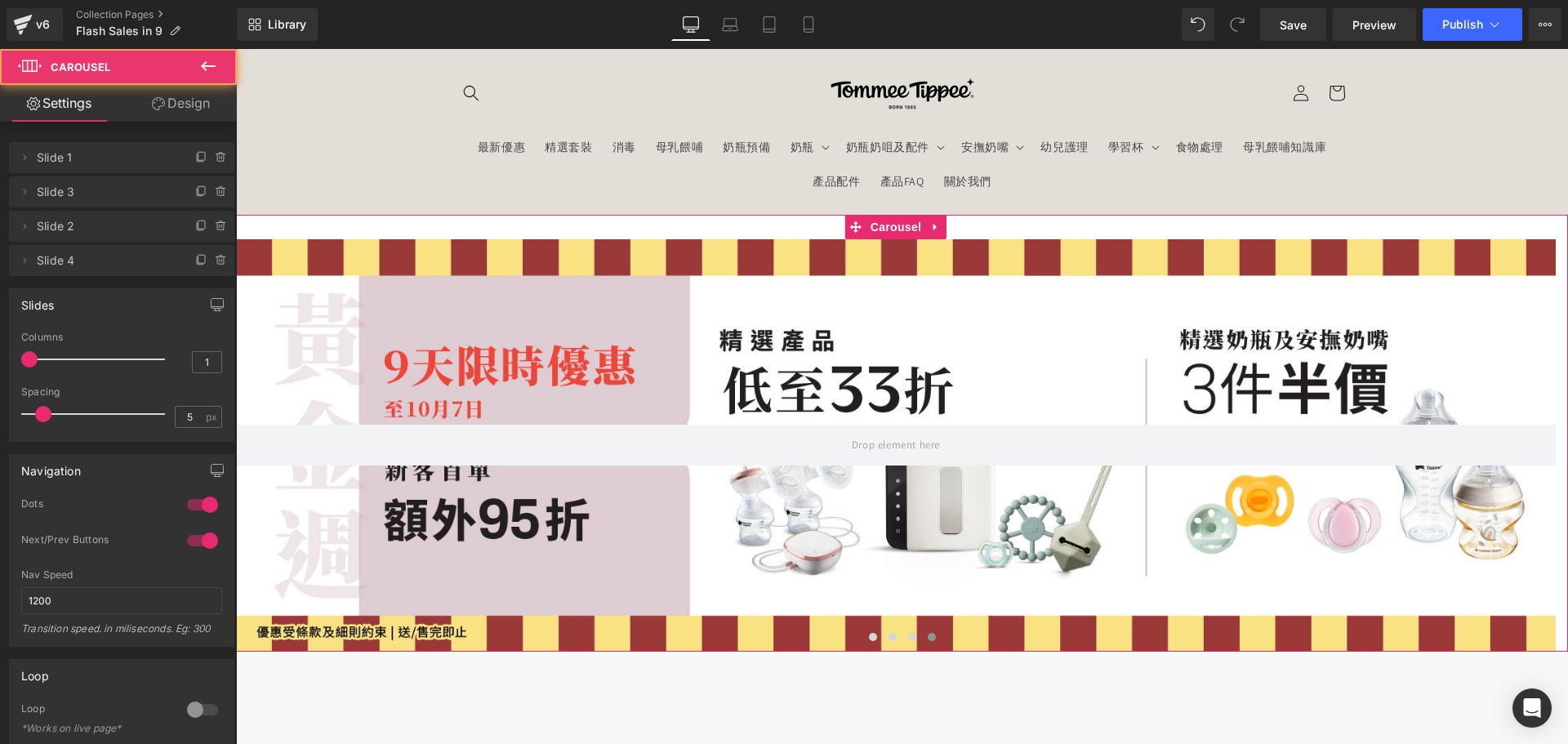
click at [0, 0] on div "Spacing" at bounding box center [0, 0] width 0 height 0
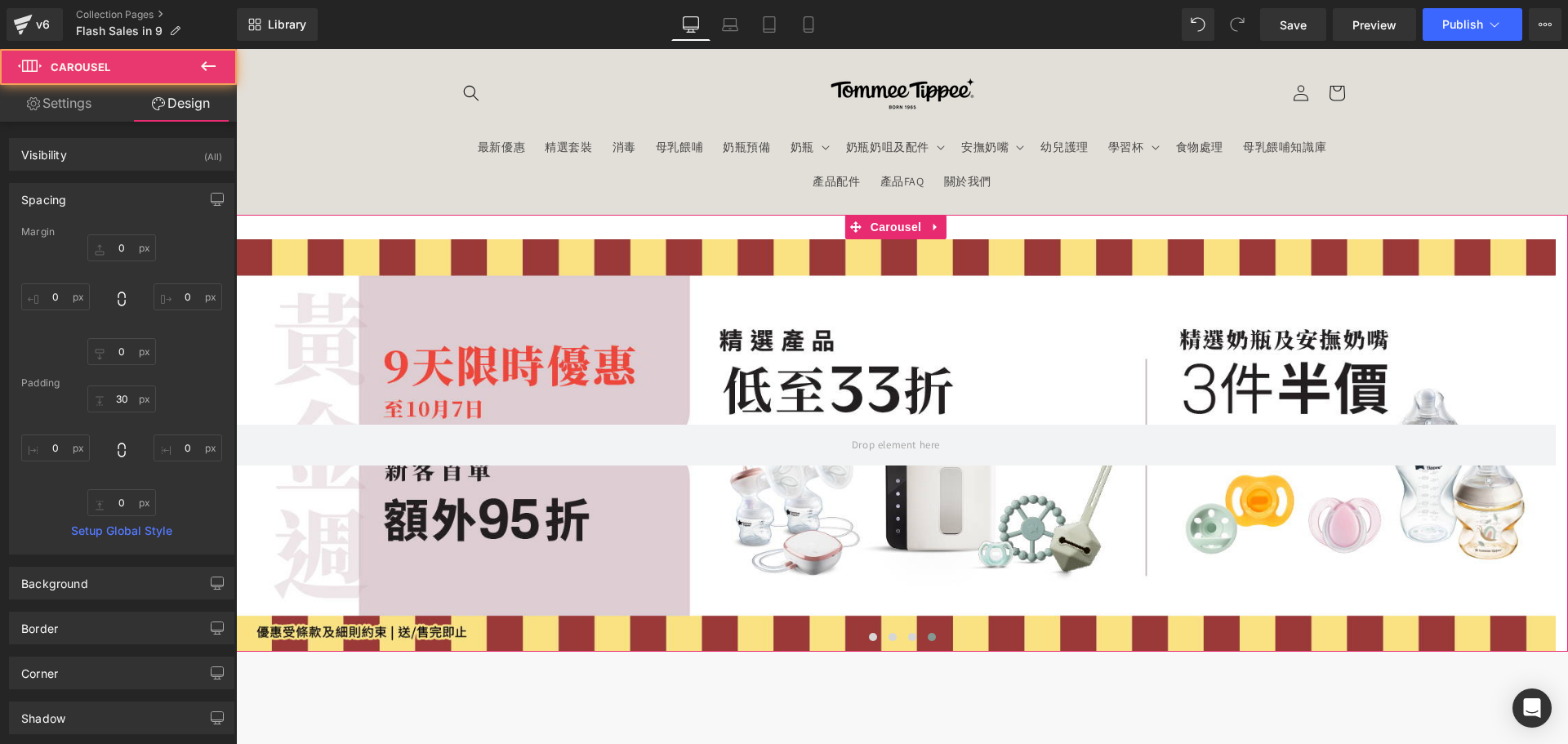
type input "0"
type input "30"
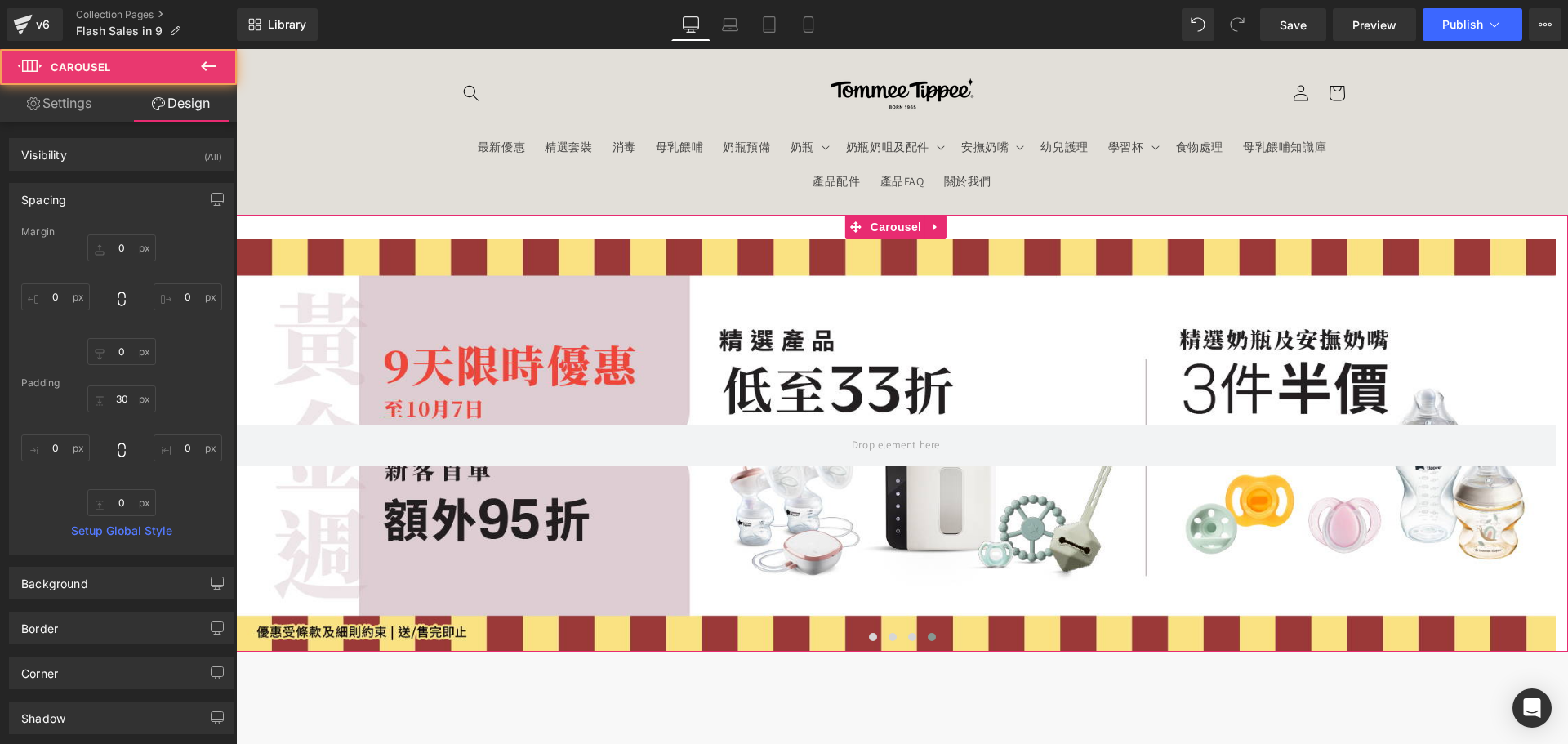
type input "0"
drag, startPoint x: 127, startPoint y: 251, endPoint x: 208, endPoint y: 255, distance: 81.1
click at [127, 251] on input "0" at bounding box center [121, 247] width 68 height 27
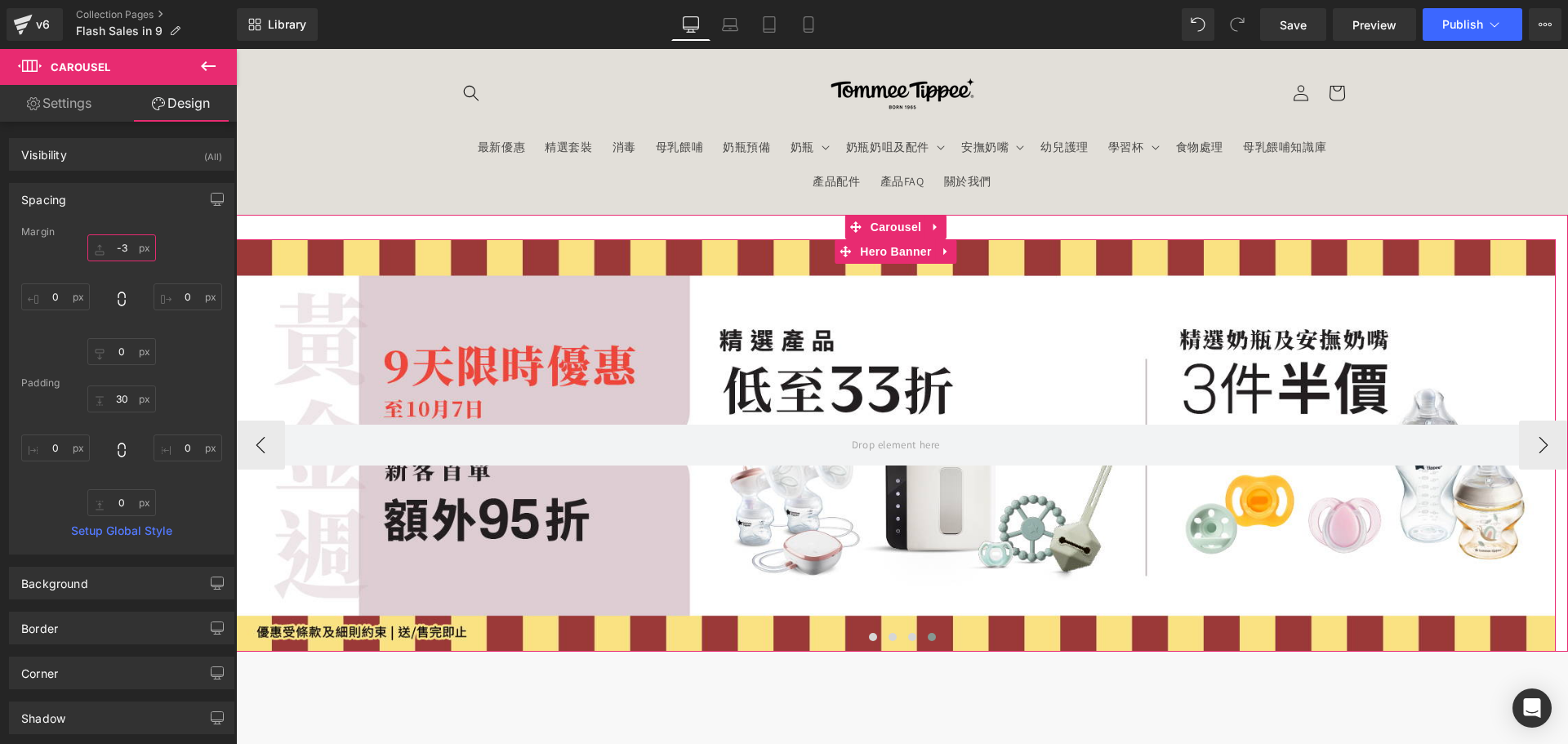
type input "-30"
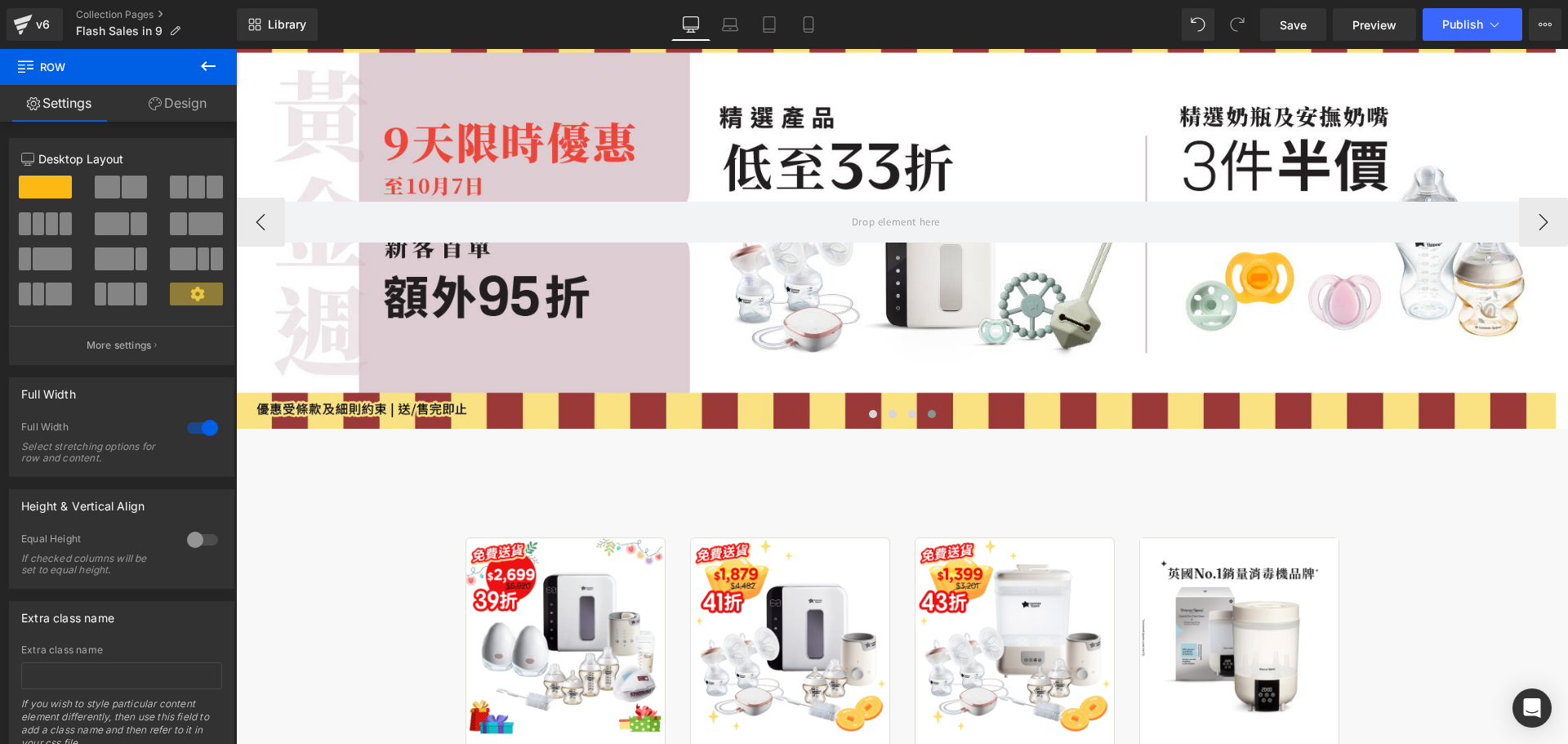
scroll to position [163, 0]
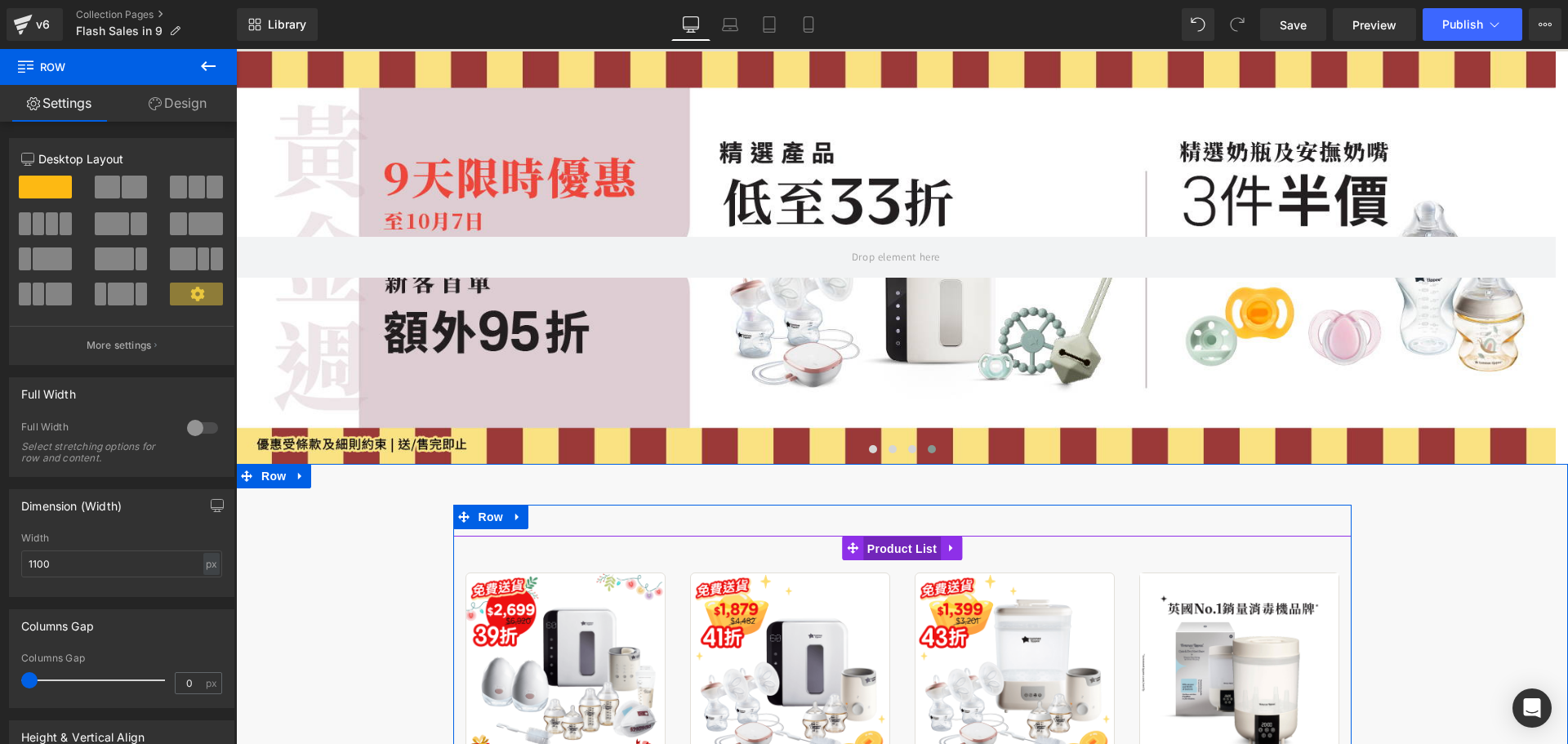
click at [880, 548] on span "Product List" at bounding box center [902, 549] width 77 height 24
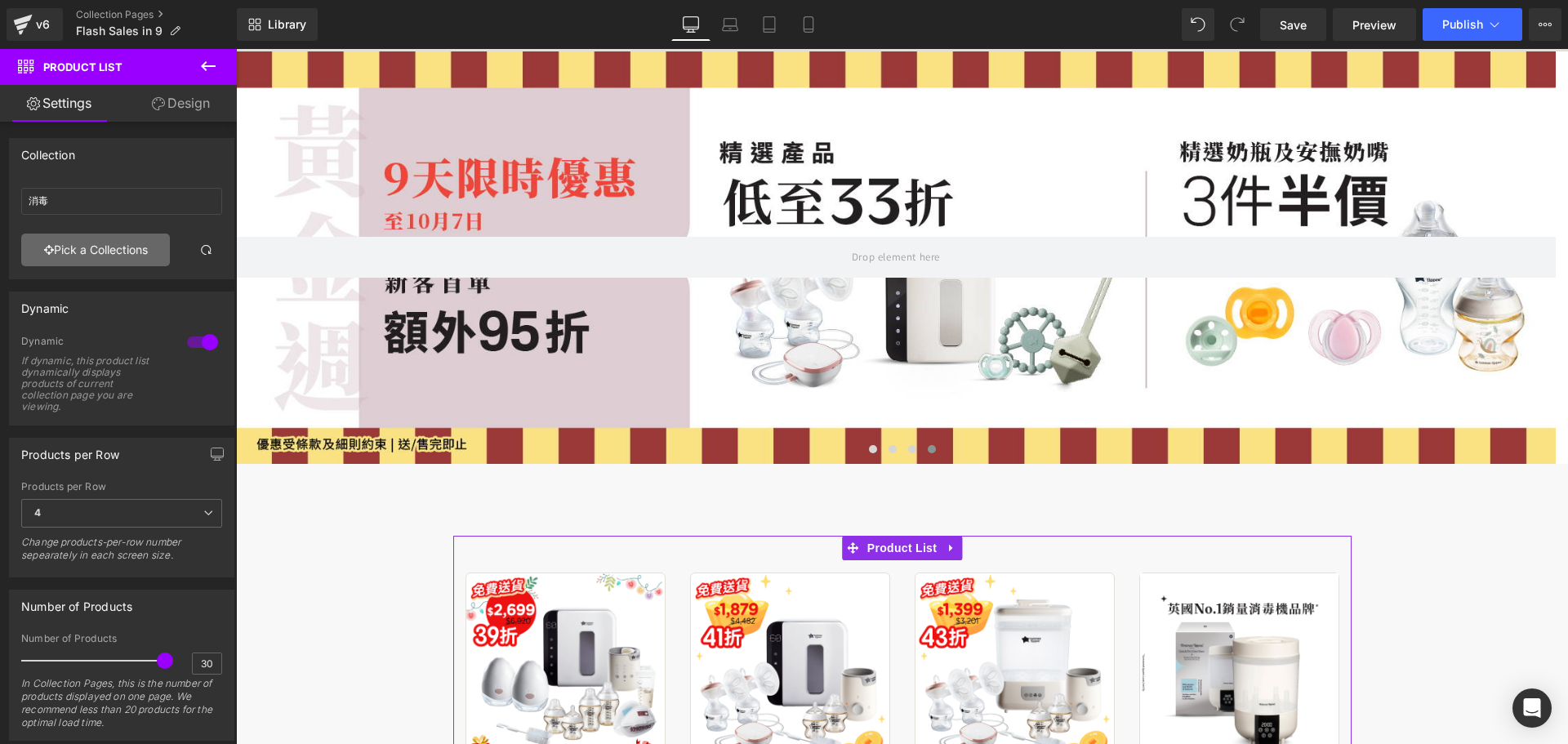
click at [120, 250] on link "Pick a Collections" at bounding box center [95, 249] width 148 height 33
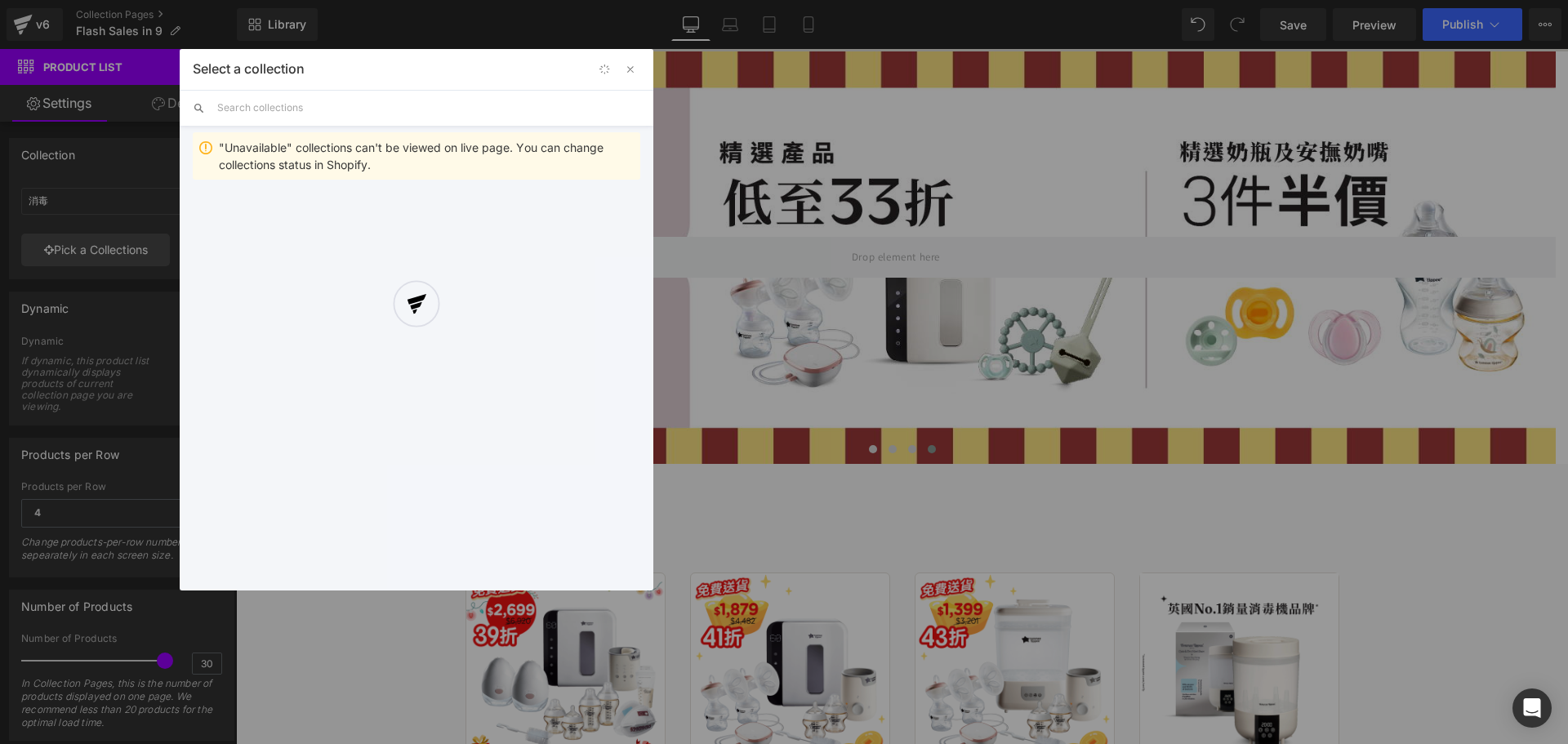
click at [308, 107] on div at bounding box center [415, 319] width 473 height 541
click at [300, 107] on div at bounding box center [415, 319] width 473 height 541
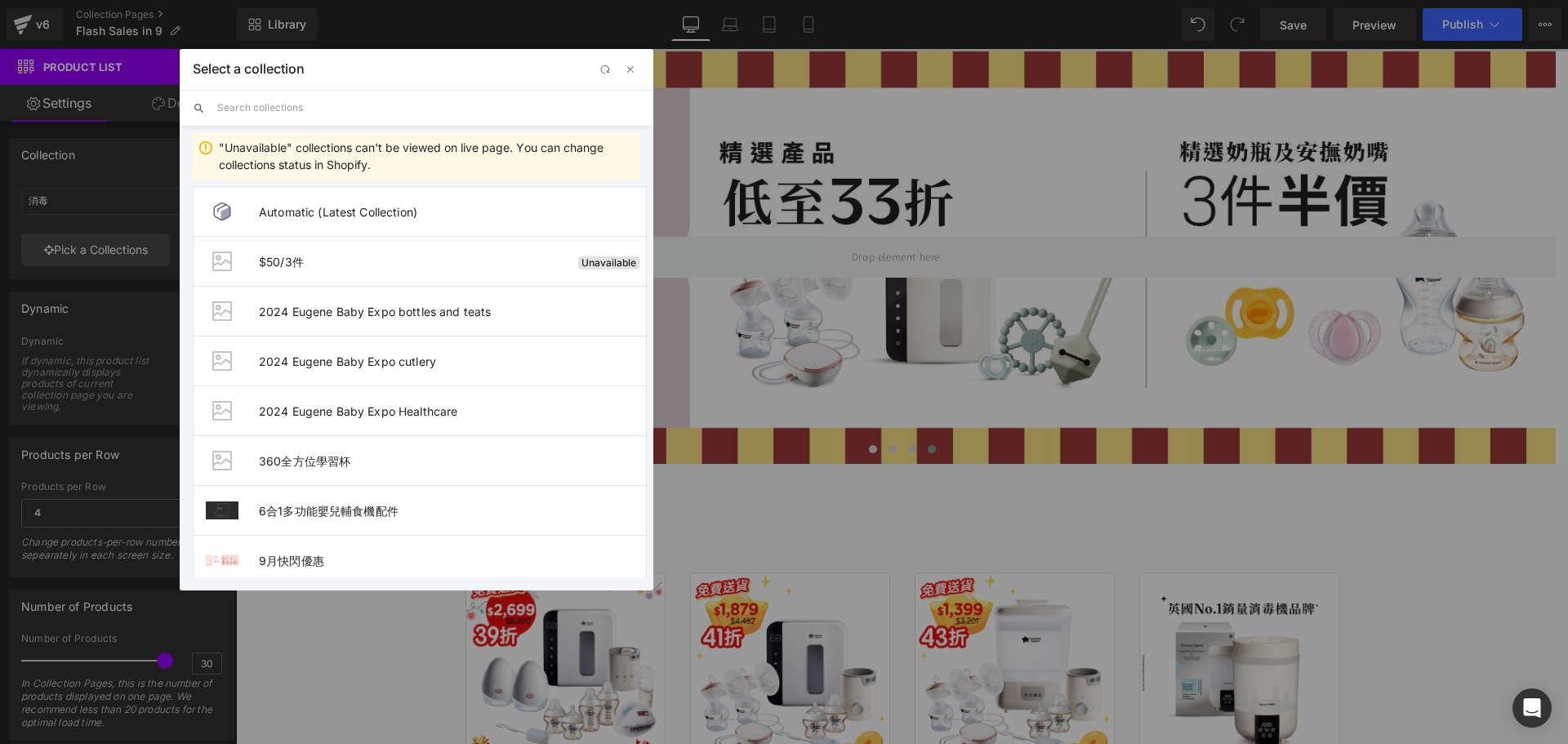
click at [291, 102] on input "text" at bounding box center [428, 107] width 423 height 35
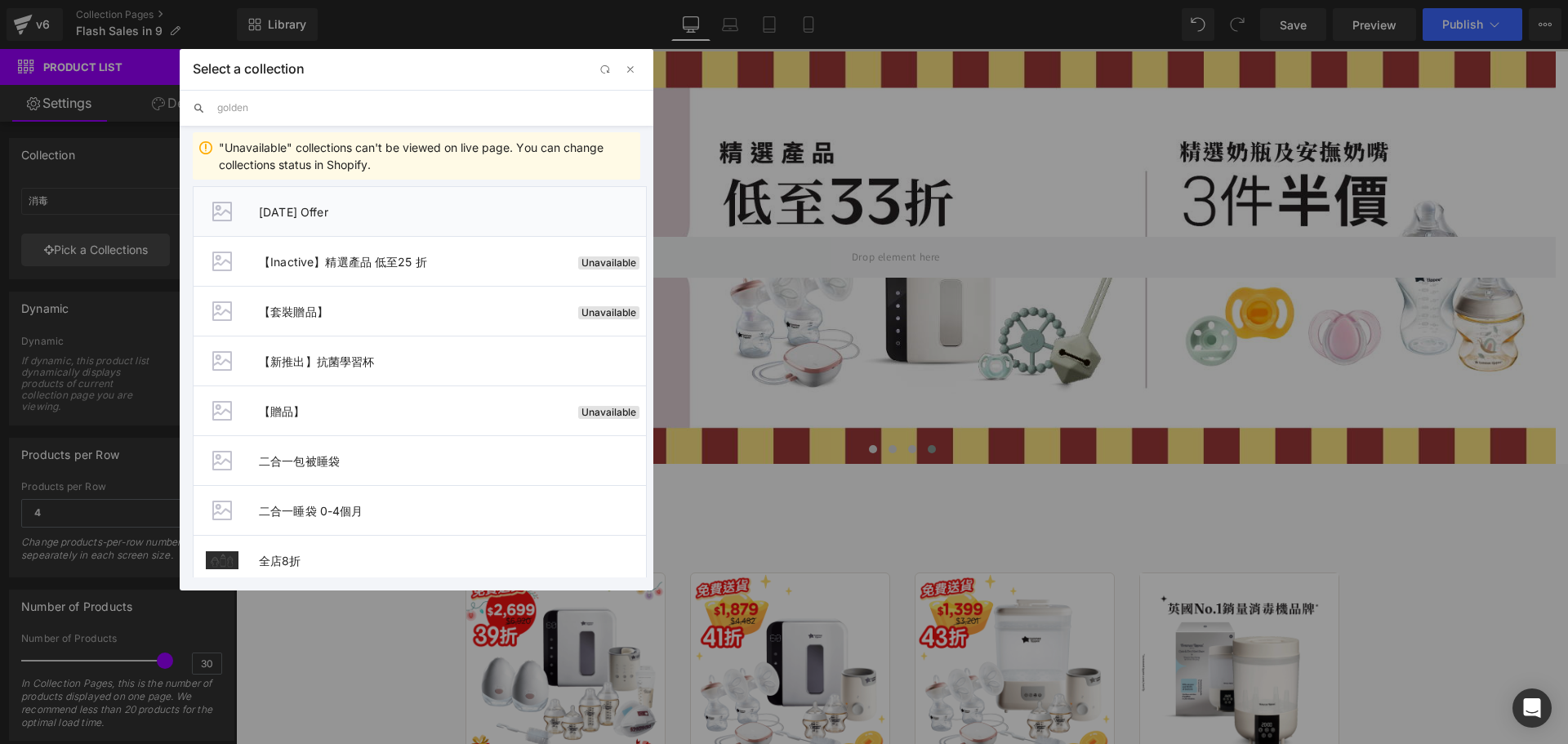
type input "golden"
click at [372, 219] on li "[DATE] Offer" at bounding box center [419, 210] width 454 height 49
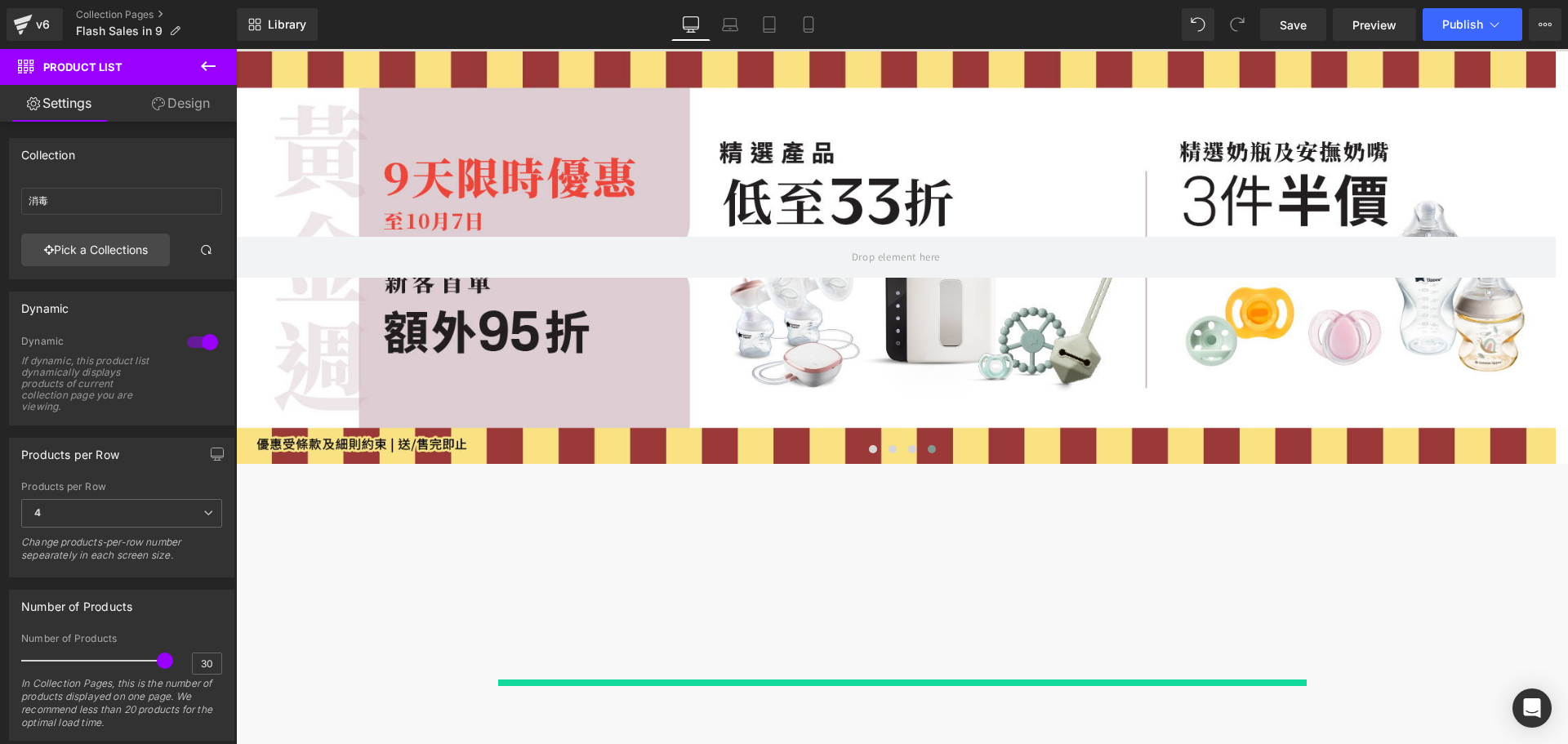
type input "[DATE] Offer"
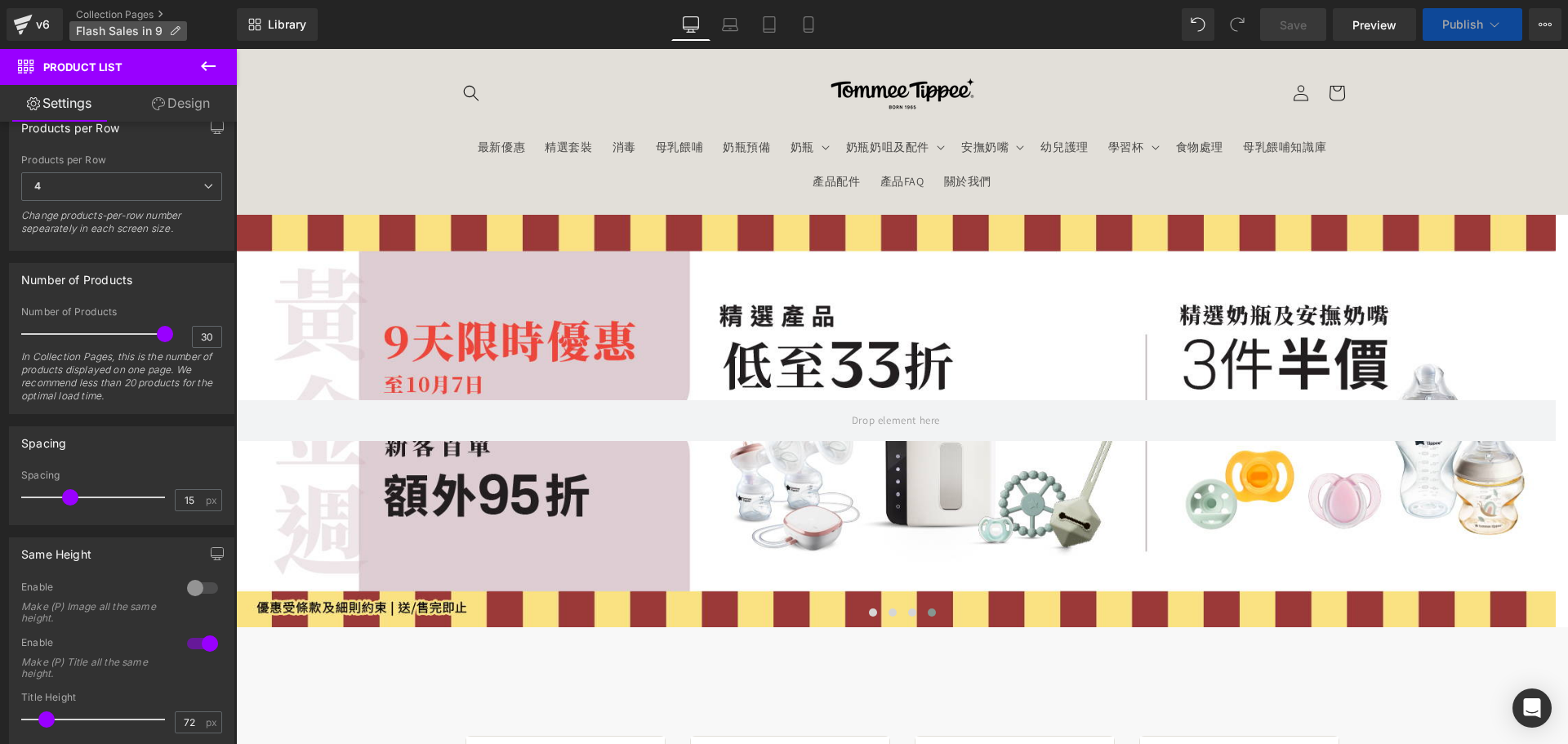
click at [179, 29] on p "Flash Sales in 9" at bounding box center [128, 31] width 118 height 20
click at [170, 30] on icon at bounding box center [175, 31] width 11 height 11
click at [173, 29] on icon at bounding box center [175, 31] width 11 height 11
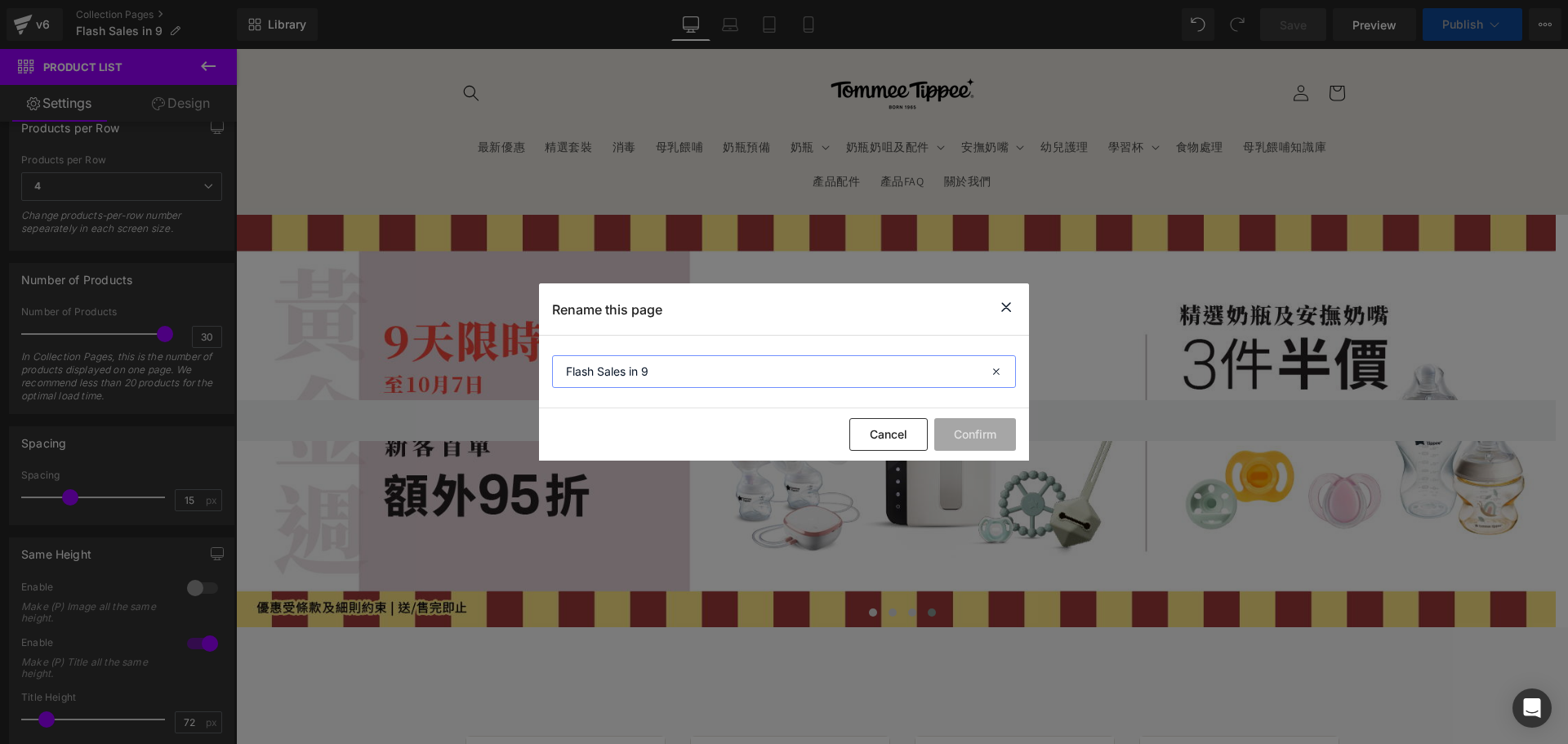
click at [460, 375] on div "Rename this page Flash Sales in 9 Cancel Confirm" at bounding box center [784, 372] width 1568 height 744
click at [723, 375] on input "[DATE] off" at bounding box center [783, 372] width 464 height 33
type input "[DATE] Offer"
click at [961, 429] on button "Confirm" at bounding box center [974, 434] width 81 height 33
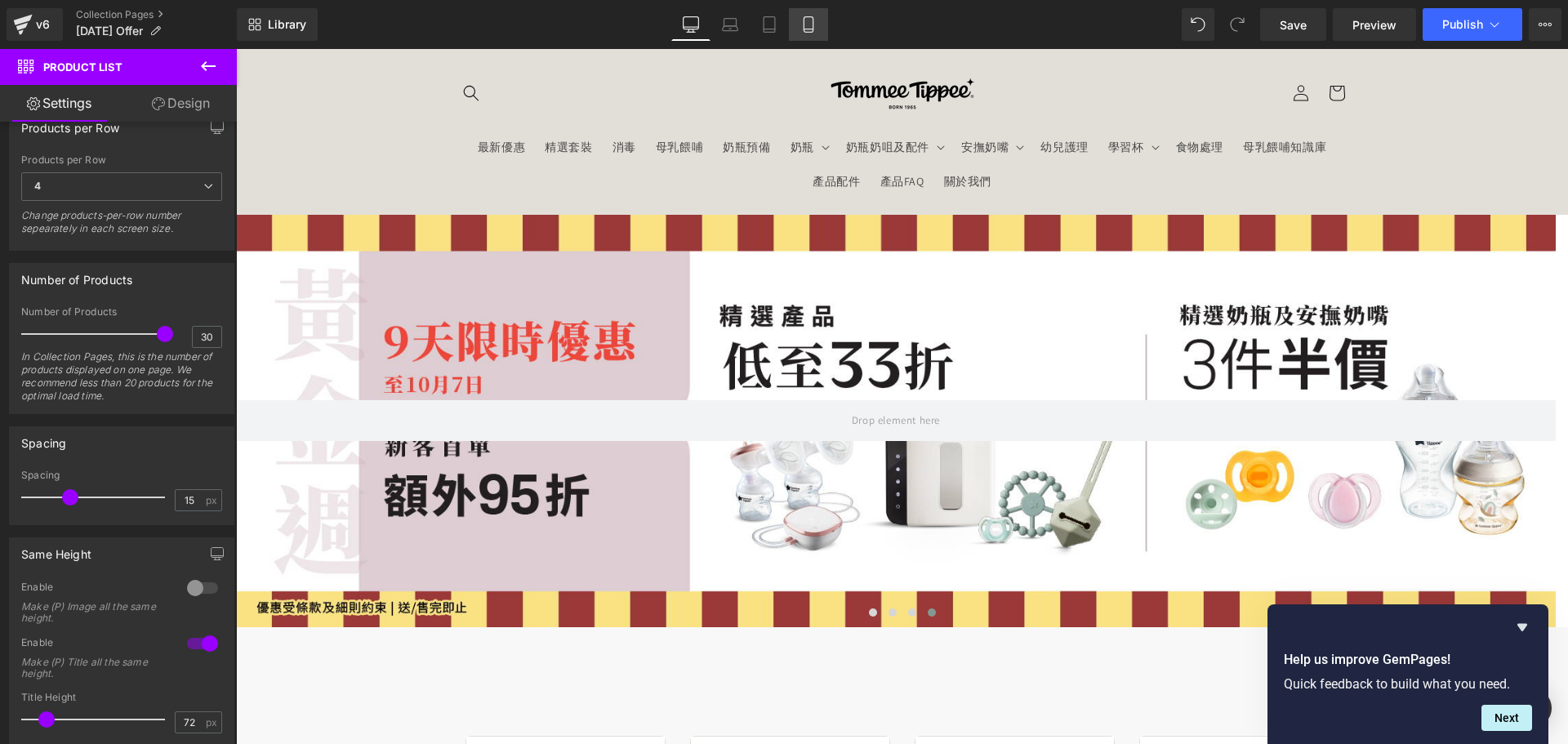
click at [814, 13] on link "Mobile" at bounding box center [808, 24] width 39 height 33
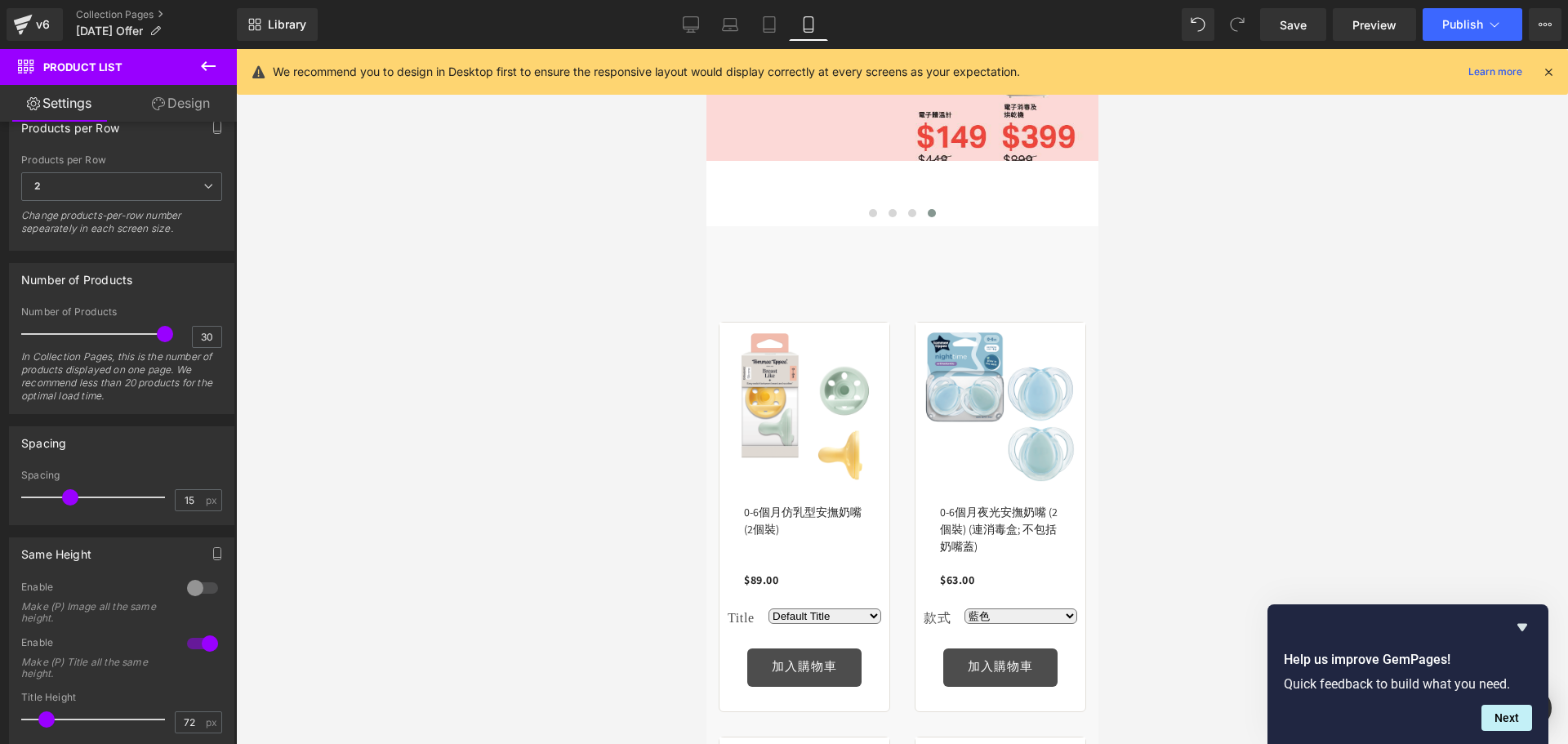
scroll to position [79, 0]
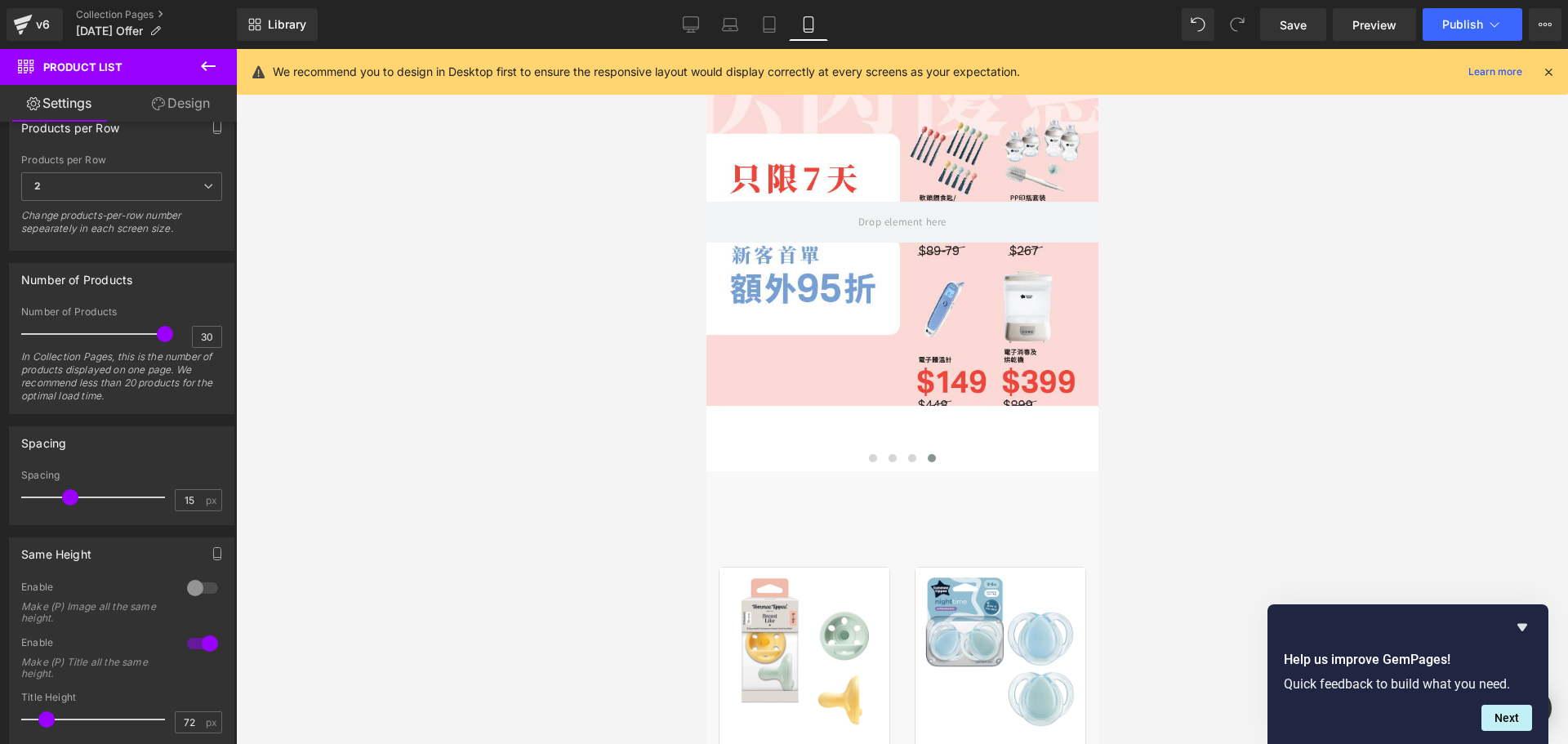
click at [812, 152] on div at bounding box center [902, 222] width 392 height 368
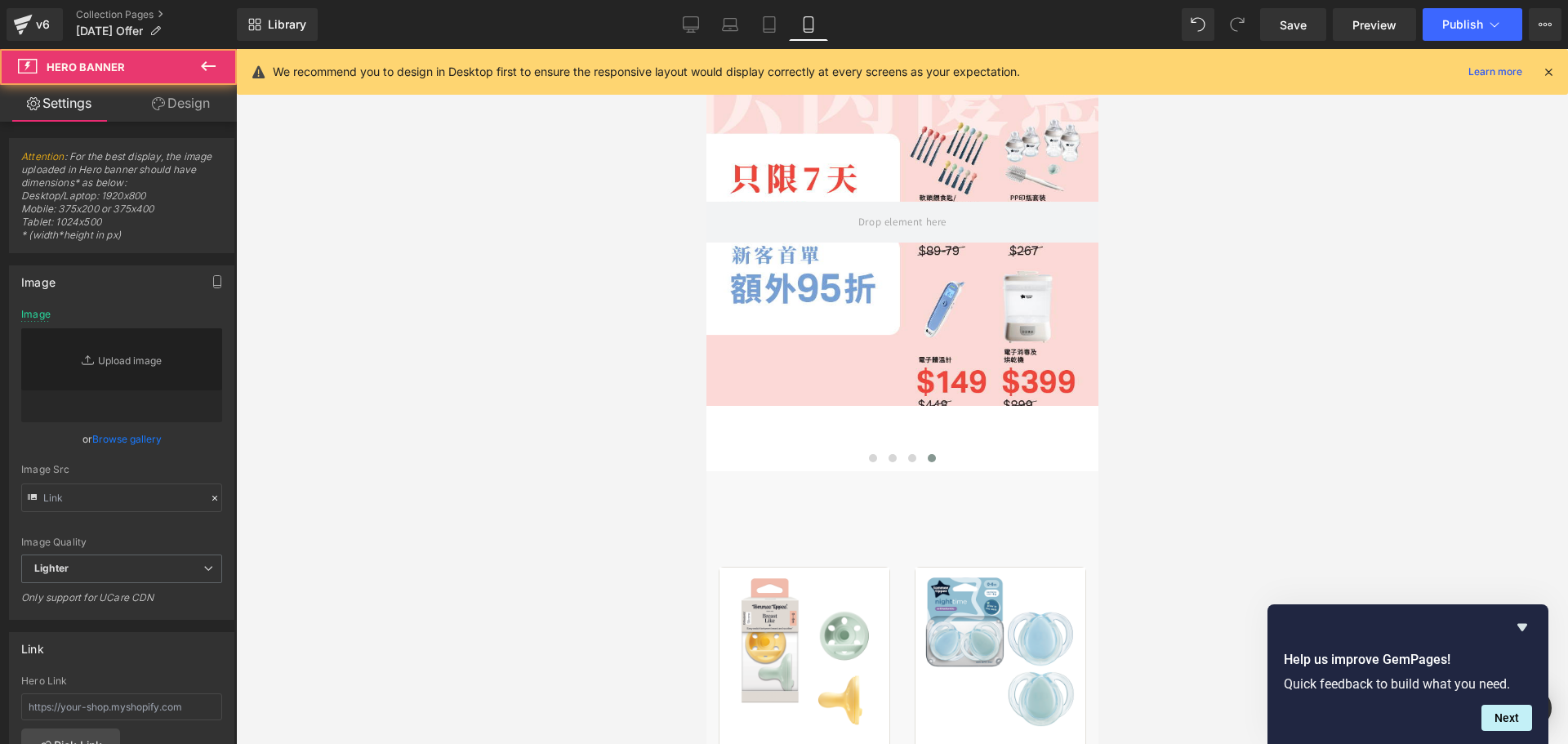
scroll to position [0, 0]
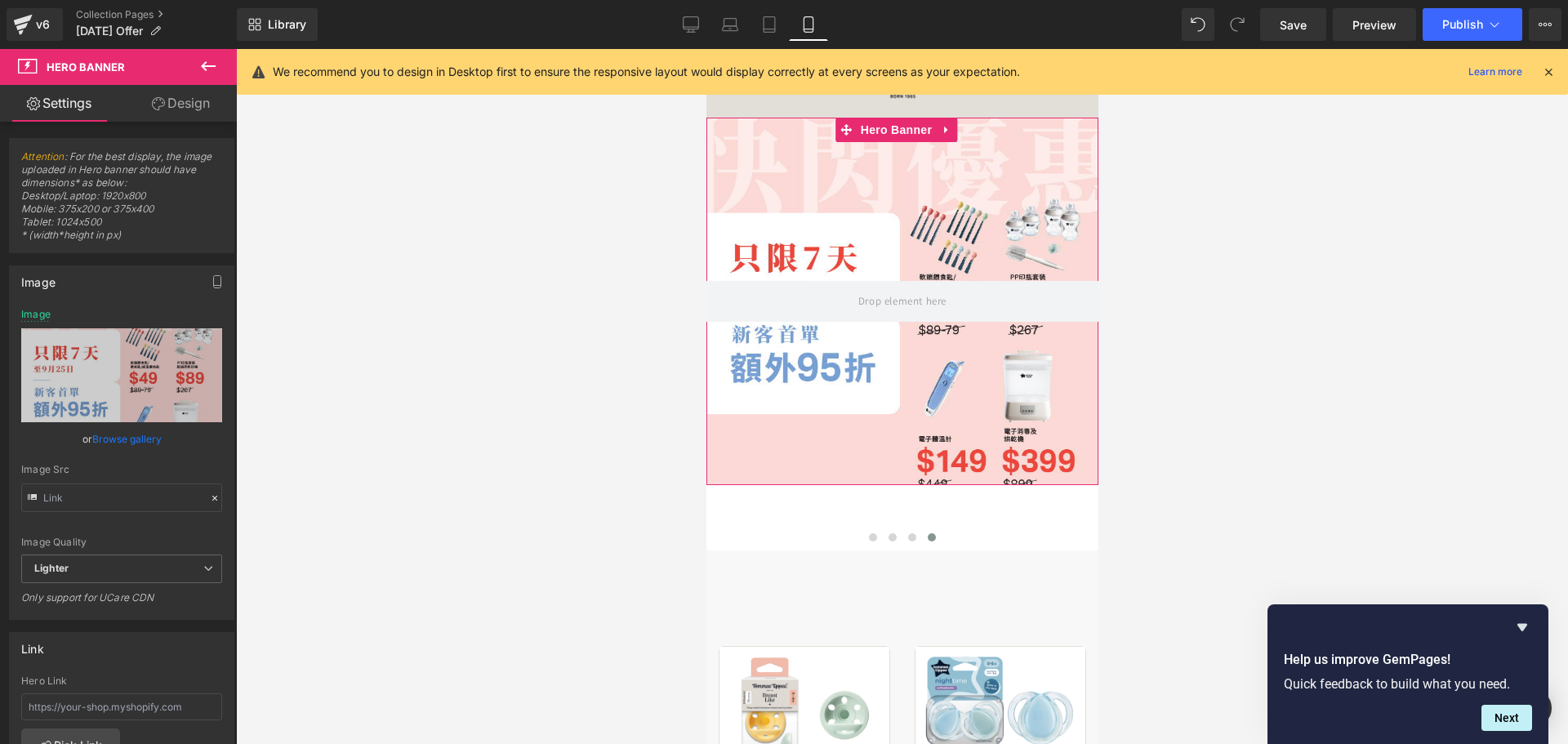
drag, startPoint x: 147, startPoint y: 438, endPoint x: 297, endPoint y: 324, distance: 188.4
click at [147, 439] on link "Browse gallery" at bounding box center [127, 439] width 69 height 29
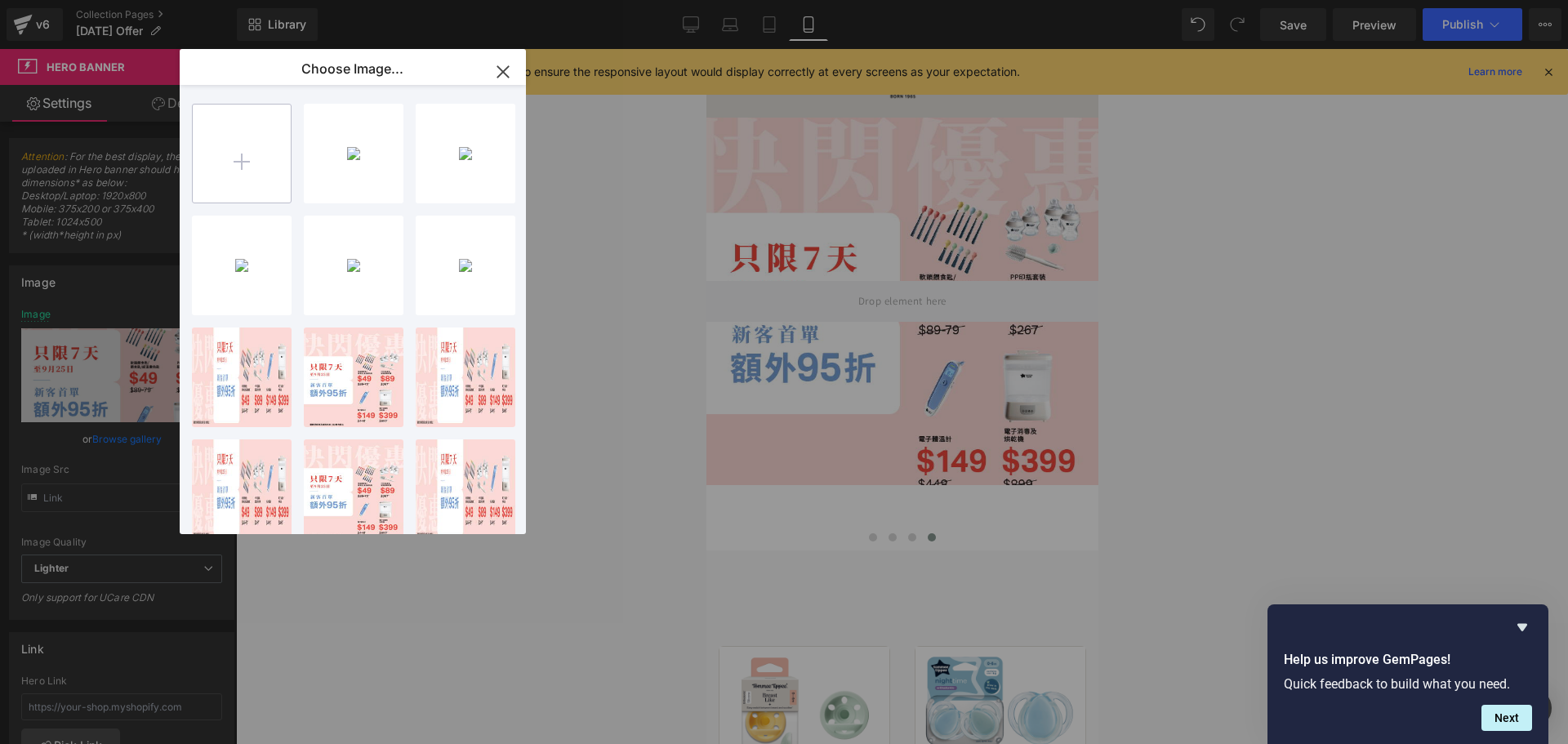
click at [241, 178] on input "file" at bounding box center [241, 153] width 98 height 98
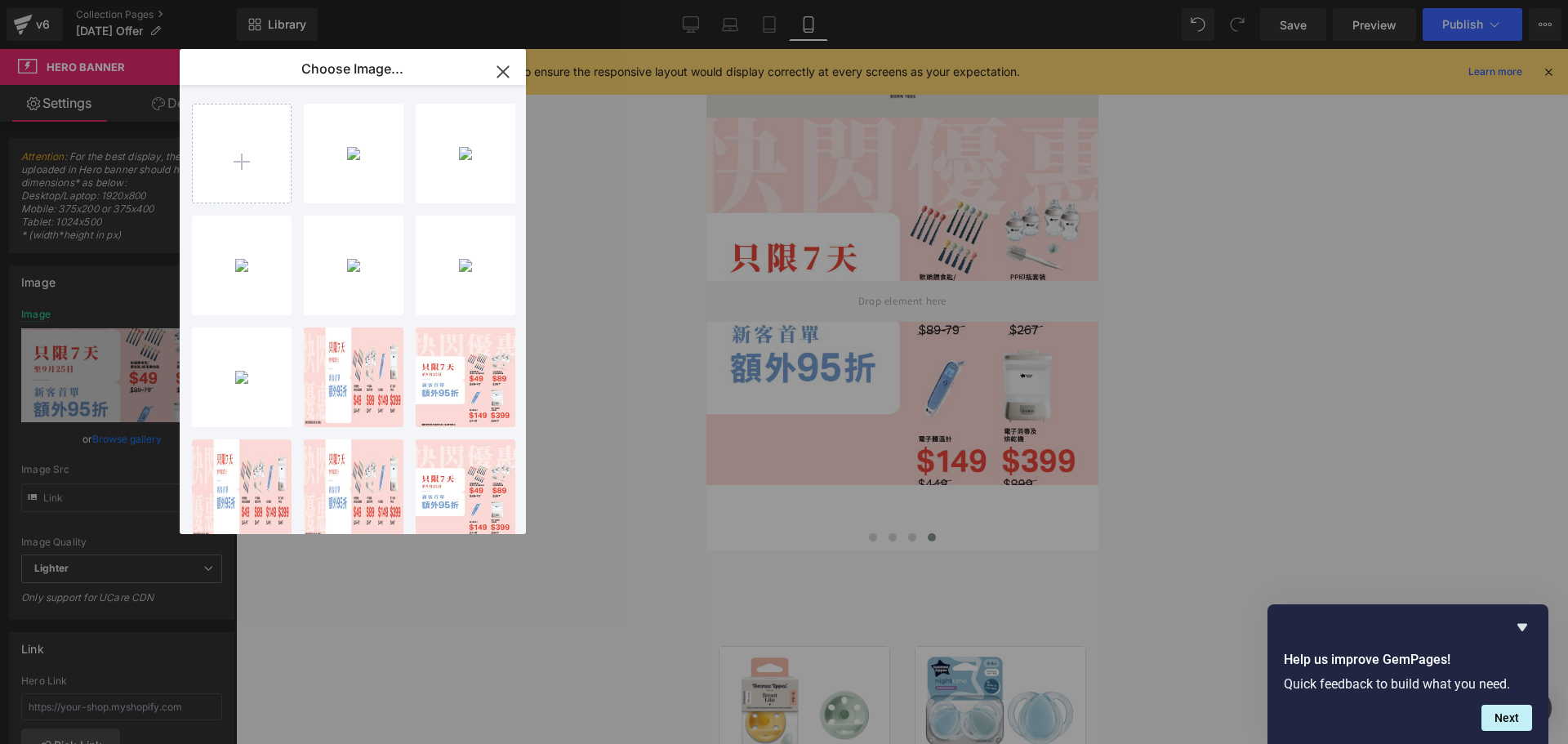
click at [0, 0] on div "banner_...x400.jpg 170.92 KB" at bounding box center [0, 0] width 0 height 0
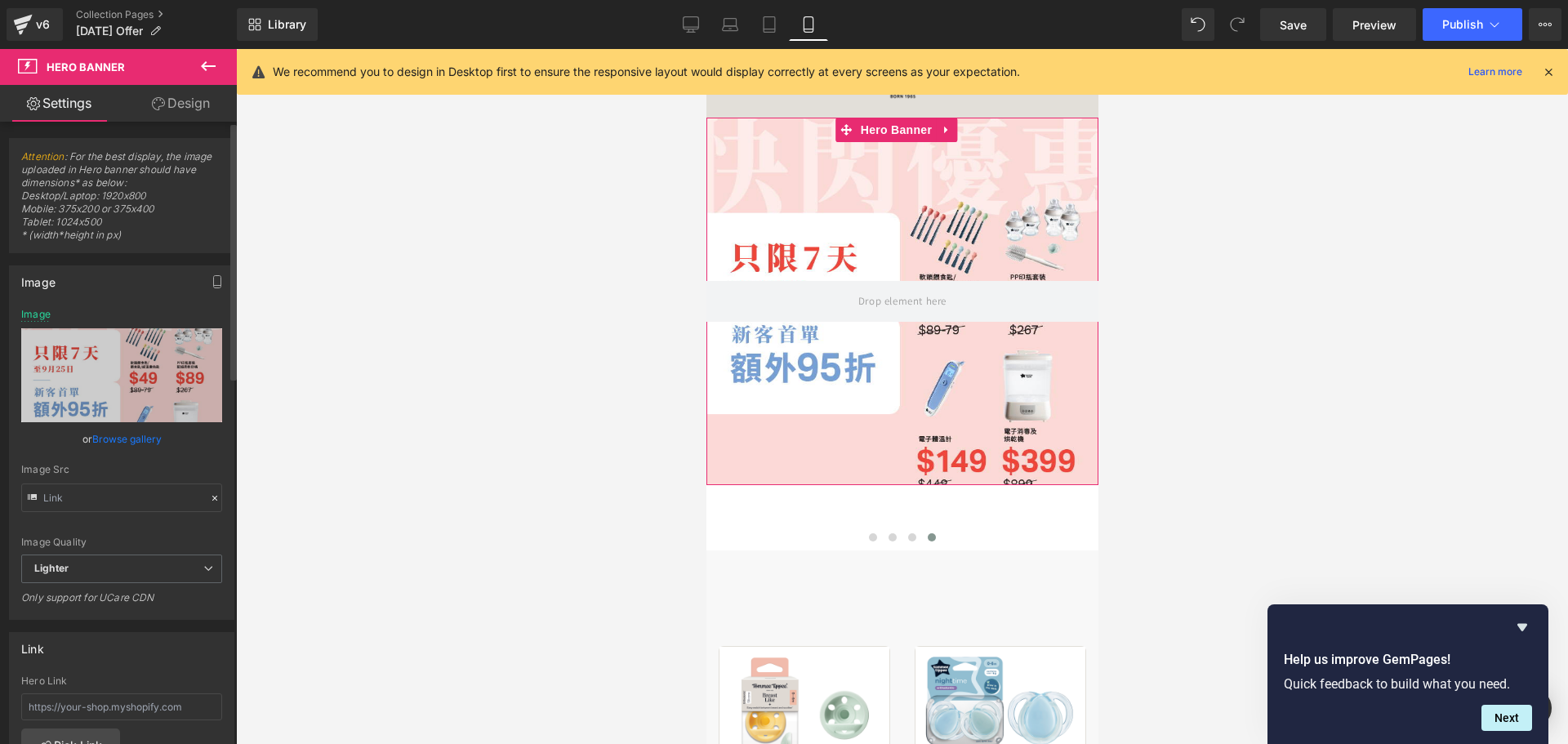
click at [128, 431] on link "Browse gallery" at bounding box center [127, 439] width 69 height 29
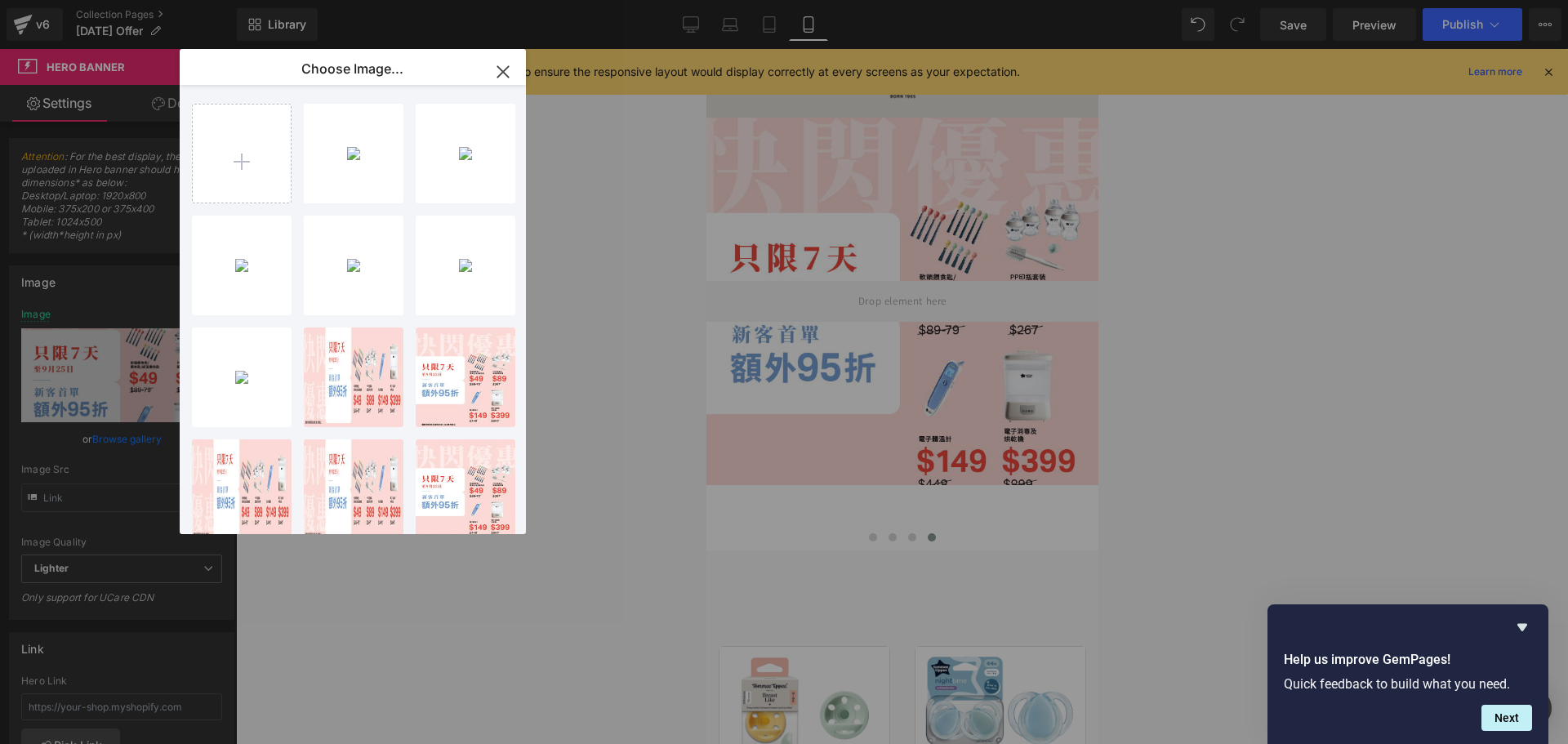
click at [0, 0] on p "170.92 KB" at bounding box center [0, 0] width 0 height 0
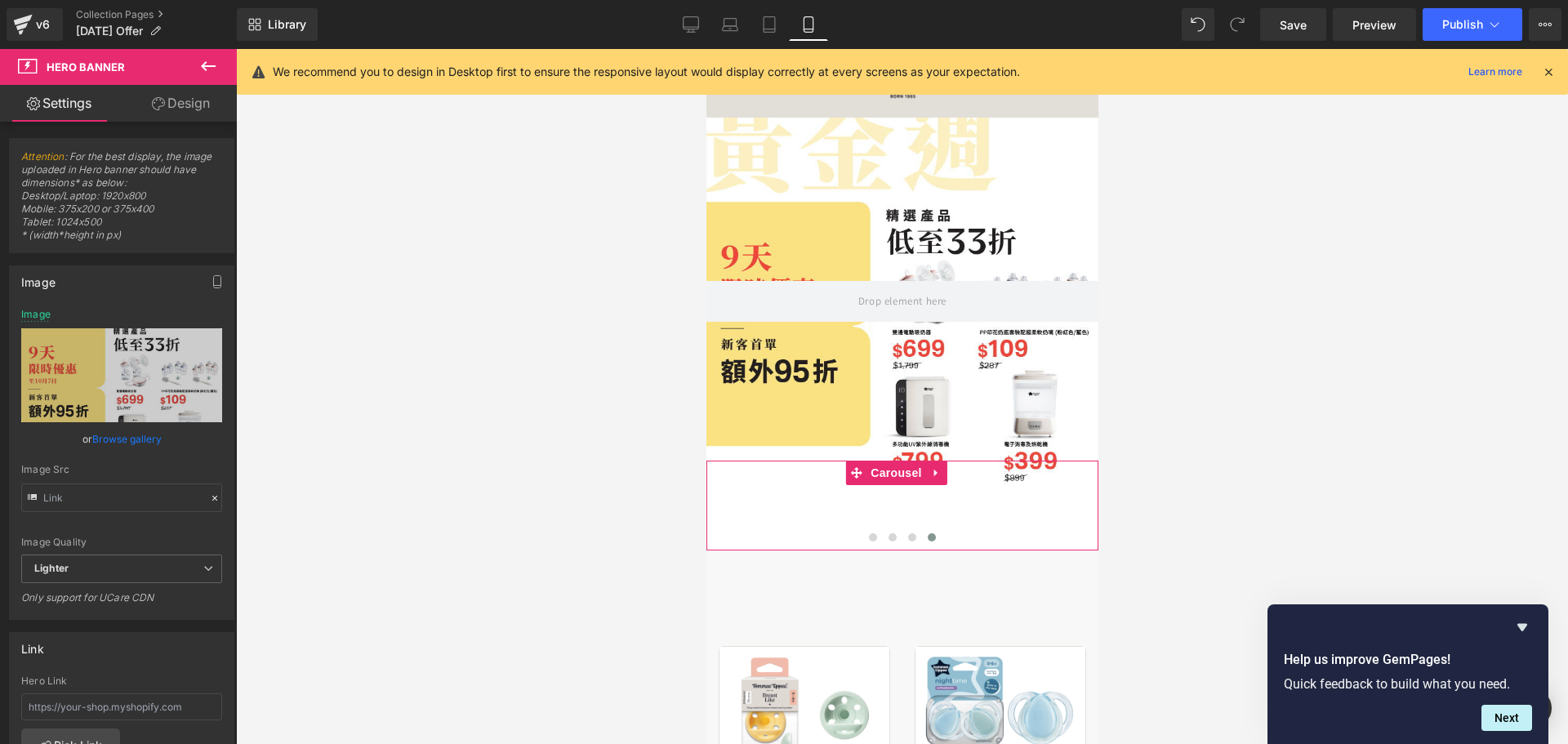
click at [868, 538] on span at bounding box center [872, 537] width 8 height 8
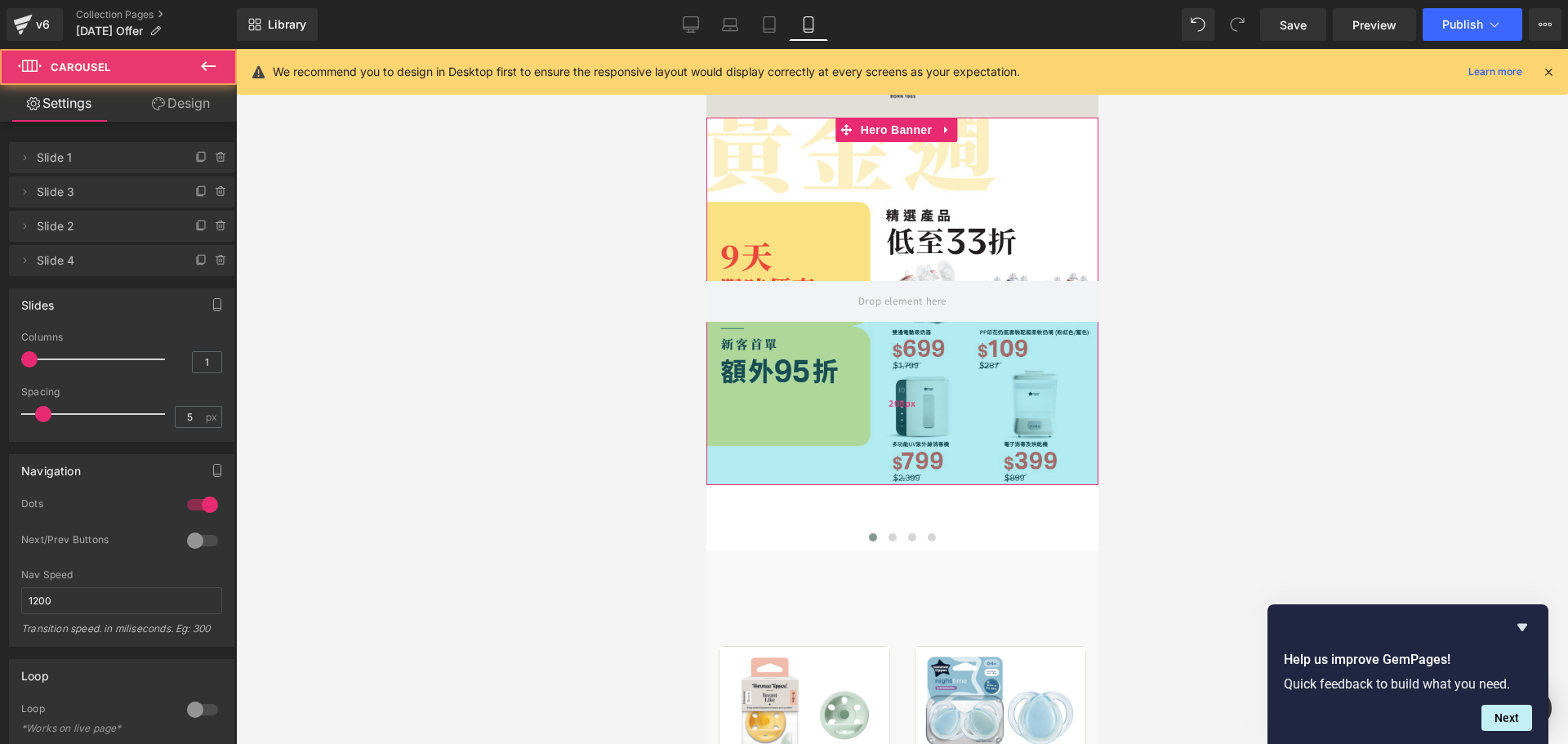
click at [810, 344] on div "200px" at bounding box center [902, 403] width 392 height 163
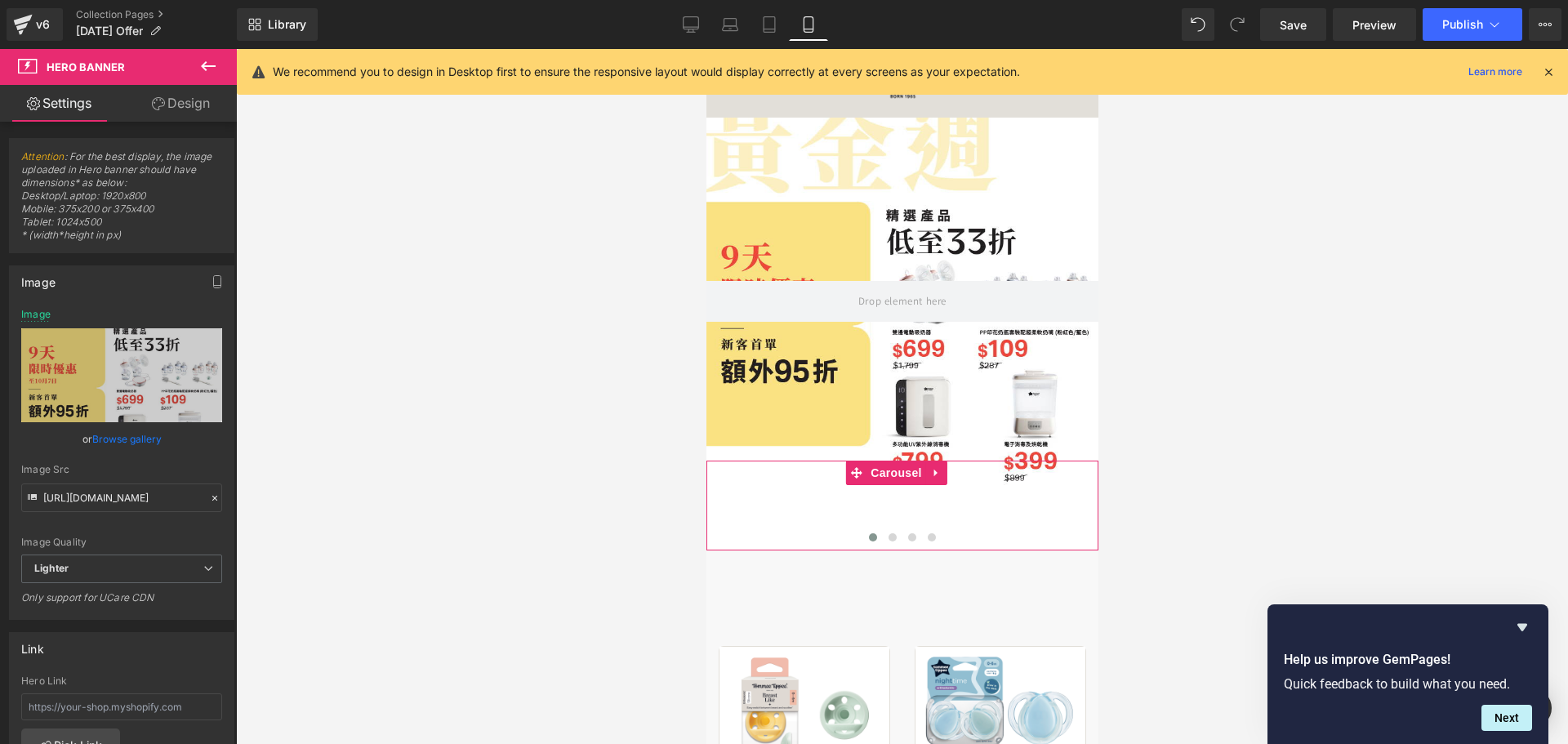
click at [888, 538] on span at bounding box center [891, 537] width 8 height 8
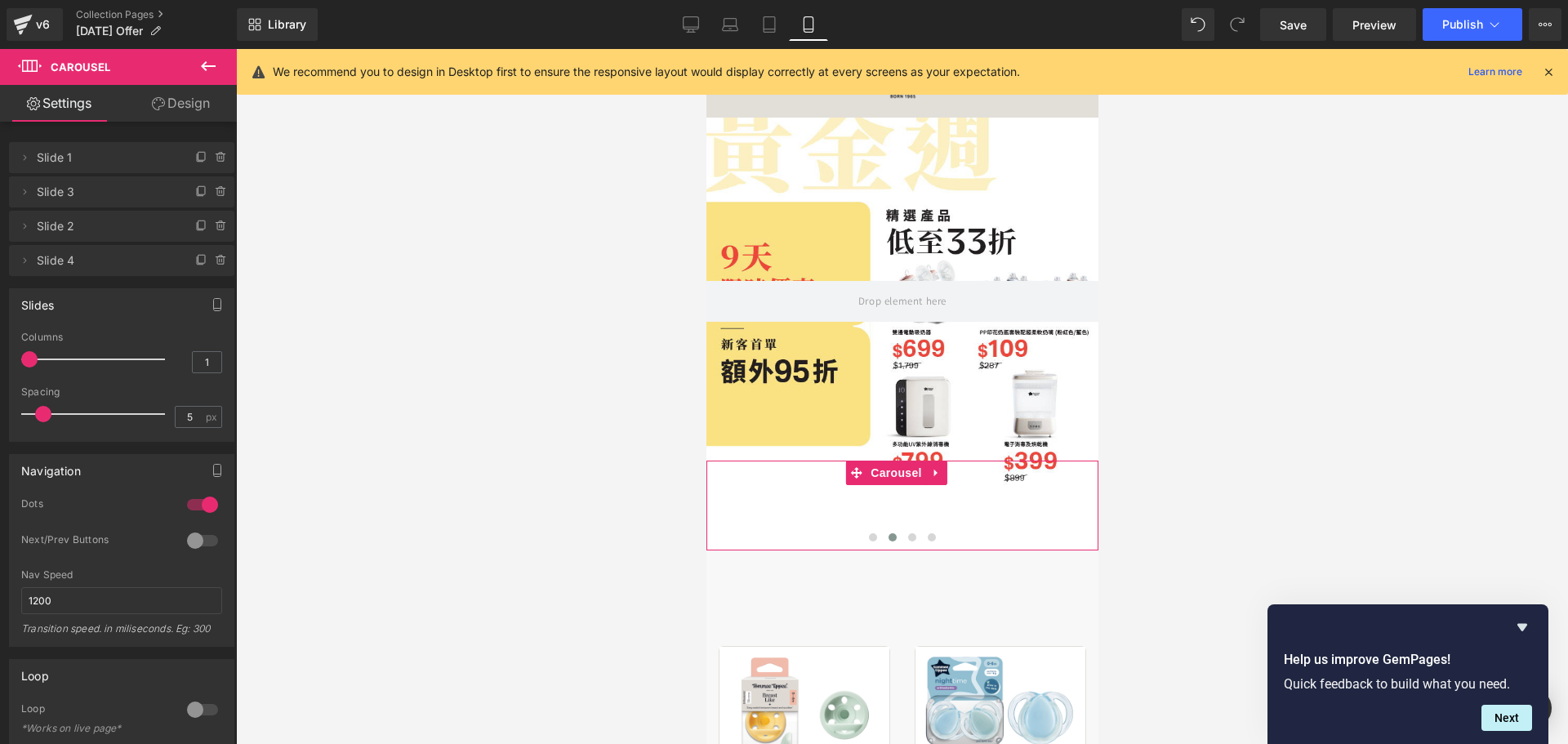
click at [706, 49] on div "200px" at bounding box center [706, 49] width 0 height 0
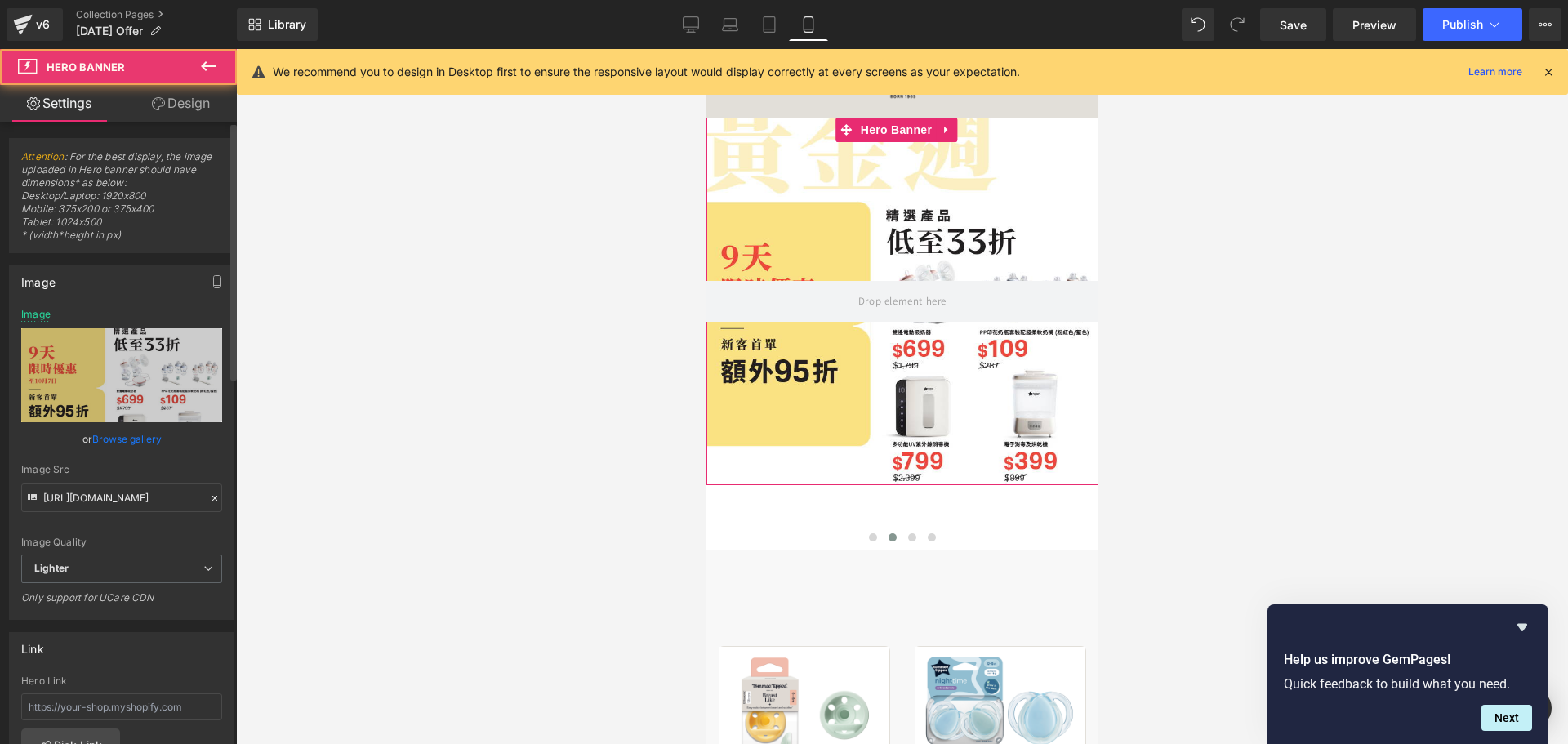
click at [143, 442] on link "Browse gallery" at bounding box center [127, 439] width 69 height 29
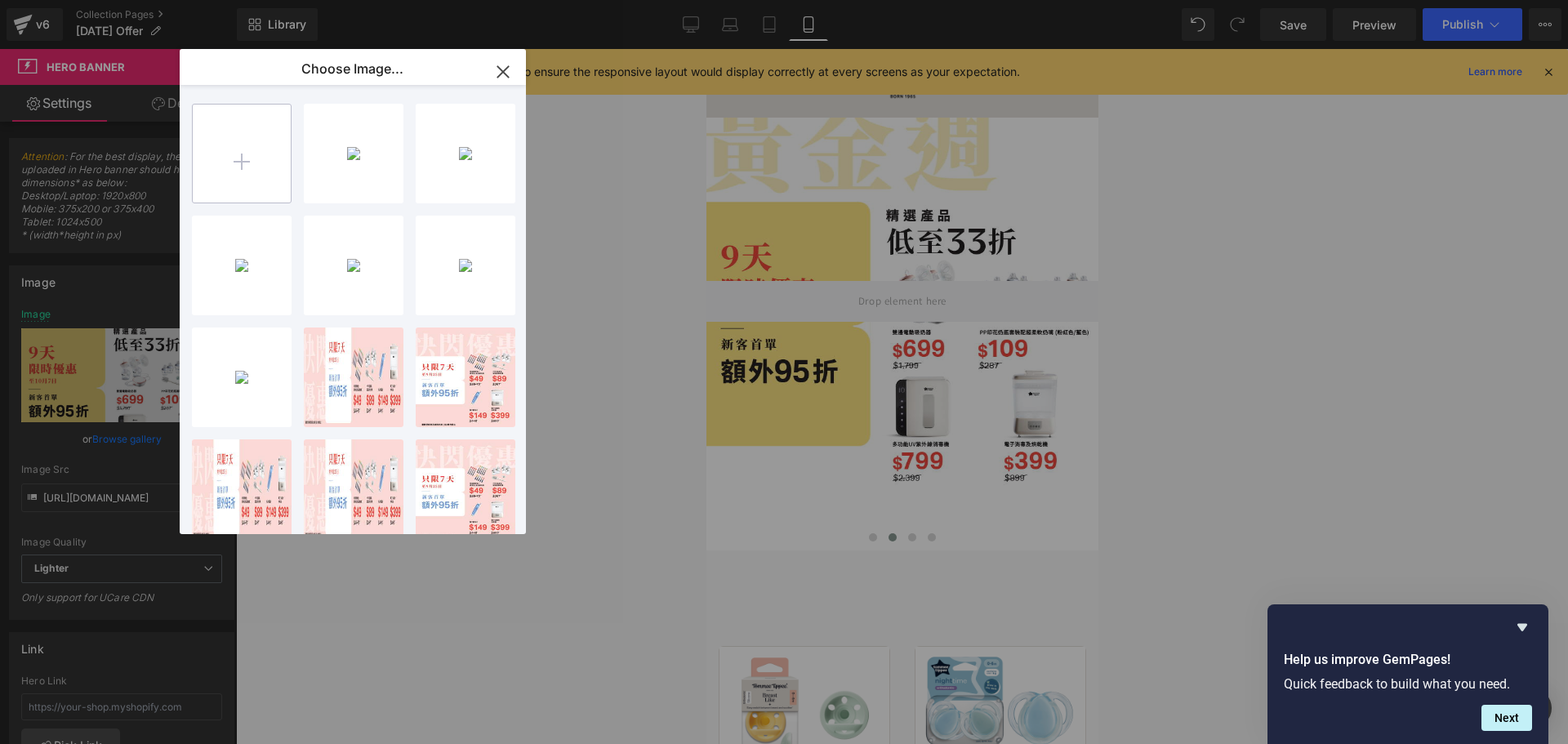
click at [211, 152] on input "file" at bounding box center [241, 153] width 98 height 98
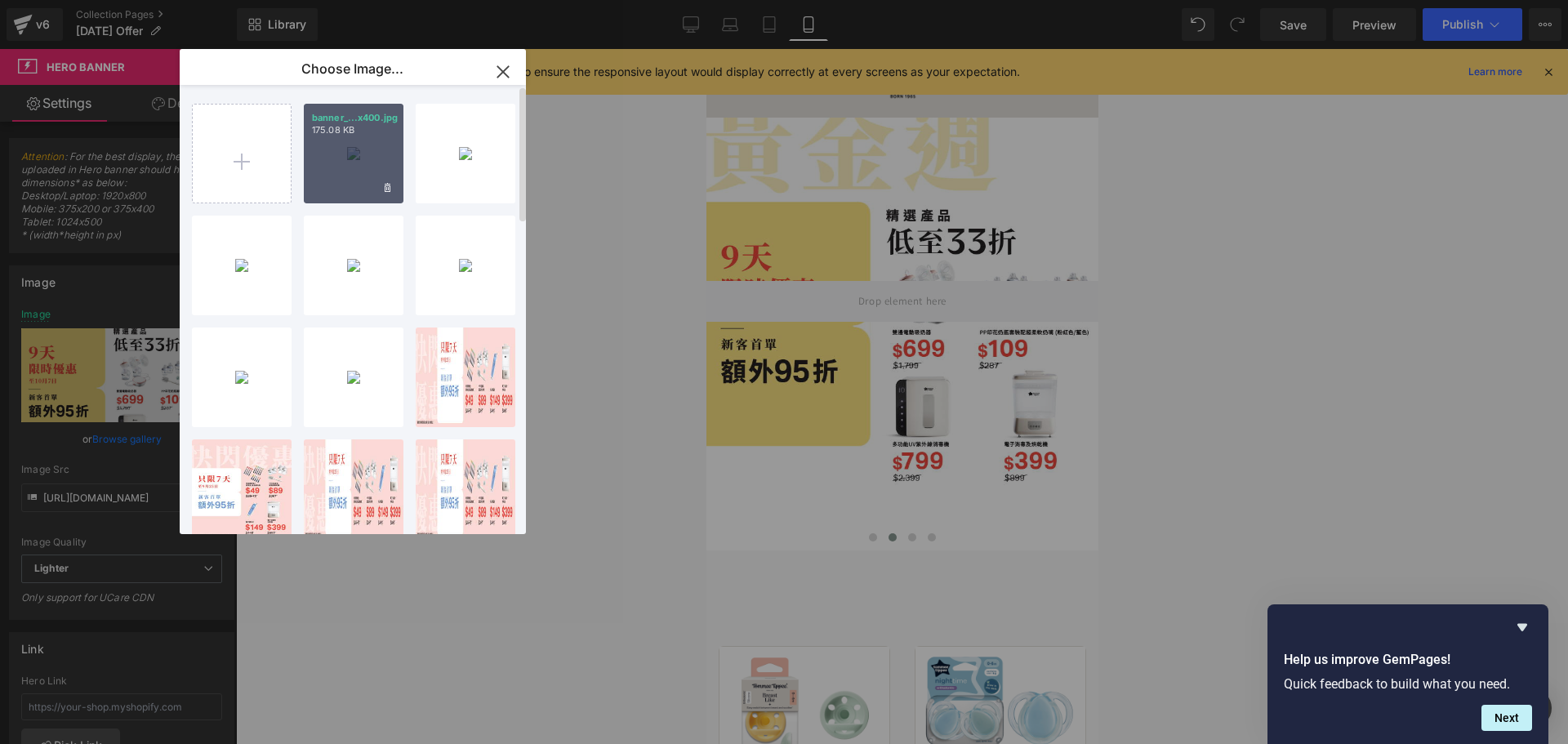
click at [356, 162] on div "banner_...x400.jpg 175.08 KB" at bounding box center [353, 153] width 100 height 100
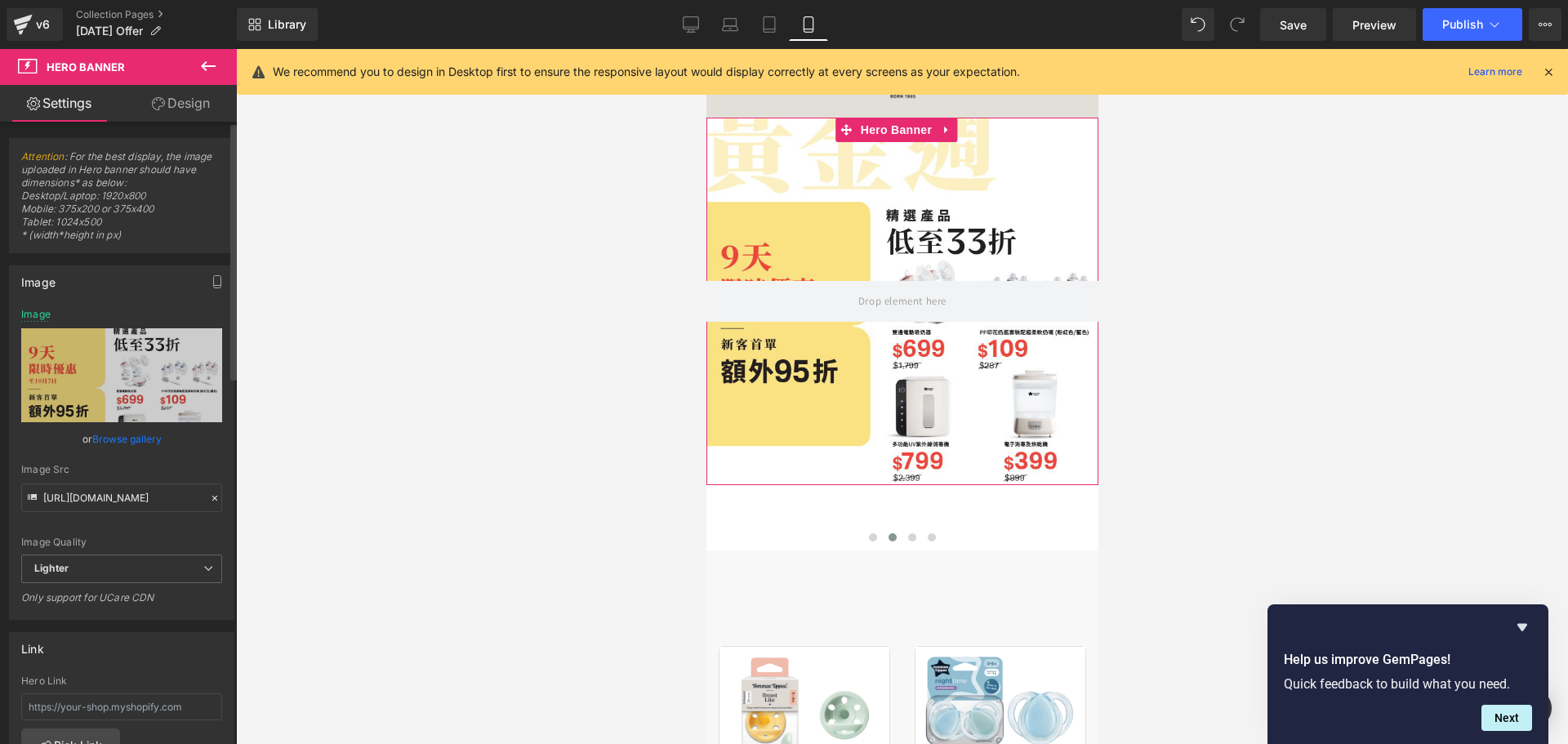
click at [157, 428] on link "Browse gallery" at bounding box center [127, 439] width 69 height 29
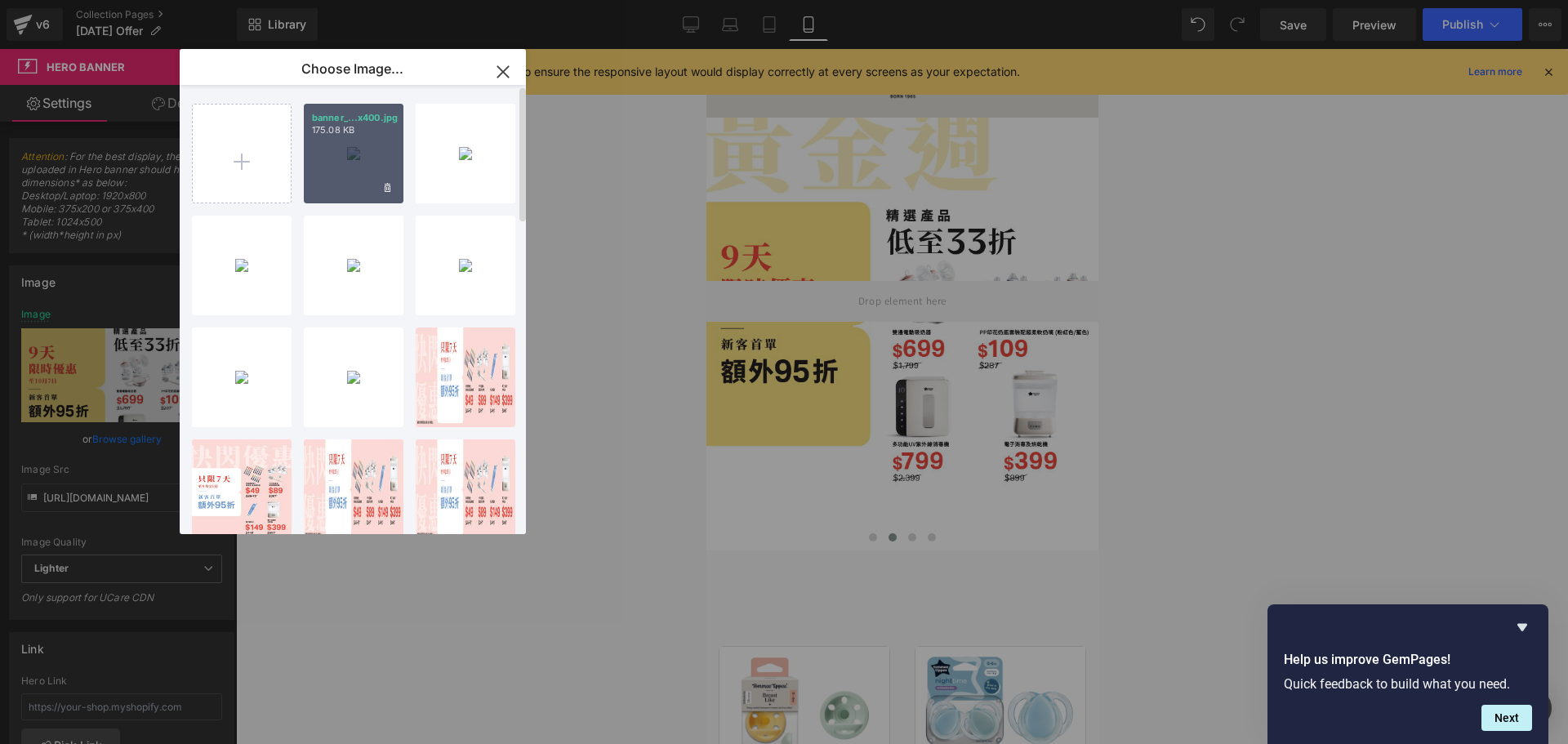
click at [343, 143] on div "banner_...x400.jpg 175.08 KB" at bounding box center [353, 153] width 100 height 100
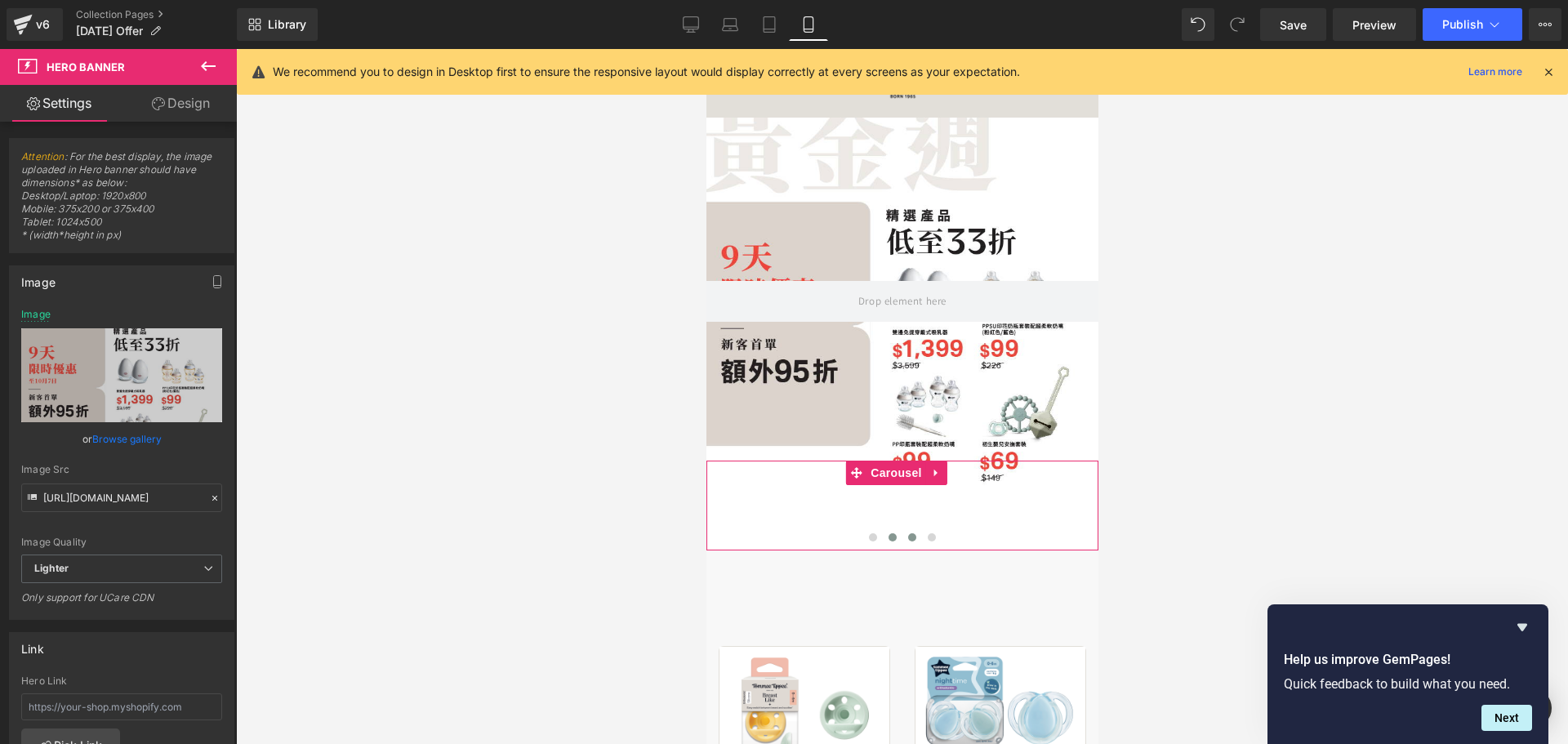
click at [907, 540] on button at bounding box center [911, 537] width 20 height 16
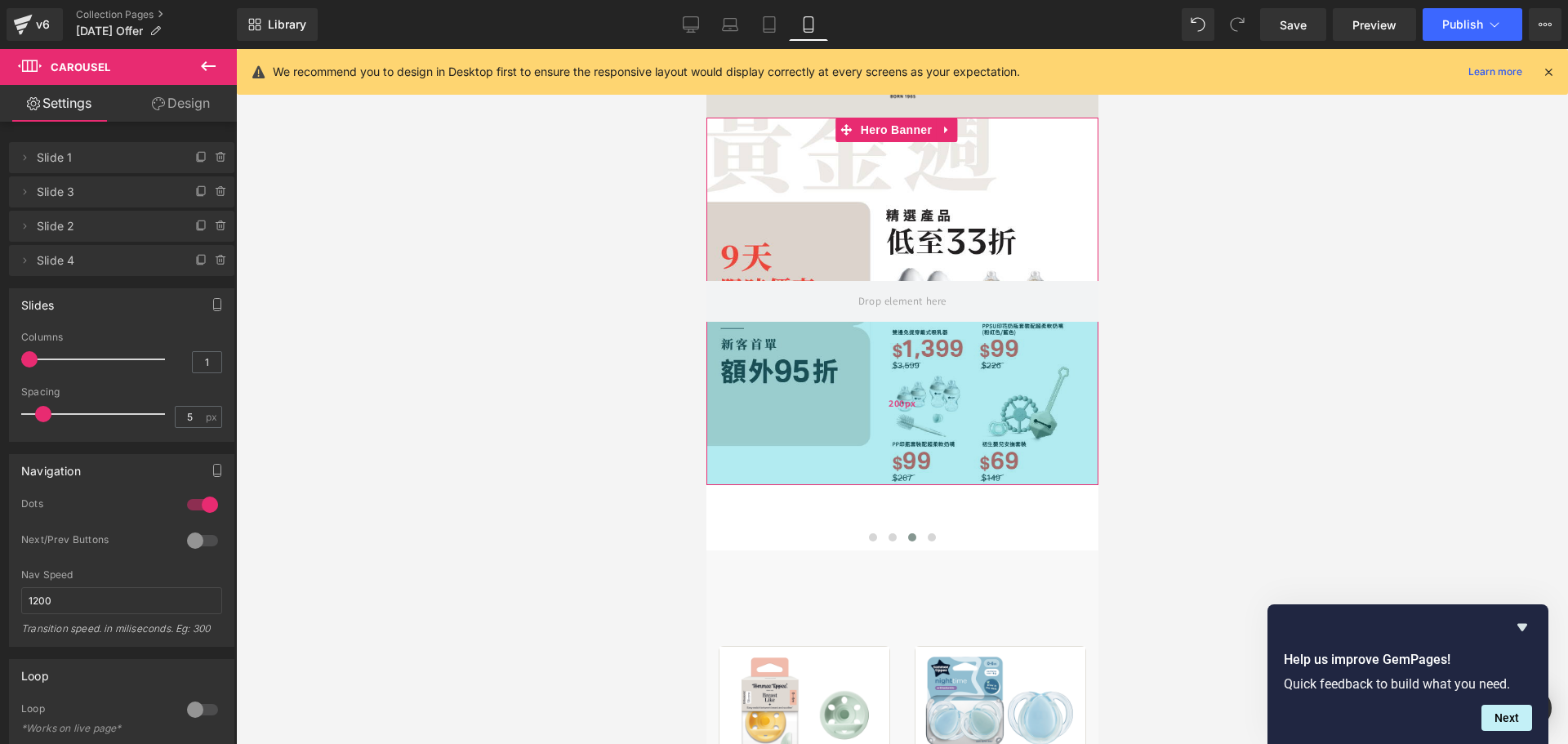
click at [860, 387] on div "200px" at bounding box center [902, 403] width 392 height 163
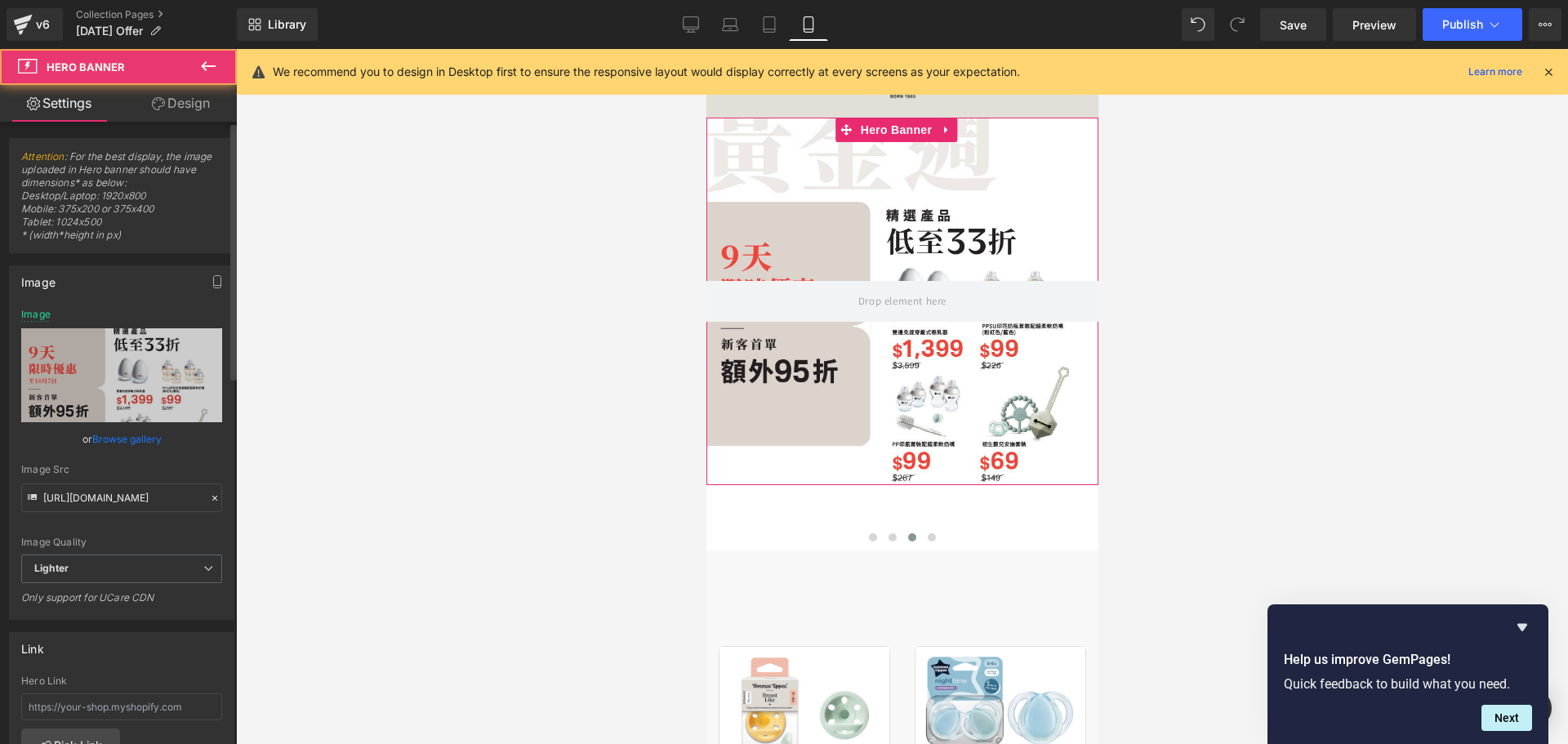
click at [133, 437] on link "Browse gallery" at bounding box center [127, 439] width 69 height 29
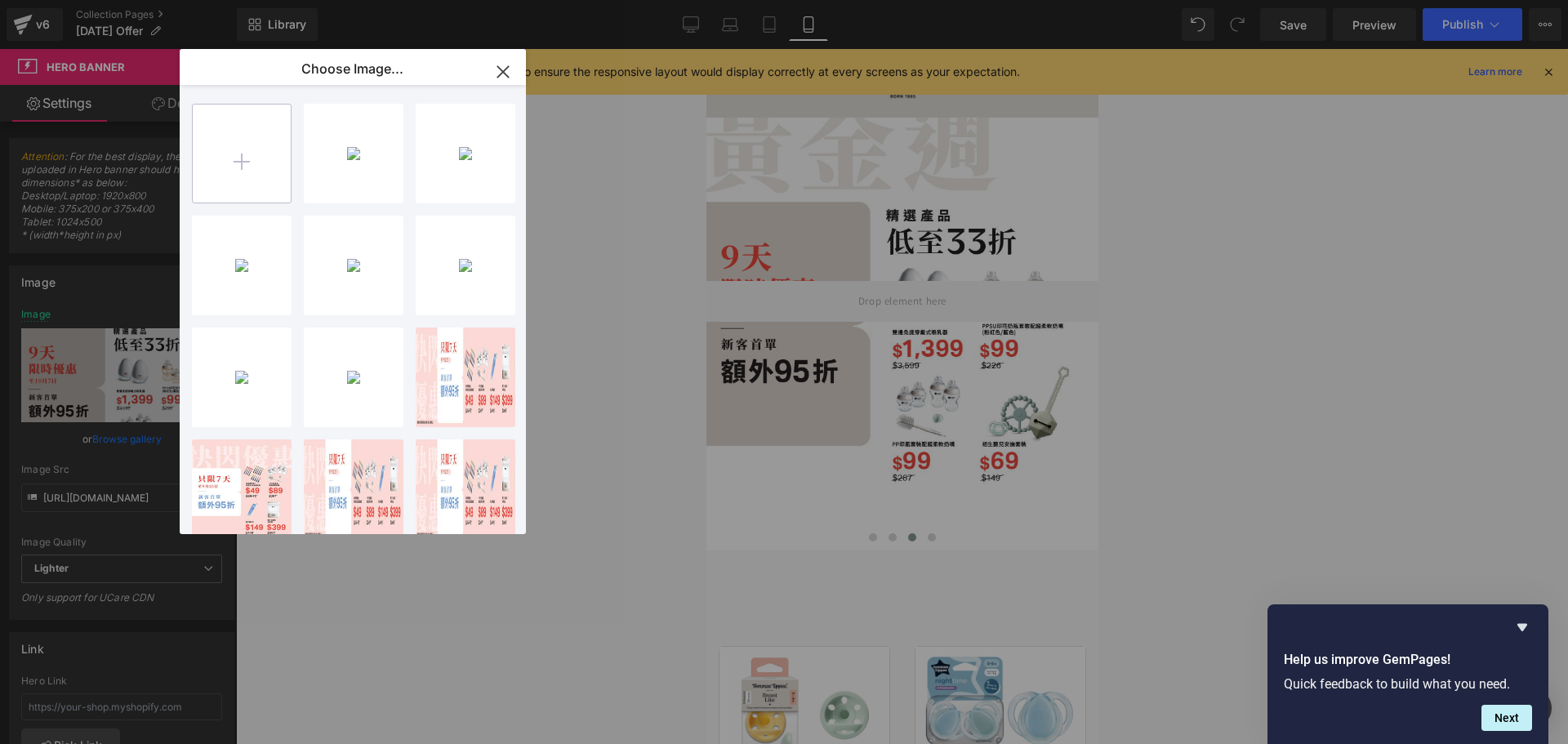
click at [246, 136] on input "file" at bounding box center [241, 153] width 98 height 98
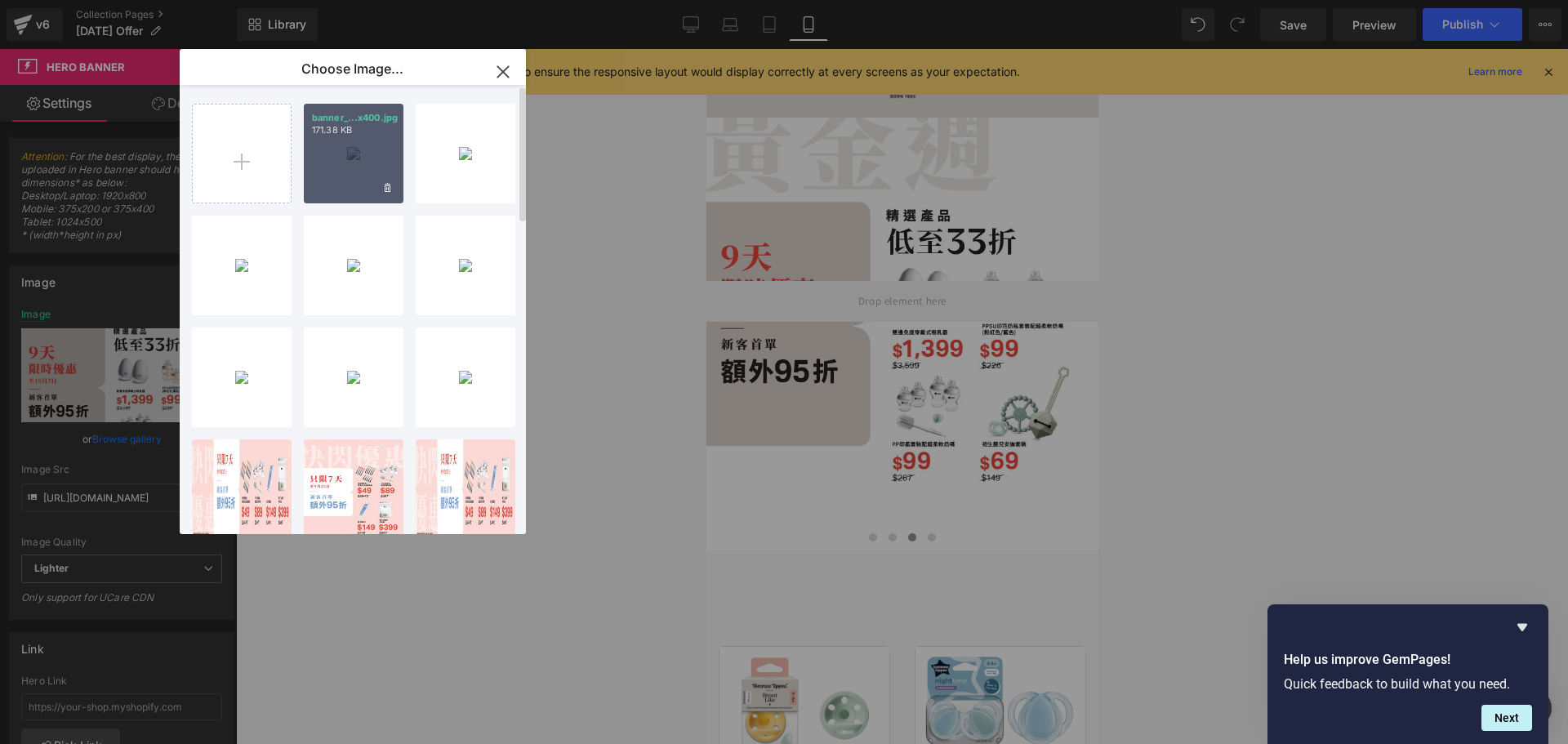
click at [373, 185] on div "banner_...x400.jpg 171.38 KB" at bounding box center [353, 153] width 100 height 100
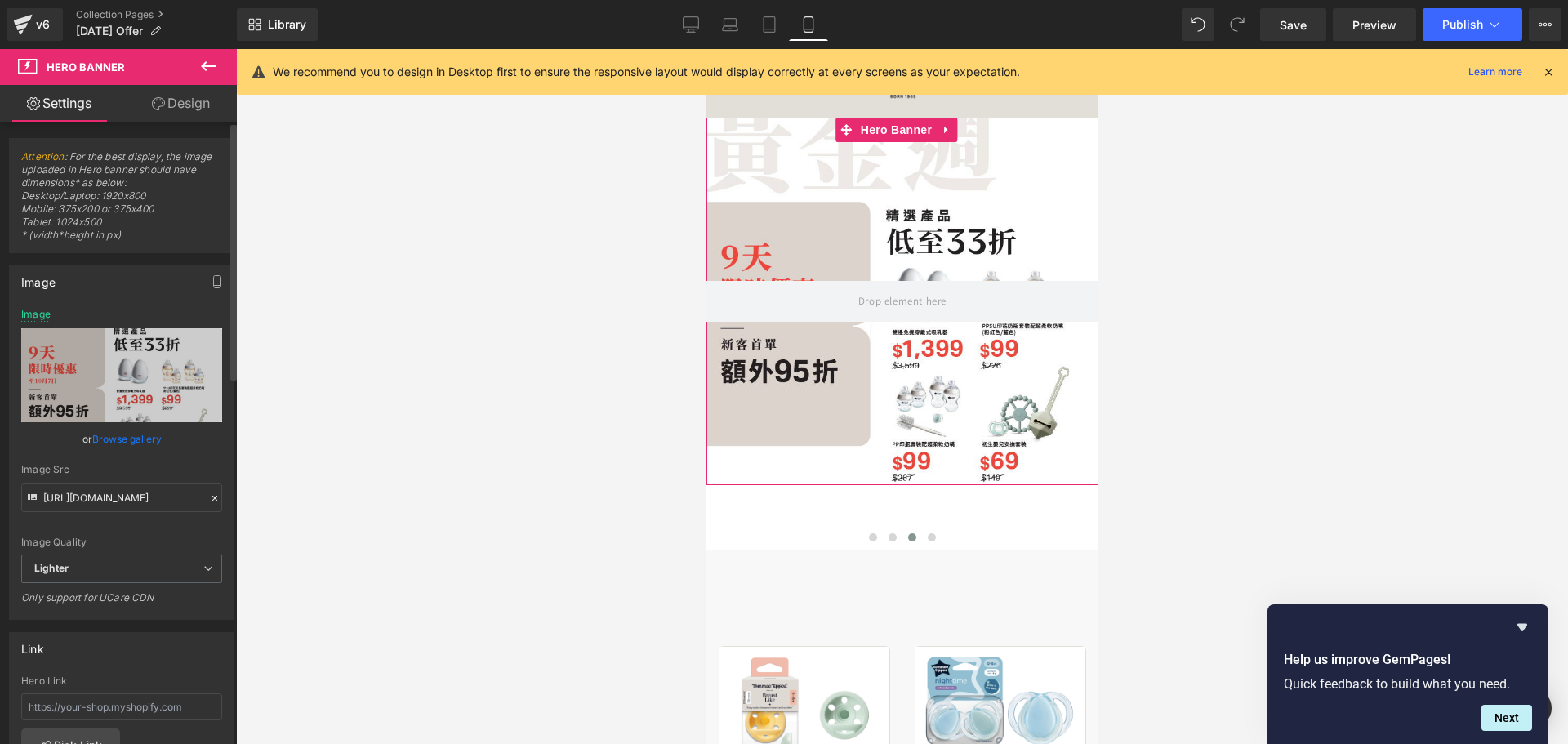
click at [135, 427] on link "Browse gallery" at bounding box center [127, 439] width 69 height 29
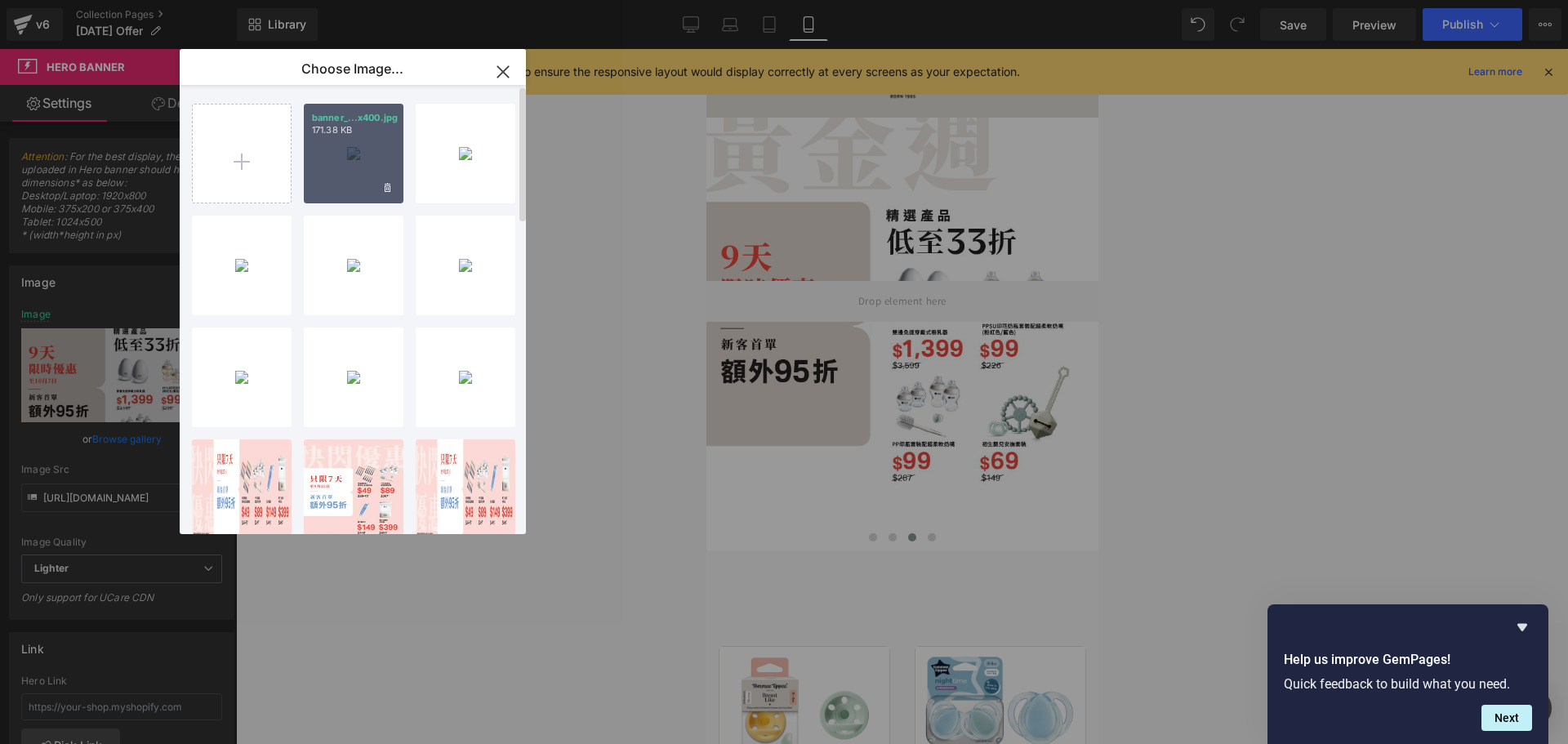
click at [343, 162] on div "banner_...x400.jpg 171.38 KB" at bounding box center [353, 153] width 100 height 100
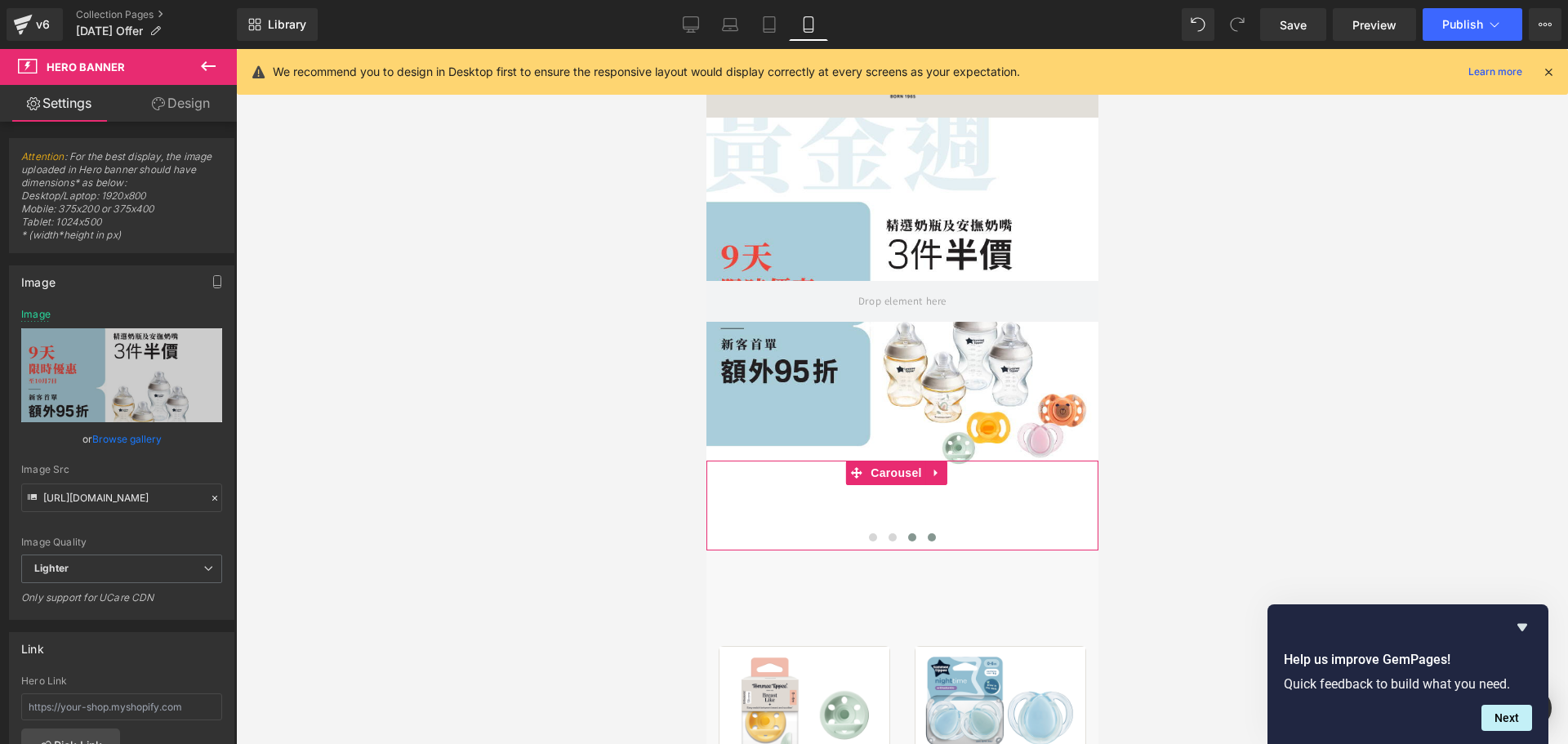
click at [927, 536] on span at bounding box center [931, 537] width 8 height 8
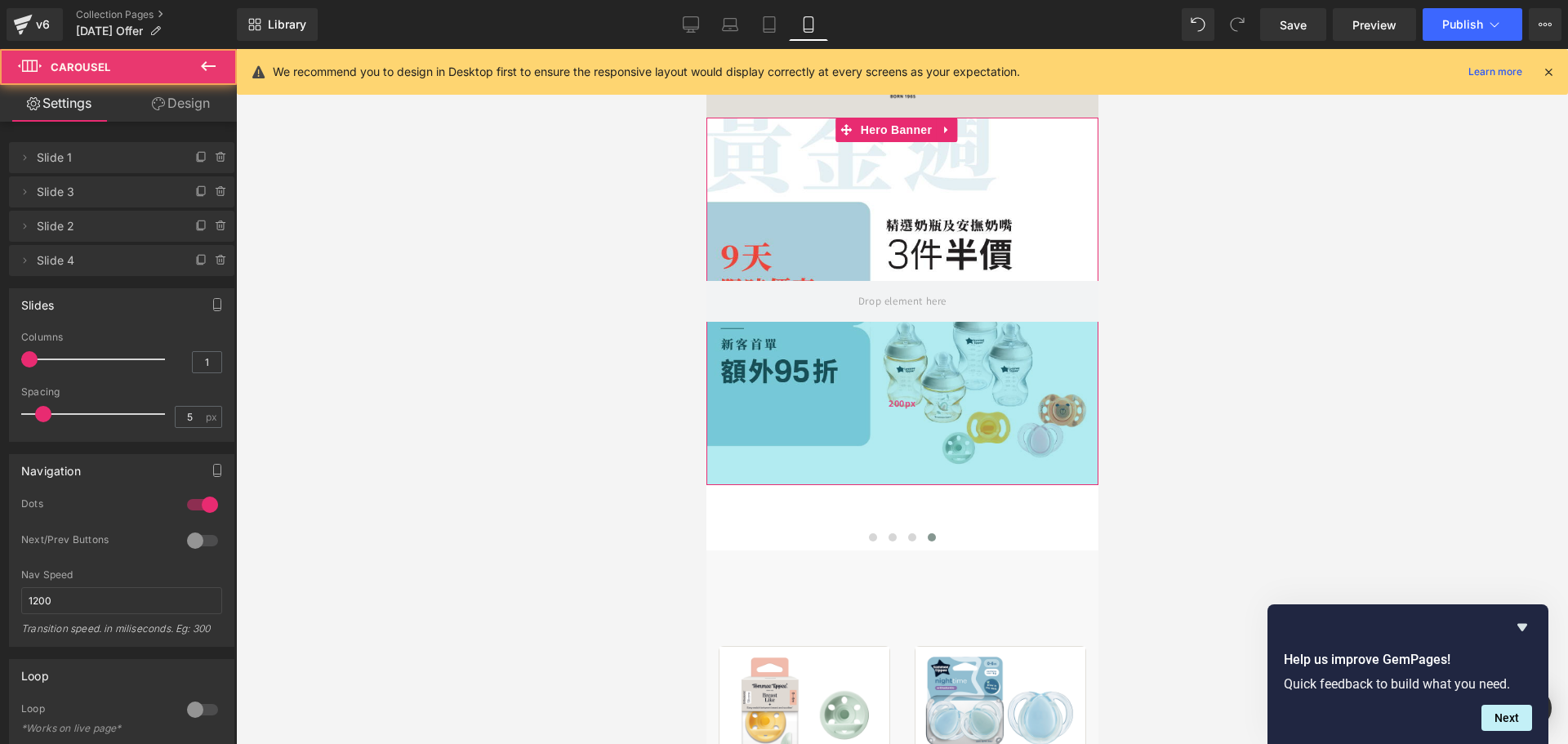
click at [761, 372] on div "200px" at bounding box center [902, 403] width 392 height 163
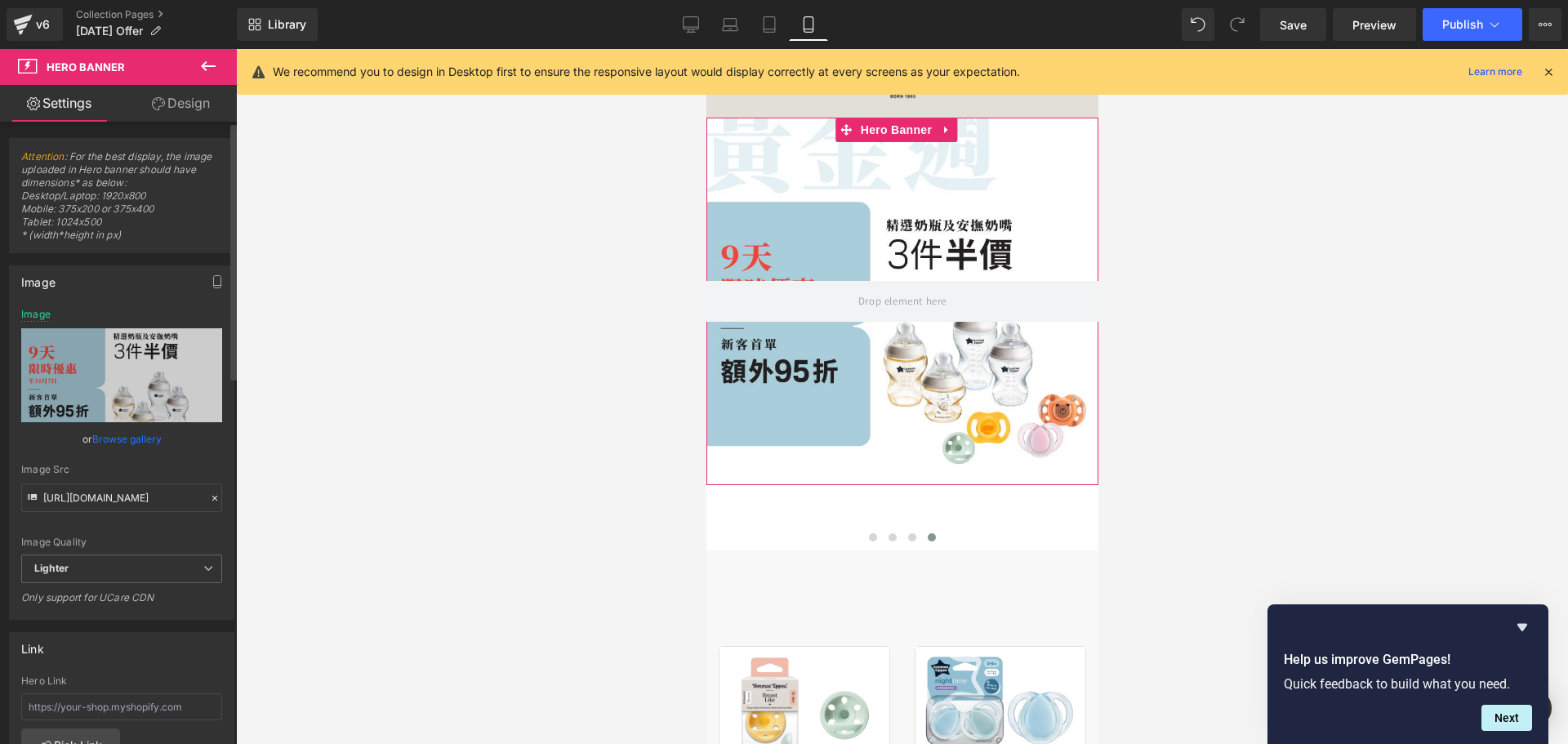
click at [101, 441] on link "Browse gallery" at bounding box center [127, 439] width 69 height 29
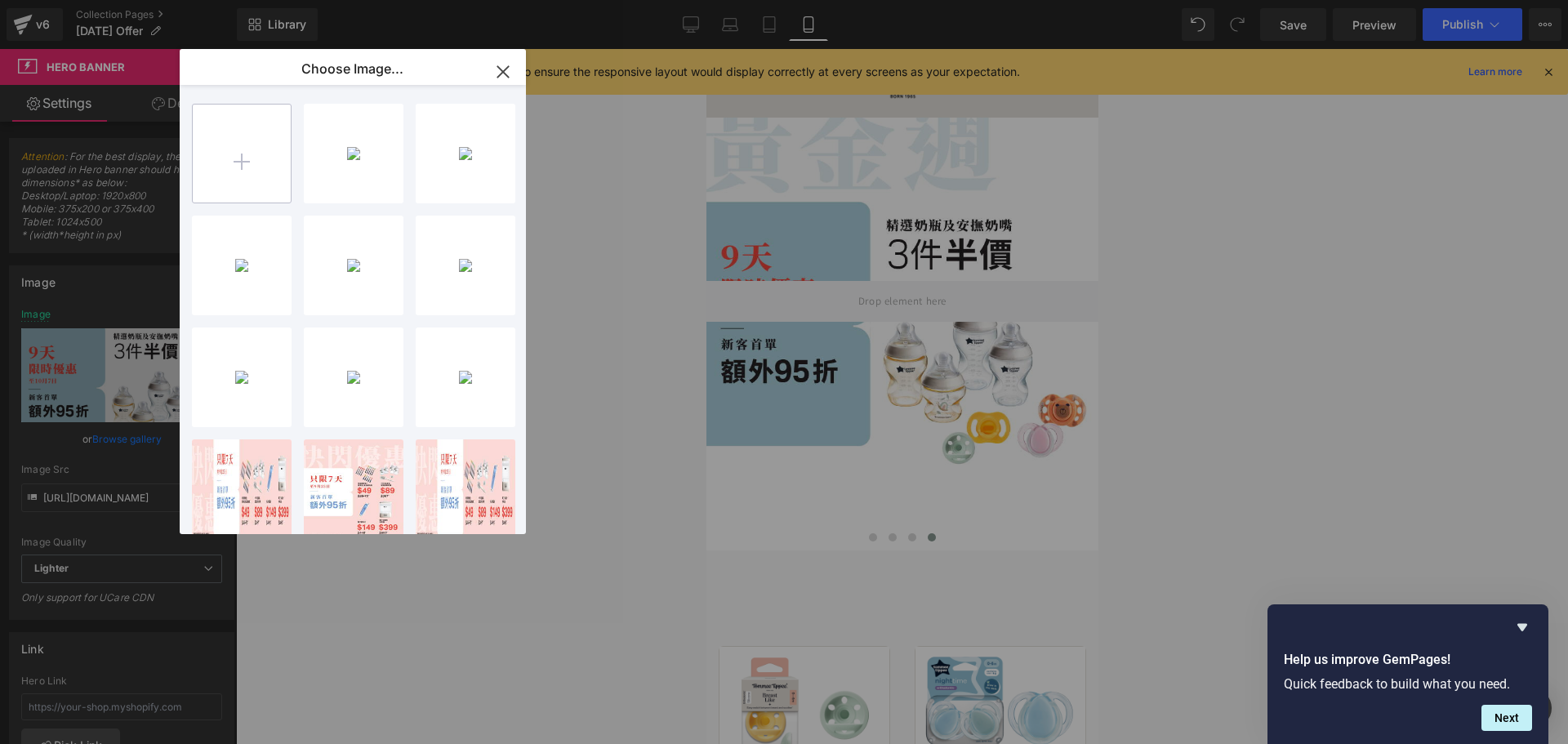
click at [228, 194] on input "file" at bounding box center [241, 153] width 98 height 98
type input "C:\fakepath\banner_instore_10OCT_04_375x400.jpg"
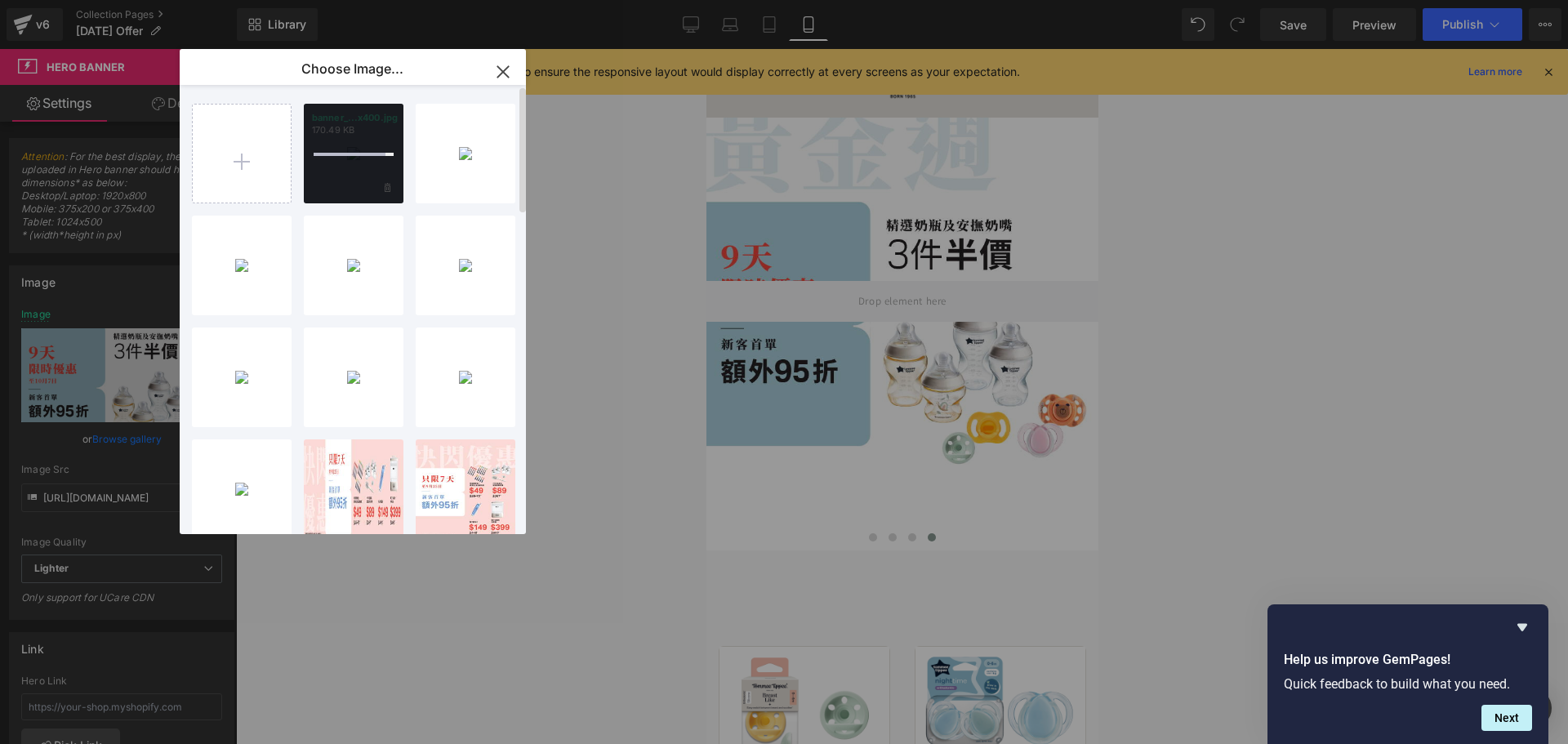
click at [357, 185] on div at bounding box center [353, 153] width 100 height 100
click at [357, 167] on div "banner_...x400.jpg 170.49 KB" at bounding box center [353, 153] width 100 height 100
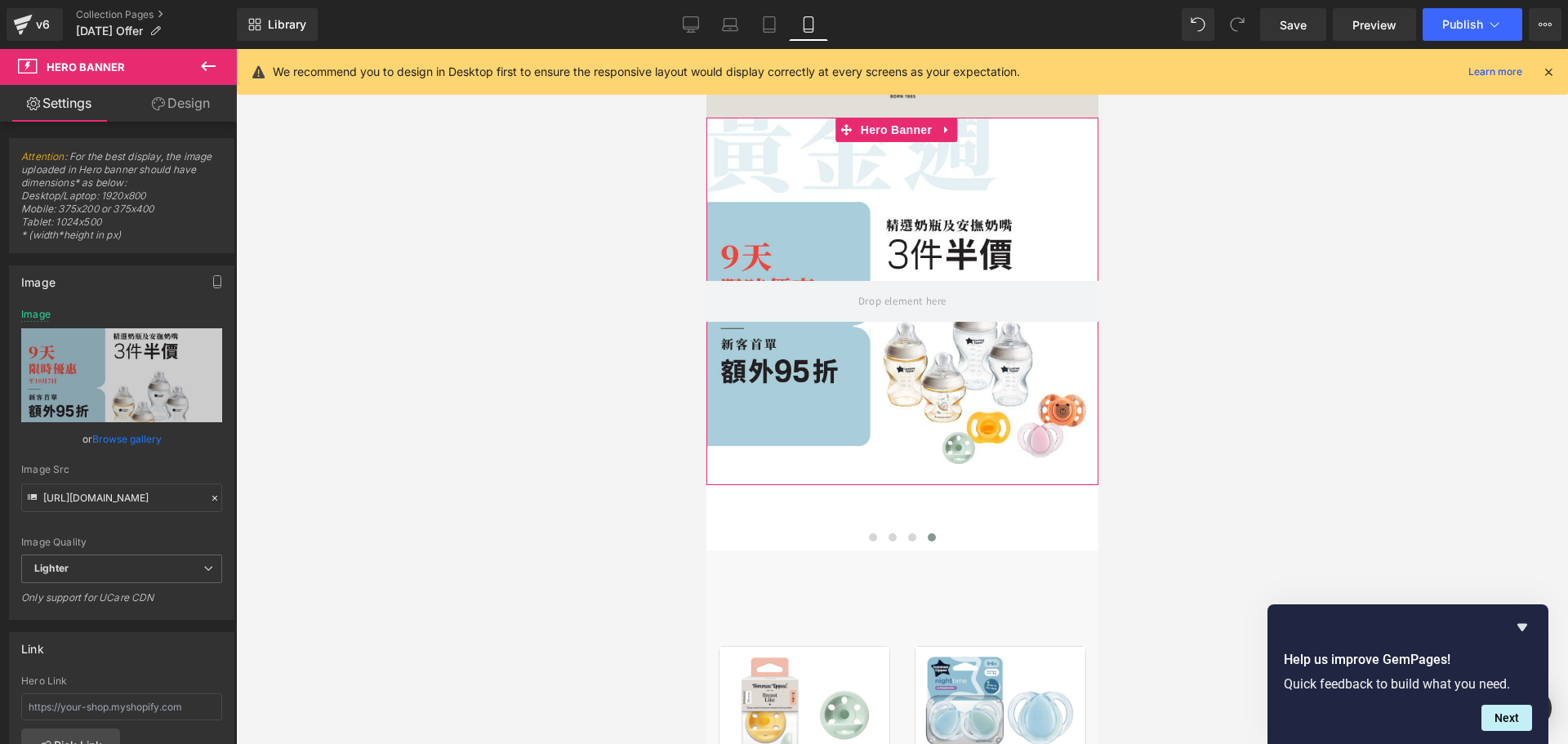
drag, startPoint x: 152, startPoint y: 432, endPoint x: 165, endPoint y: 424, distance: 15.3
click at [152, 432] on link "Browse gallery" at bounding box center [127, 439] width 69 height 29
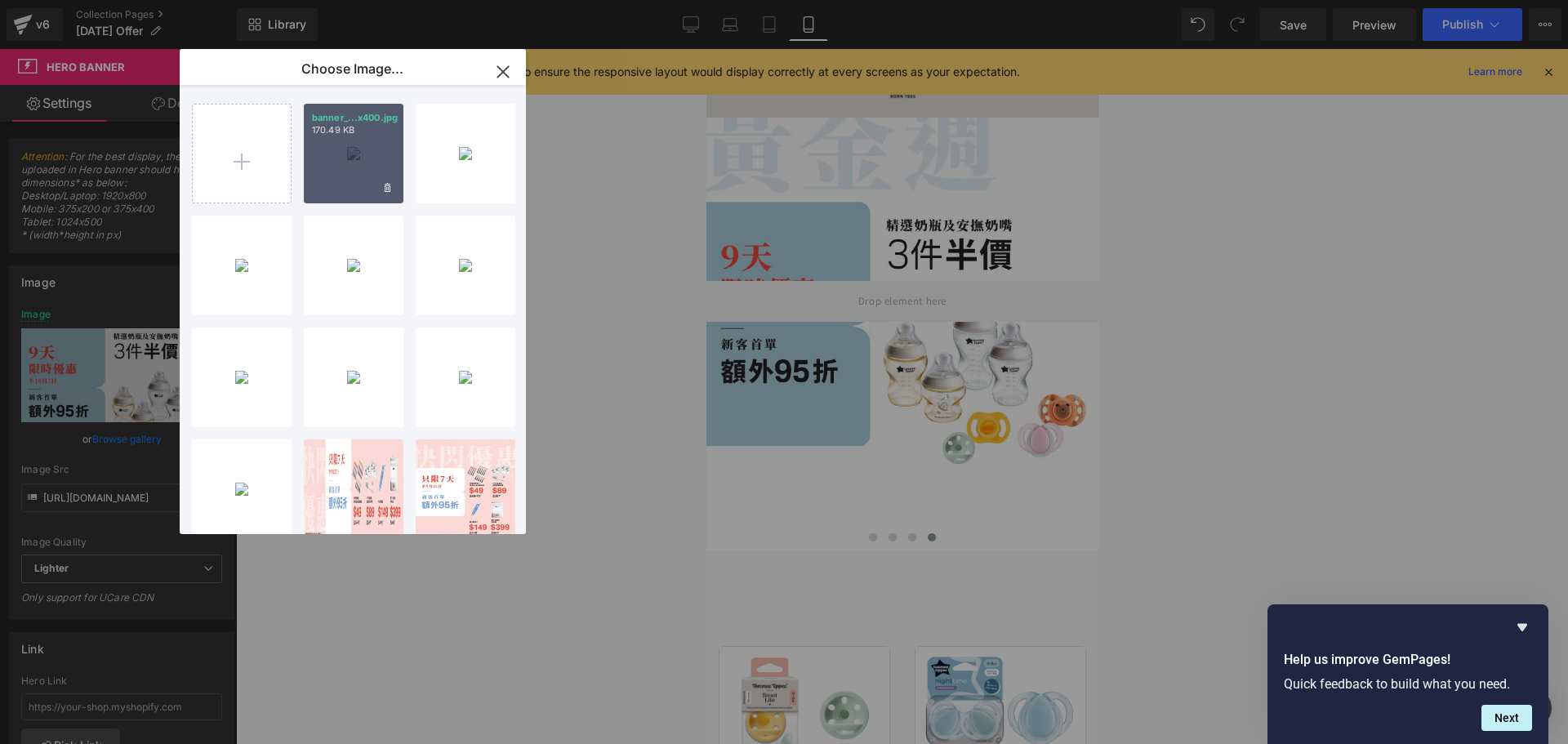
click at [343, 162] on div "banner_...x400.jpg 170.49 KB" at bounding box center [353, 153] width 100 height 100
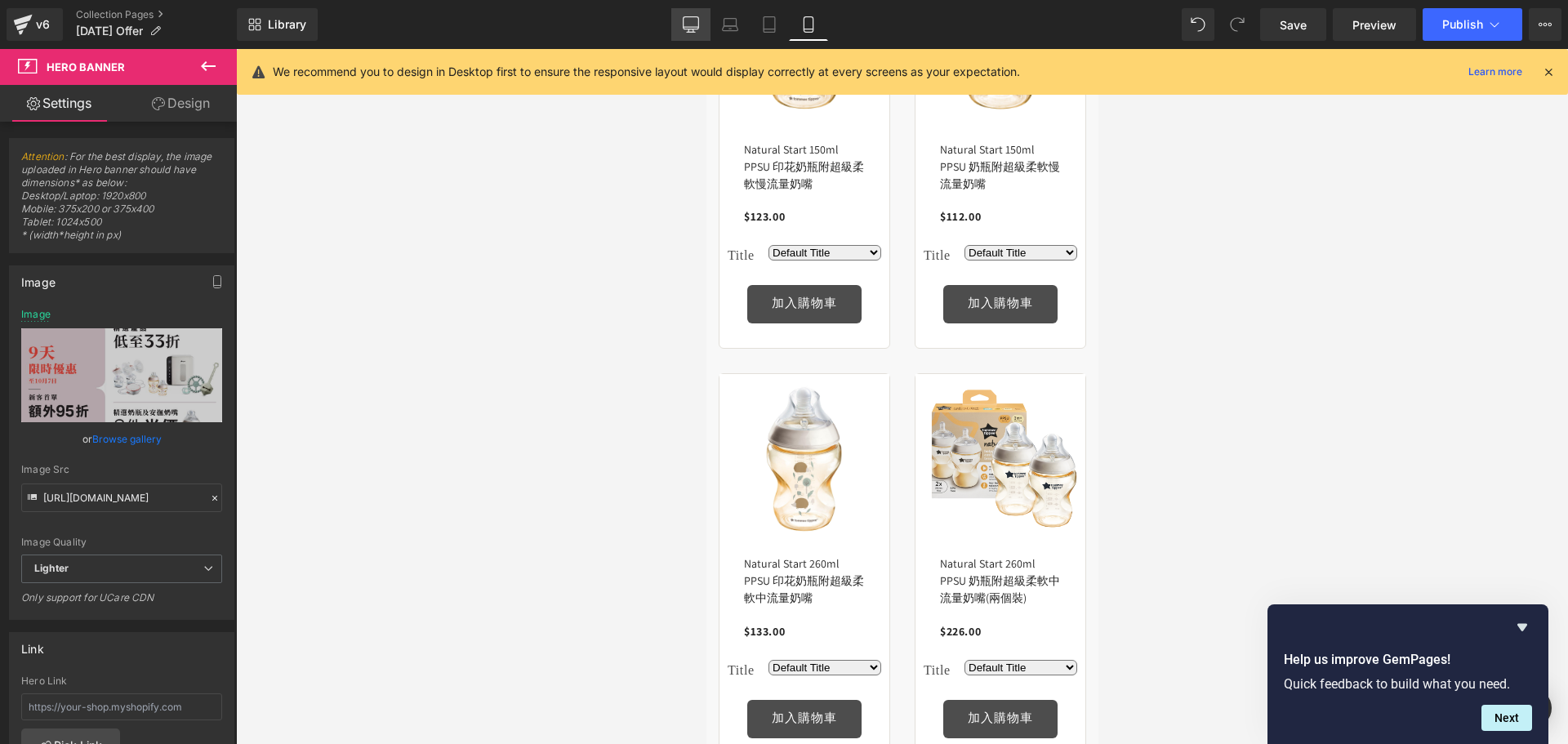
scroll to position [1930, 0]
drag, startPoint x: 676, startPoint y: 15, endPoint x: 463, endPoint y: 370, distance: 414.0
click at [679, 15] on link "Desktop" at bounding box center [691, 24] width 39 height 33
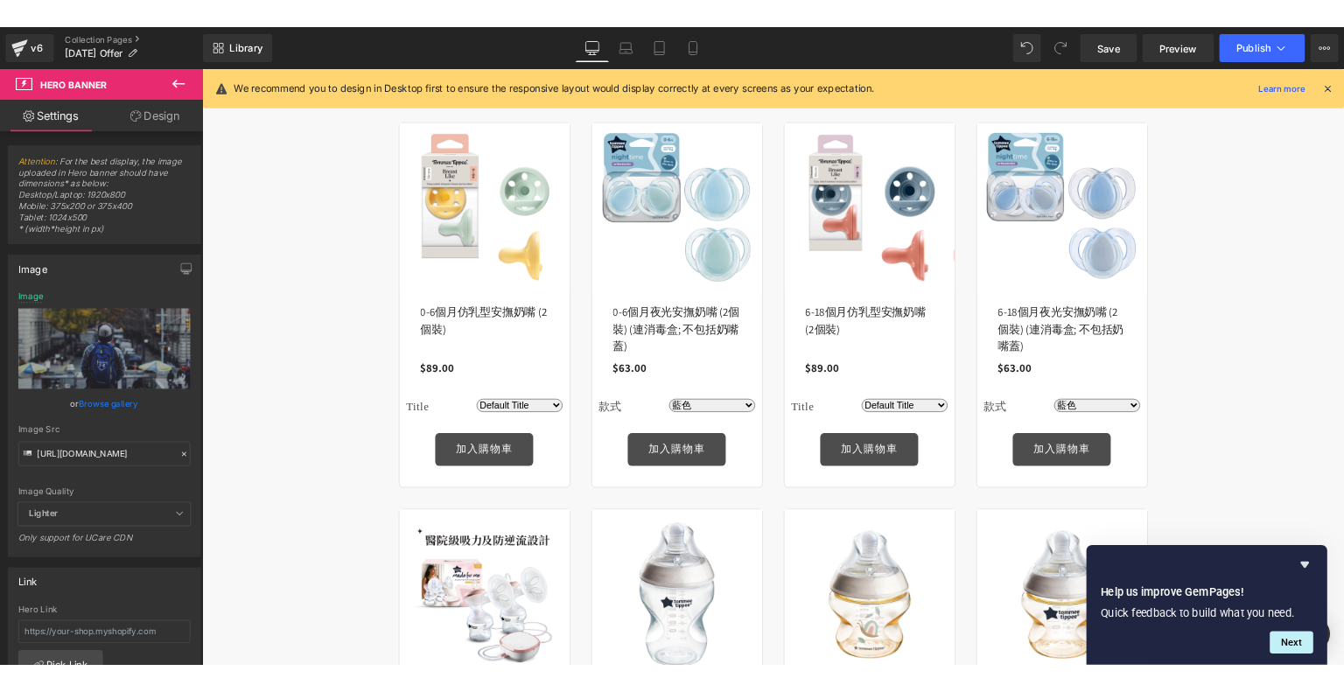
scroll to position [700, 0]
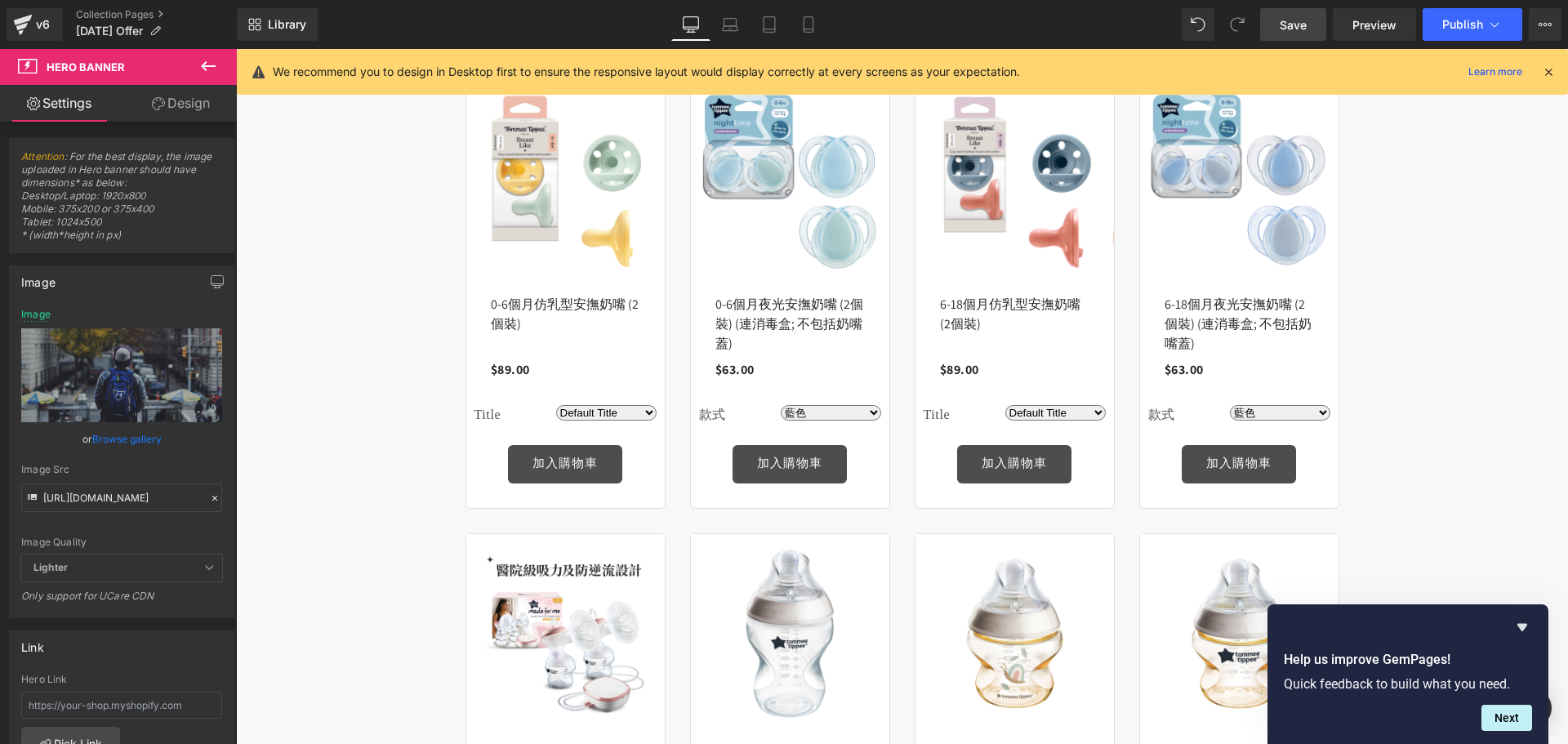
click at [1292, 16] on span "Save" at bounding box center [1293, 24] width 27 height 17
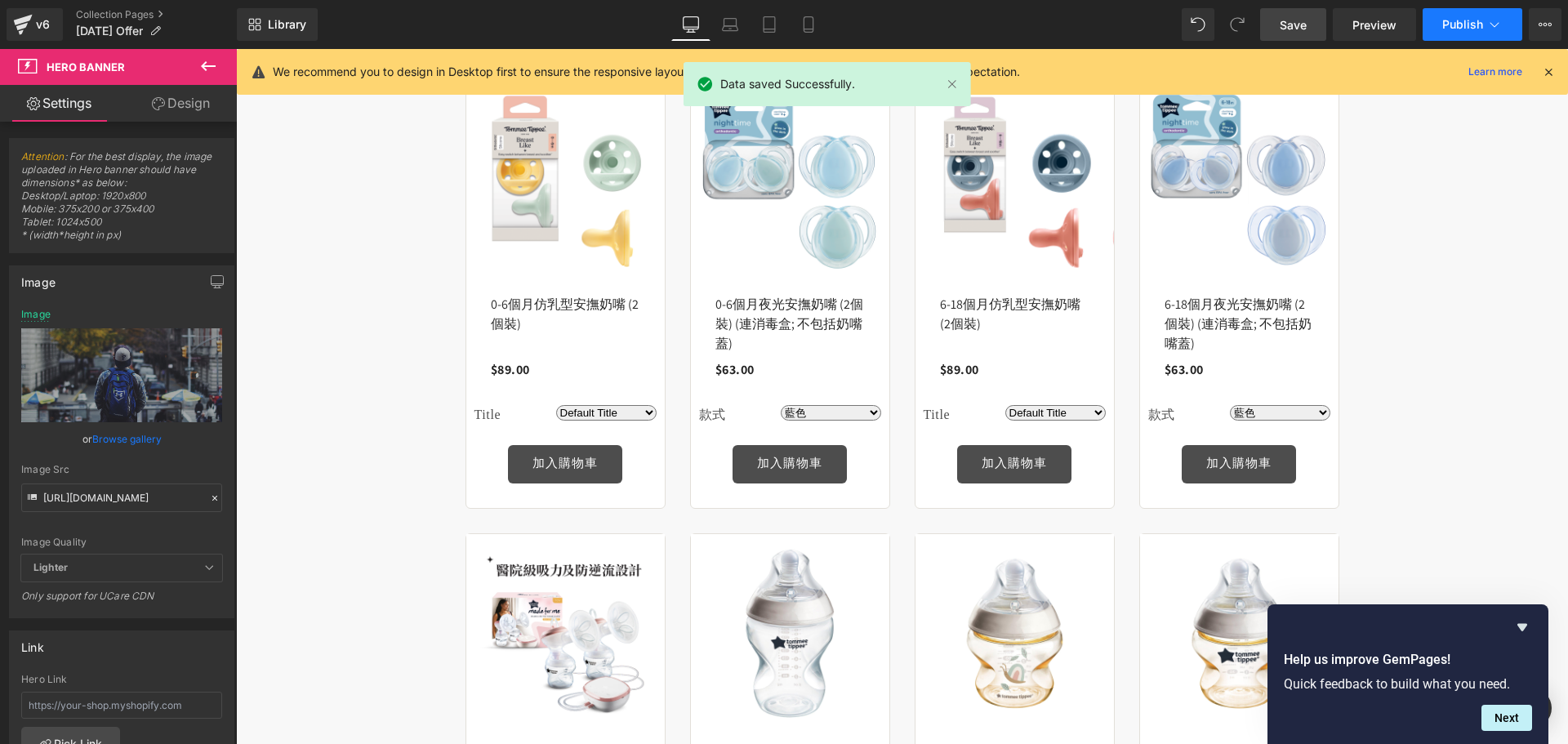
click at [1481, 18] on span "Publish" at bounding box center [1463, 24] width 41 height 13
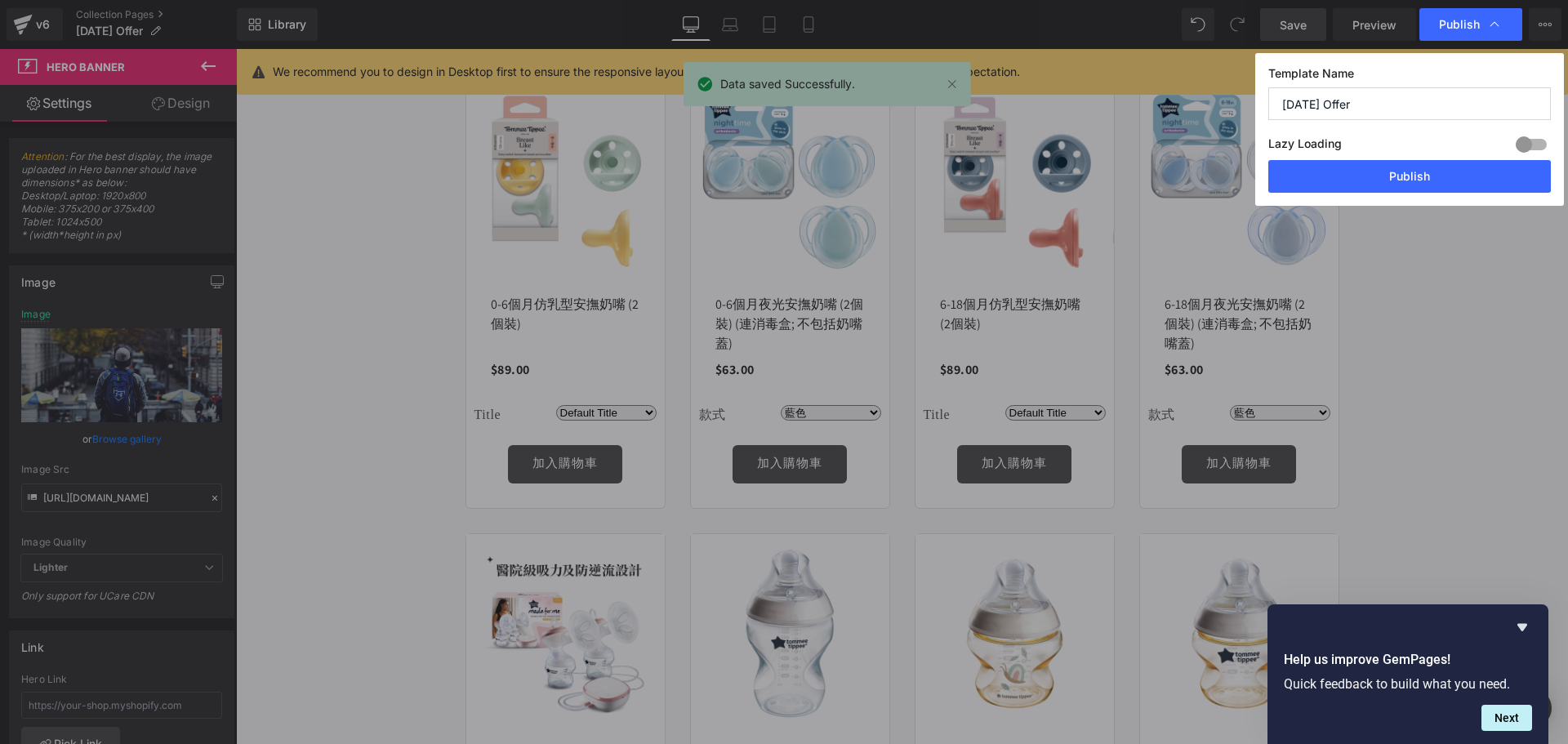
click at [1437, 99] on input "[DATE] Offer" at bounding box center [1409, 104] width 283 height 33
drag, startPoint x: 1432, startPoint y: 166, endPoint x: 1195, endPoint y: 115, distance: 242.4
click at [1432, 166] on button "Publish" at bounding box center [1409, 175] width 283 height 33
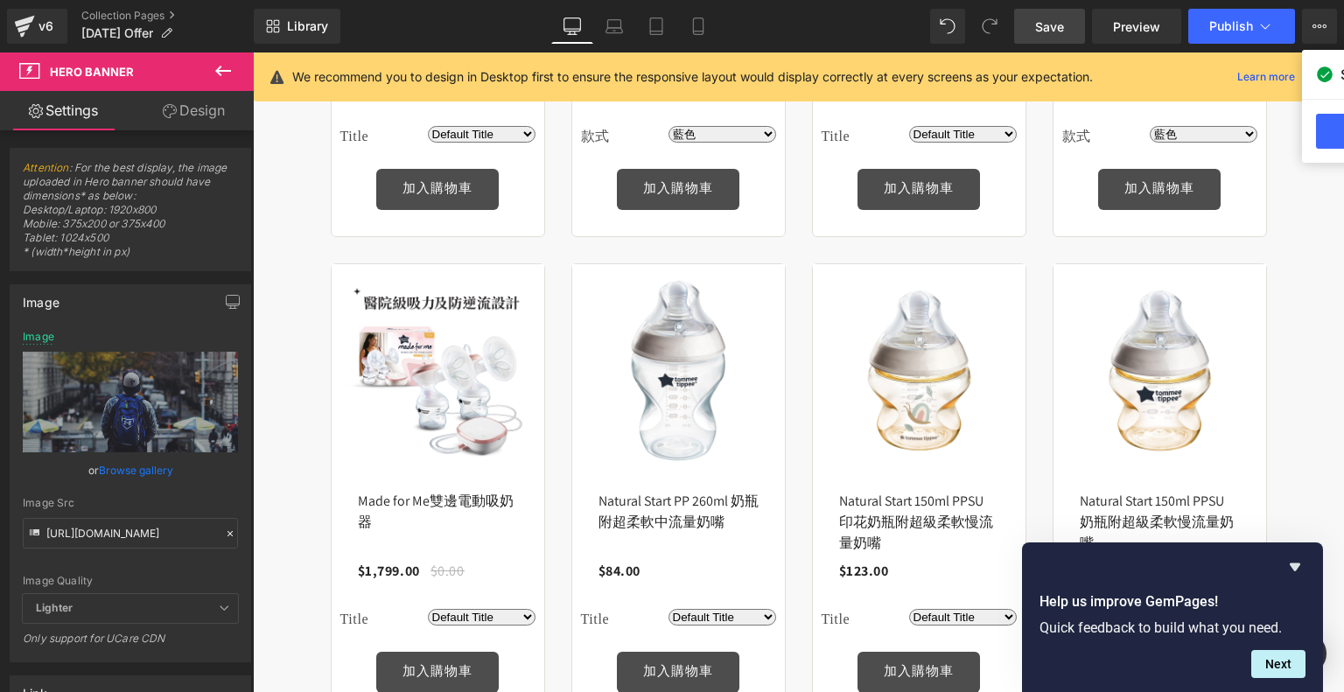
scroll to position [903, 0]
